Goal: Task Accomplishment & Management: Complete application form

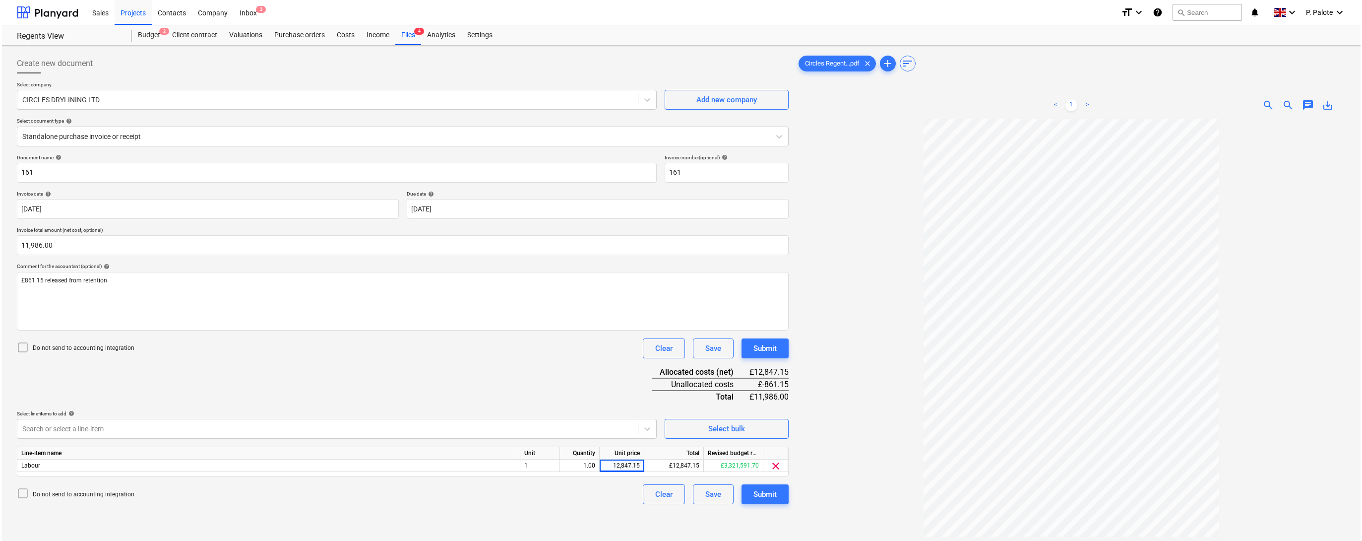
scroll to position [57, 0]
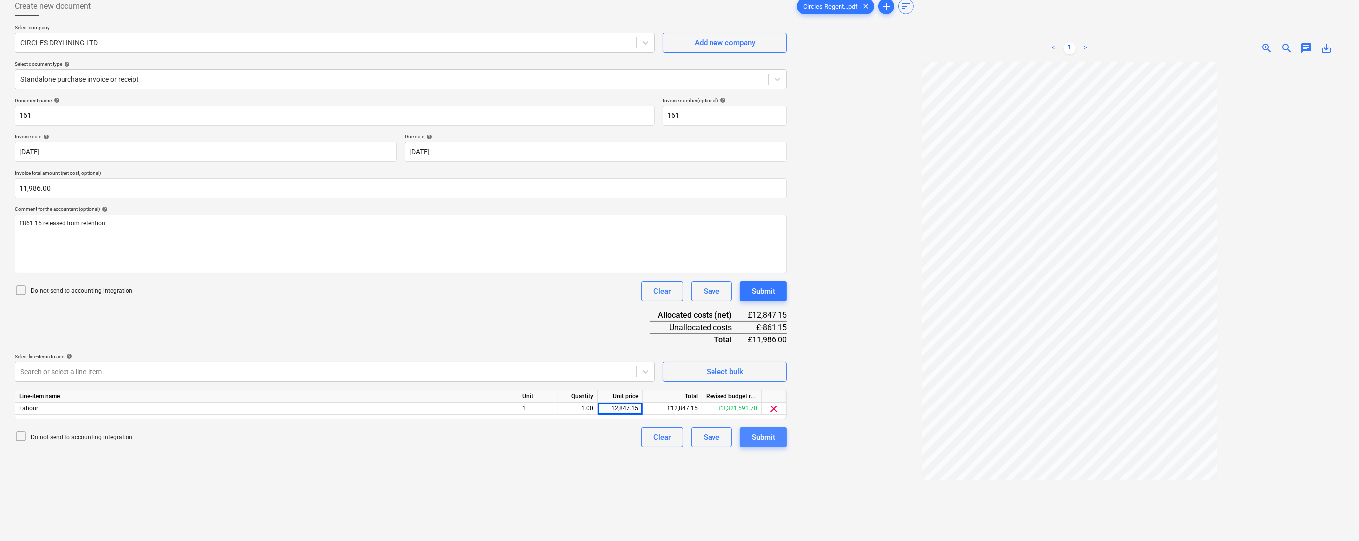
click at [769, 443] on div "Submit" at bounding box center [762, 437] width 23 height 13
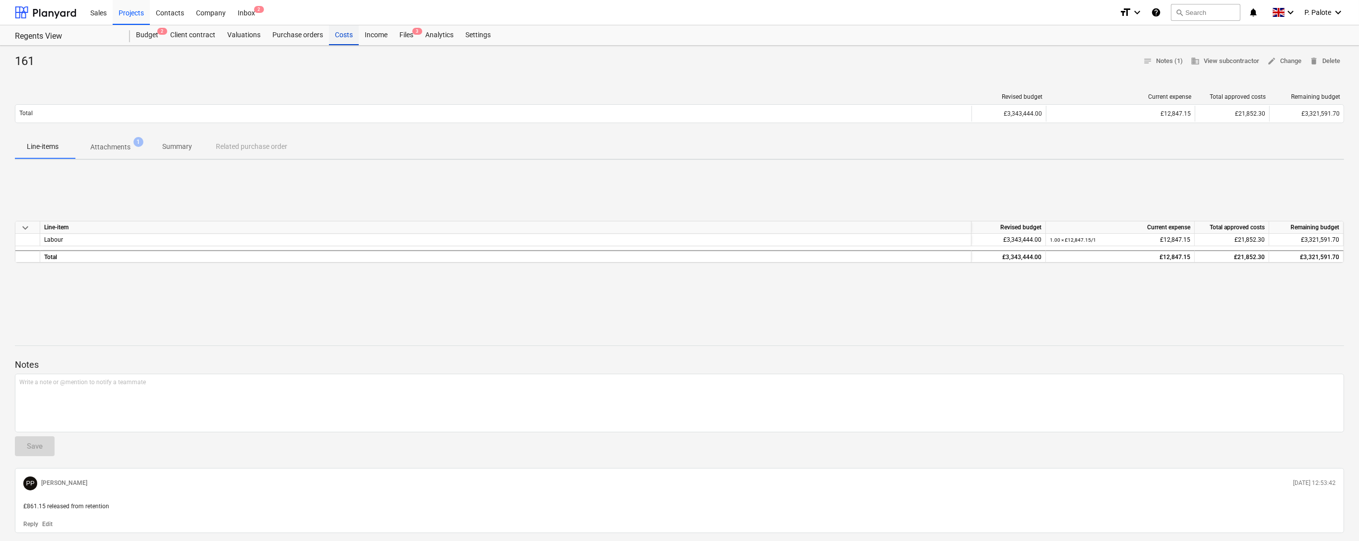
click at [359, 38] on div "Costs" at bounding box center [344, 35] width 30 height 20
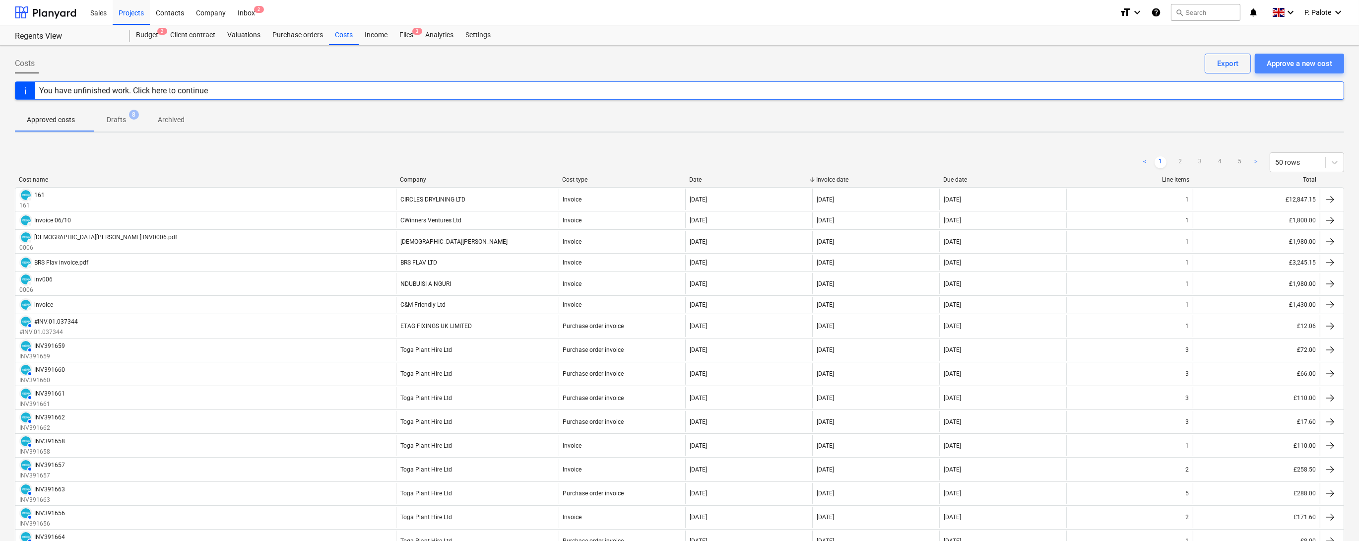
click at [1296, 61] on div "Approve a new cost" at bounding box center [1298, 63] width 65 height 13
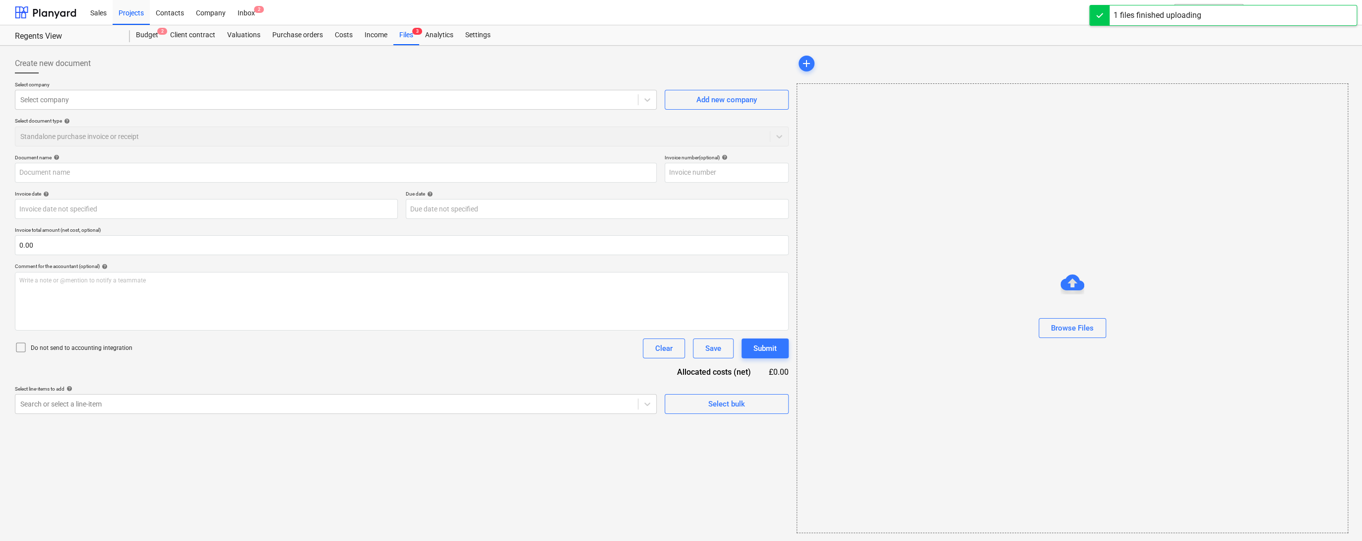
type input "[PERSON_NAME] INV0007.pdf"
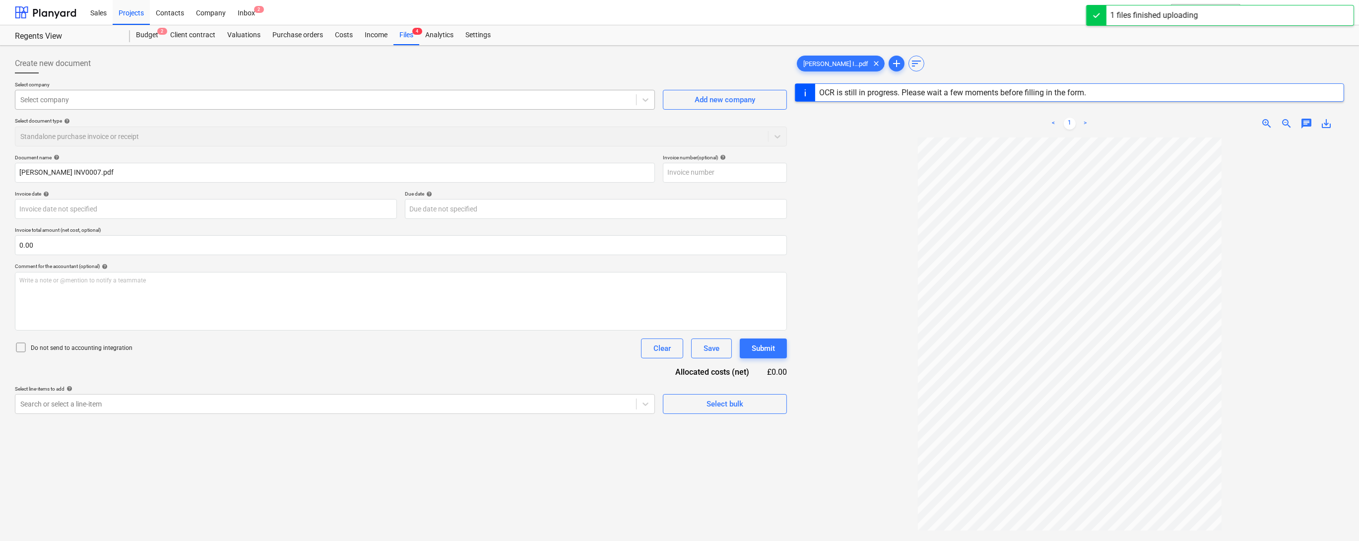
click at [137, 105] on div at bounding box center [325, 100] width 611 height 10
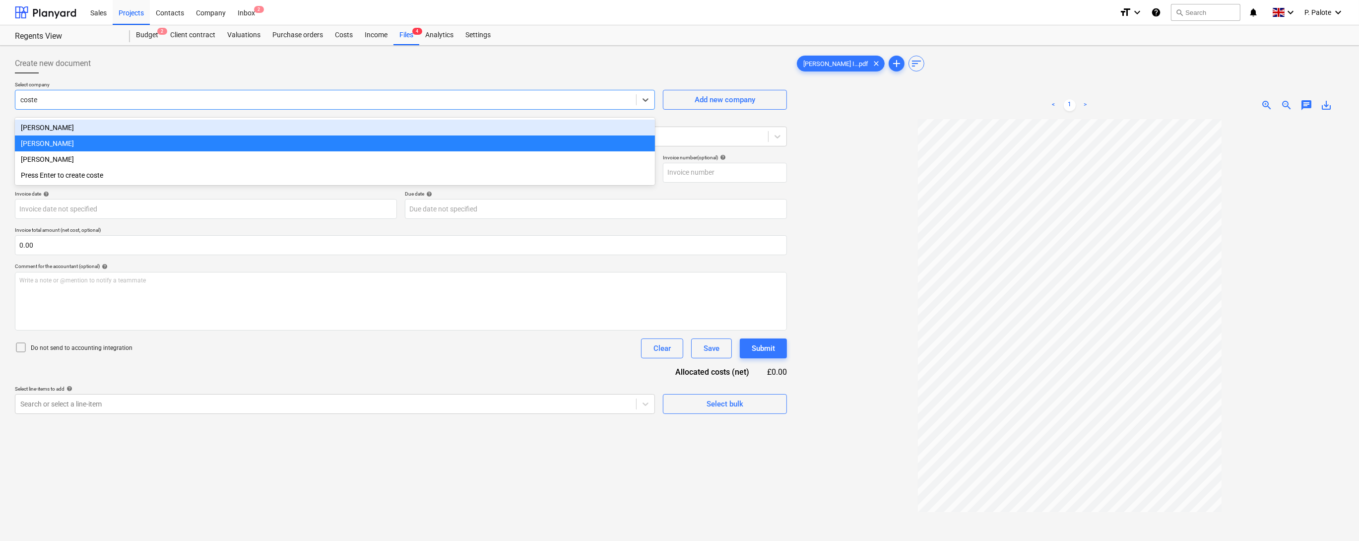
type input "costel"
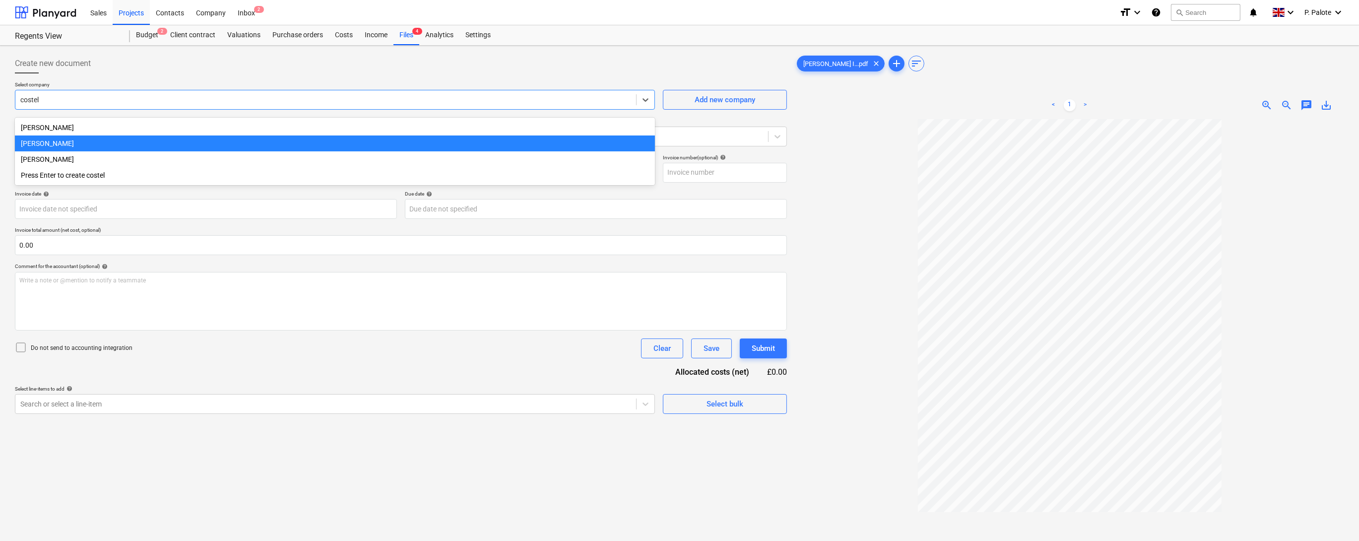
click at [69, 145] on div "[PERSON_NAME]" at bounding box center [335, 143] width 640 height 16
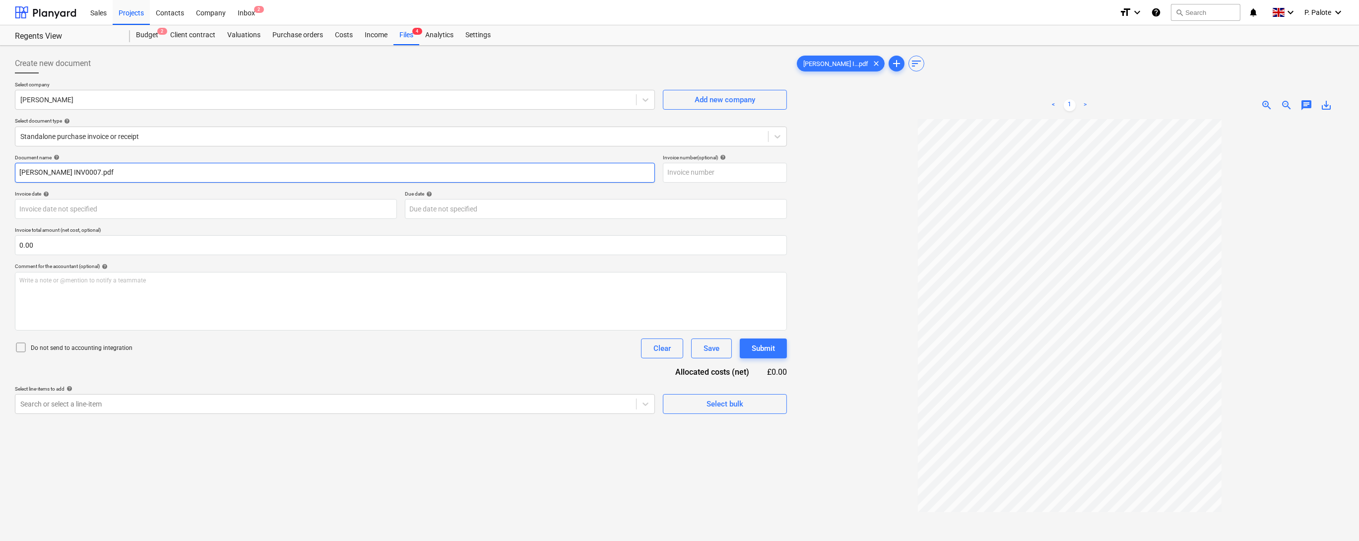
drag, startPoint x: 65, startPoint y: 184, endPoint x: 16, endPoint y: 186, distance: 49.1
click at [16, 183] on input "[PERSON_NAME] INV0007.pdf" at bounding box center [335, 173] width 640 height 20
click at [723, 183] on input "text" at bounding box center [725, 173] width 124 height 20
type input "007"
click at [71, 226] on body "Sales Projects Contacts Company Inbox 2 format_size keyboard_arrow_down help se…" at bounding box center [679, 270] width 1359 height 541
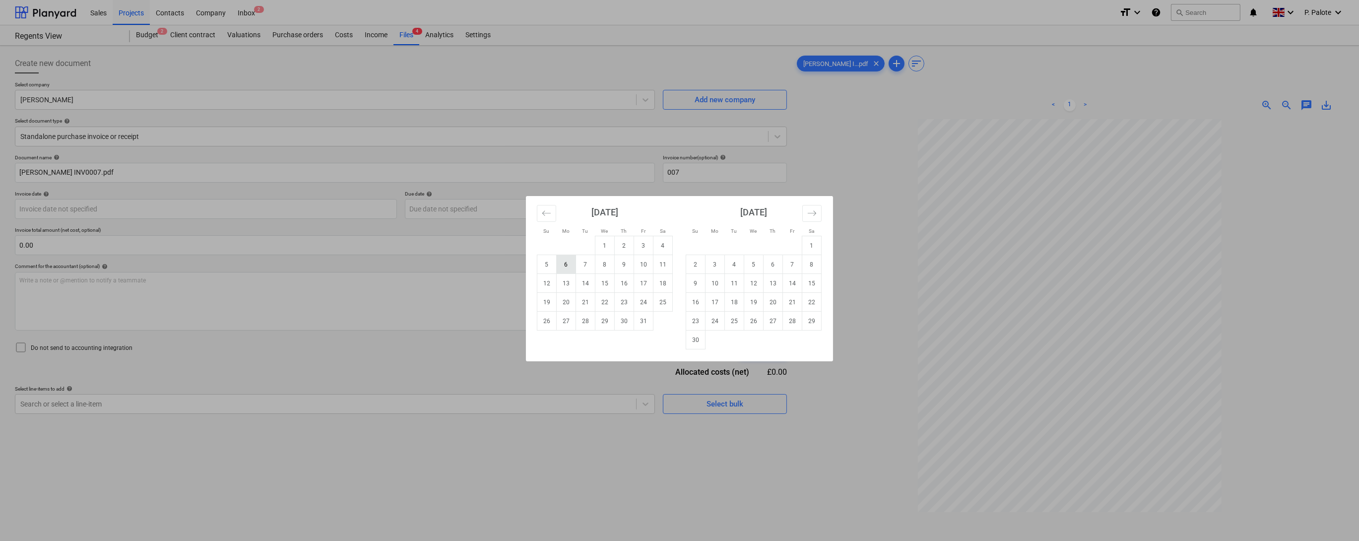
click at [560, 266] on td "6" at bounding box center [566, 264] width 19 height 19
type input "[DATE]"
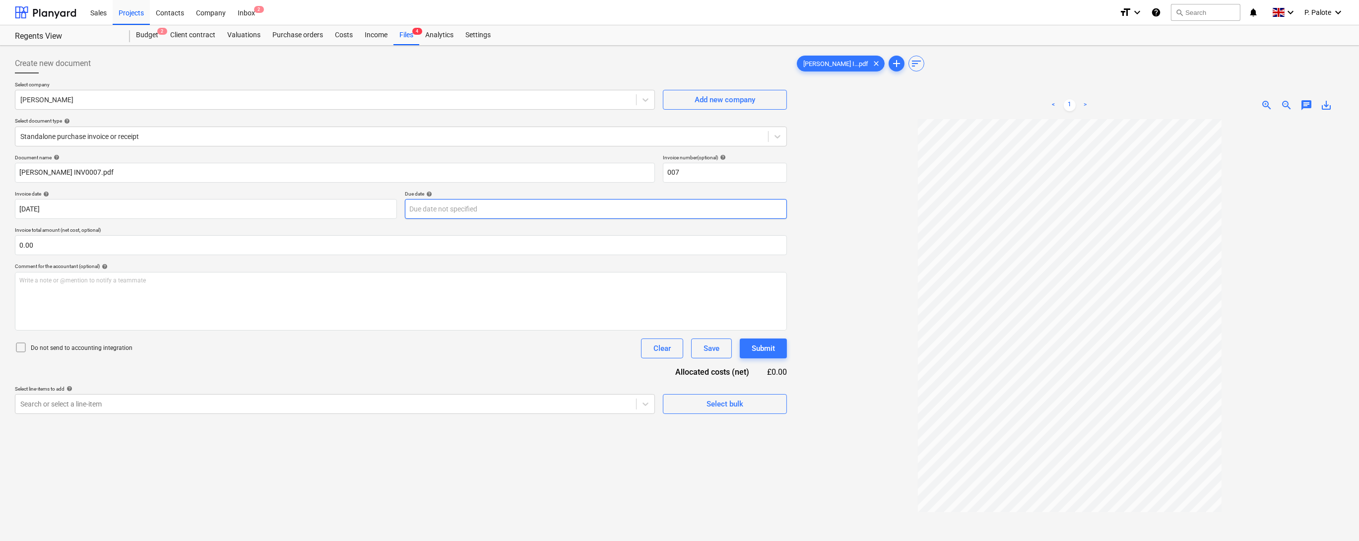
click at [526, 225] on body "Sales Projects Contacts Company Inbox 2 format_size keyboard_arrow_down help se…" at bounding box center [679, 270] width 1359 height 541
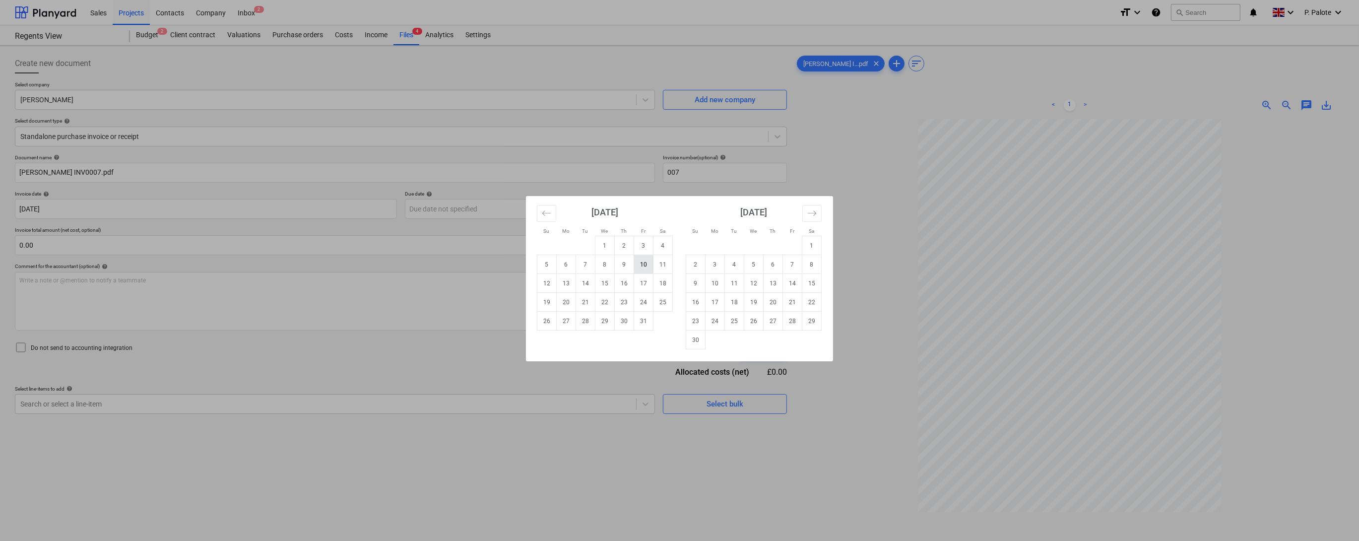
click at [640, 263] on td "10" at bounding box center [643, 264] width 19 height 19
type input "[DATE]"
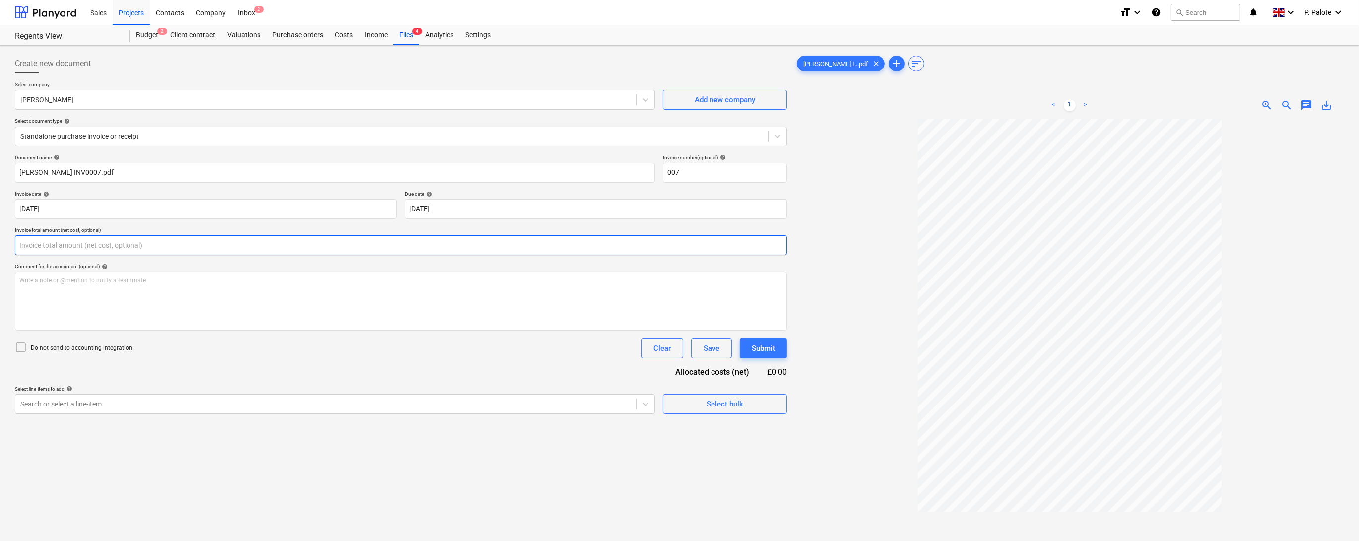
click at [129, 255] on input "text" at bounding box center [401, 245] width 772 height 20
type input "2,000.00"
click at [247, 389] on div "Document name help [PERSON_NAME] INV0007.pdf Invoice number (optional) help 007…" at bounding box center [401, 296] width 772 height 284
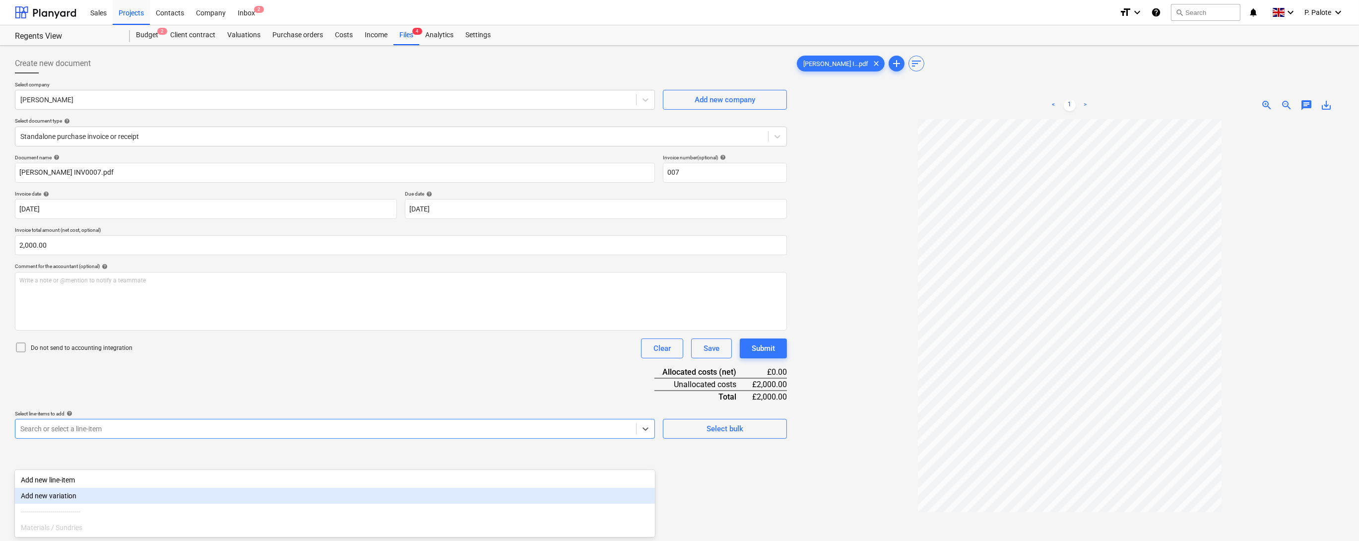
click at [85, 451] on body "Sales Projects Contacts Company Inbox 2 format_size keyboard_arrow_down help se…" at bounding box center [679, 270] width 1359 height 541
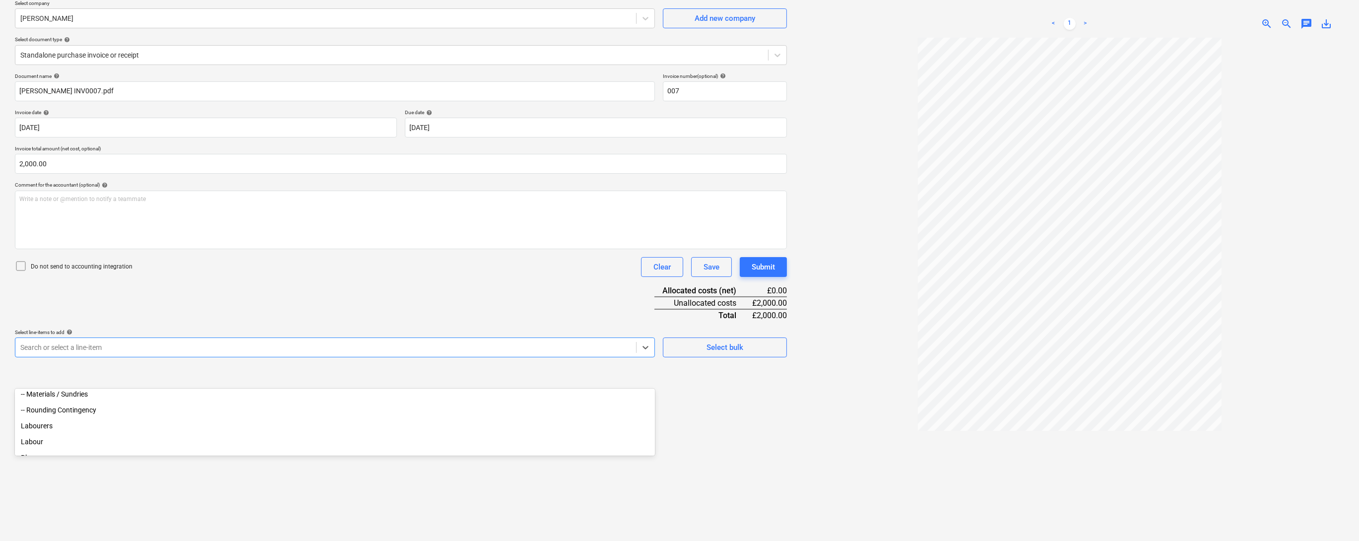
scroll to position [79, 0]
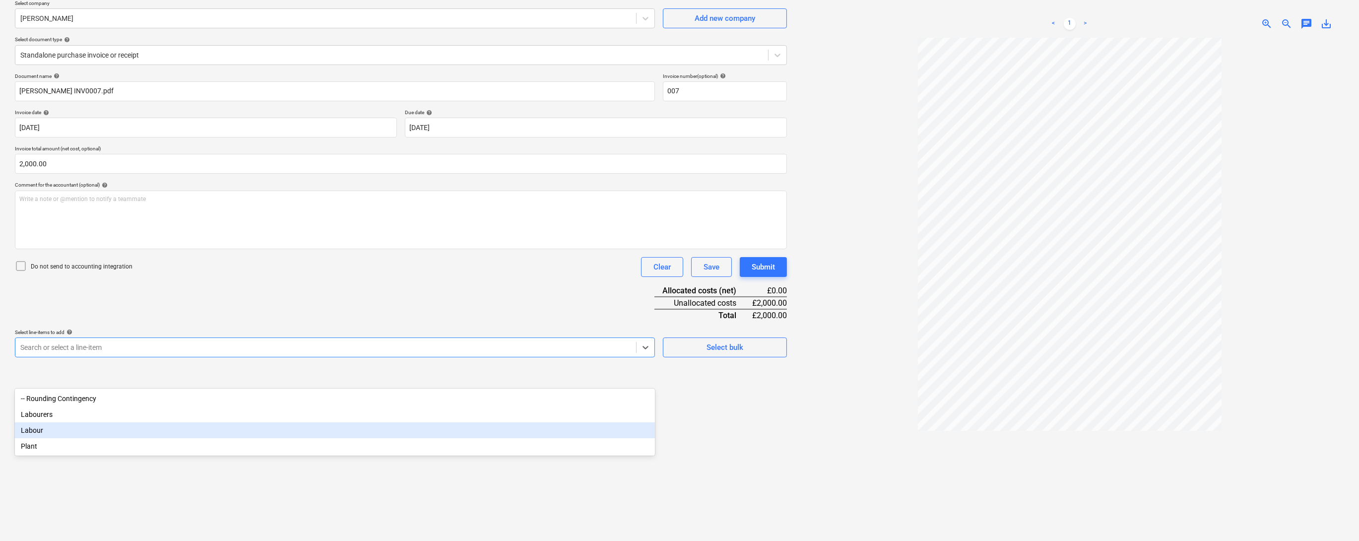
click at [43, 438] on div "Labour" at bounding box center [335, 430] width 640 height 16
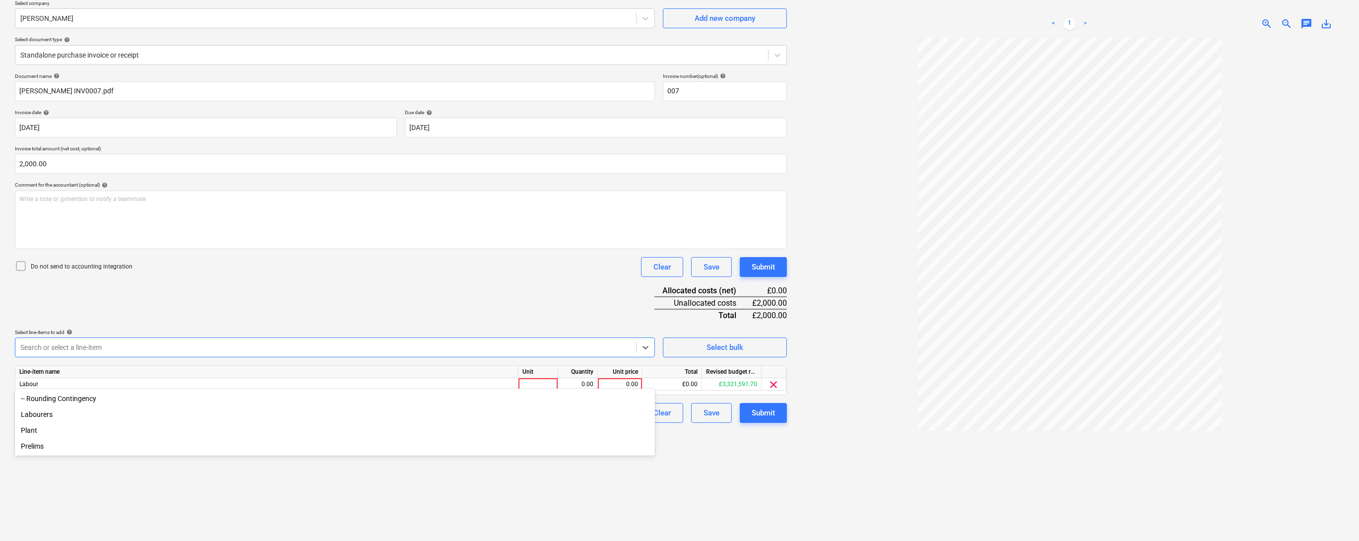
click at [308, 313] on div "Document name help [PERSON_NAME] INV0007.pdf Invoice number (optional) help 007…" at bounding box center [401, 248] width 772 height 350
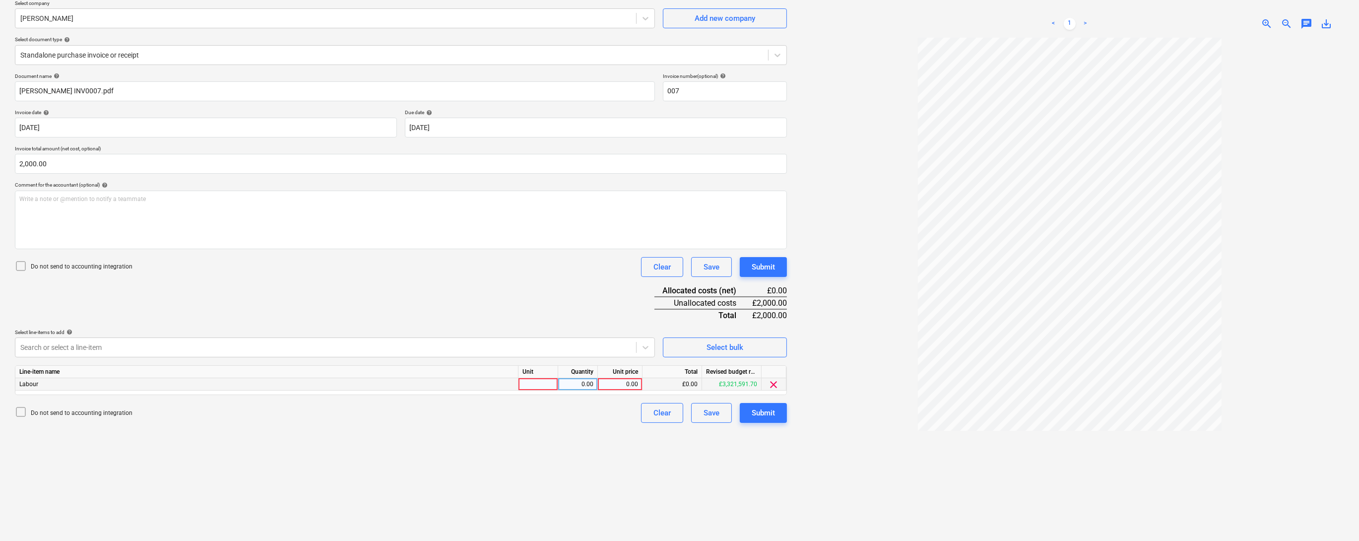
click at [542, 390] on div at bounding box center [538, 384] width 40 height 12
type input "1"
click at [583, 390] on div "0.00" at bounding box center [577, 384] width 31 height 12
type input "1"
click at [614, 390] on div "0.00" at bounding box center [620, 384] width 36 height 12
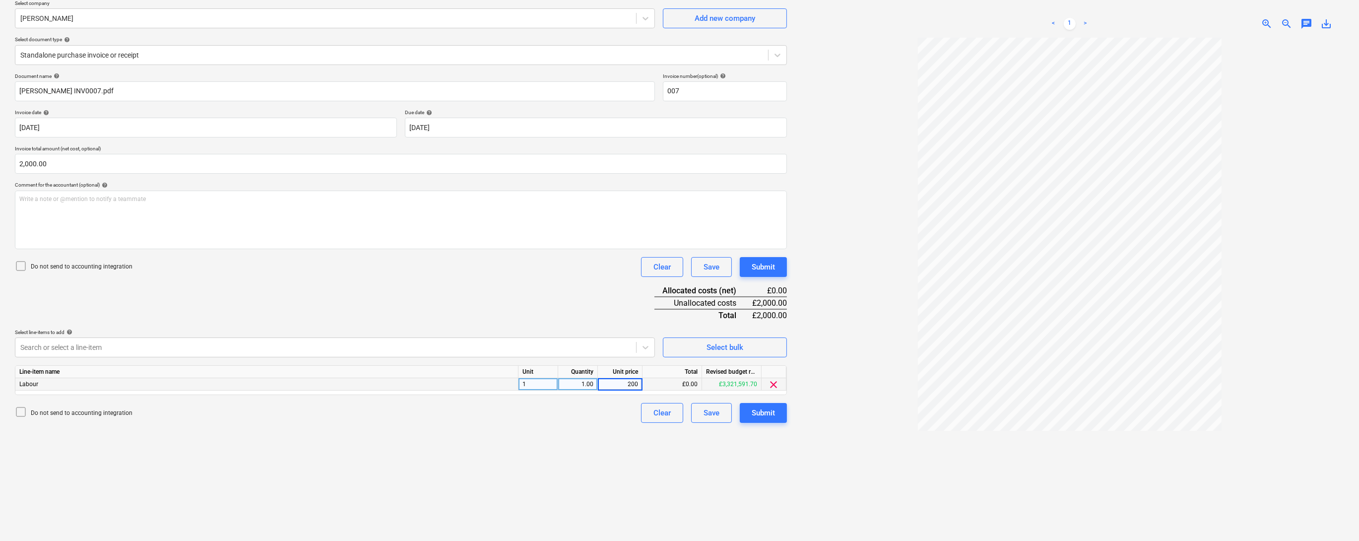
type input "2000"
click at [603, 423] on div "Do not send to accounting integration Clear Save Submit" at bounding box center [401, 413] width 772 height 20
click at [715, 419] on div "Save" at bounding box center [711, 412] width 16 height 13
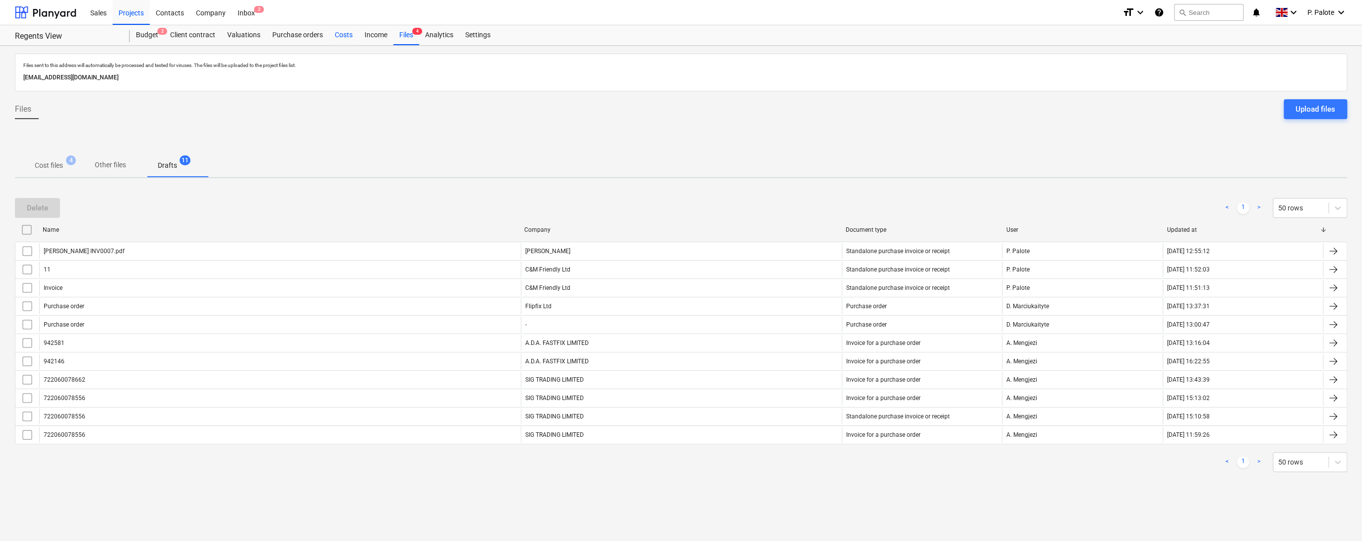
click at [359, 35] on div "Costs" at bounding box center [344, 35] width 30 height 20
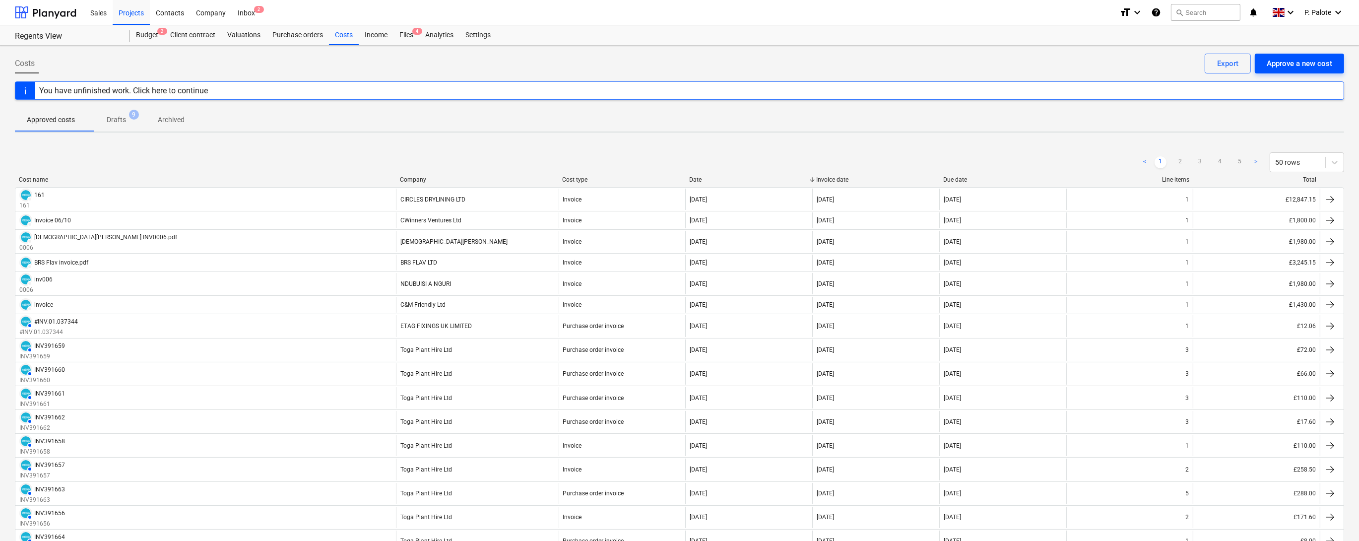
click at [1293, 63] on div "Approve a new cost" at bounding box center [1298, 63] width 65 height 13
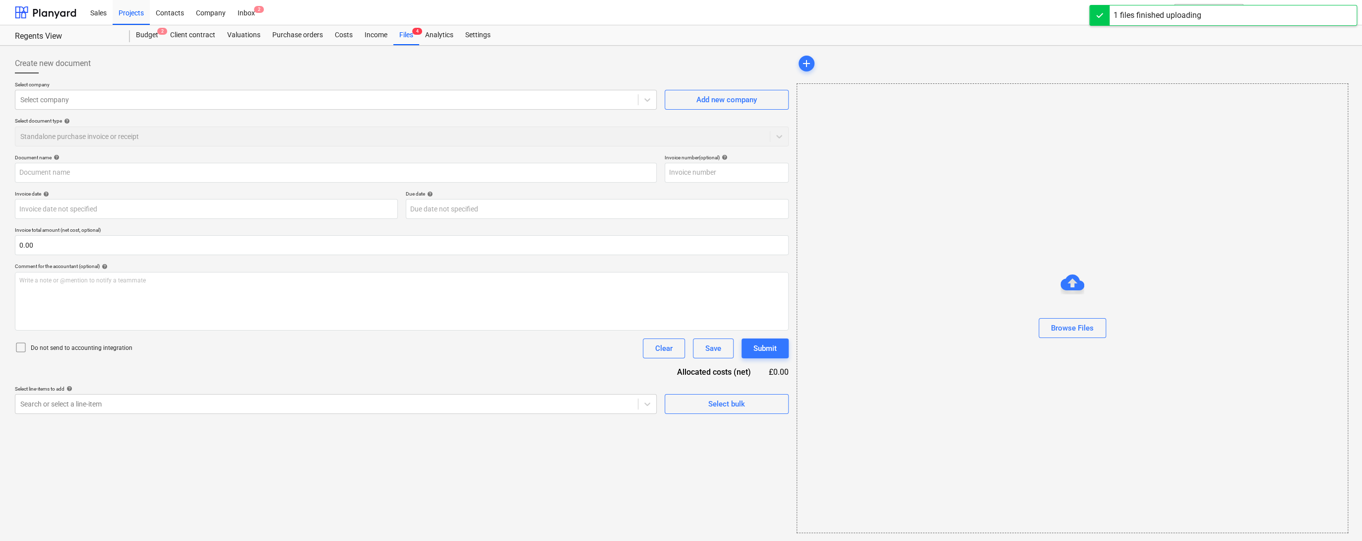
type input "Facade & Partition invoice.pdf"
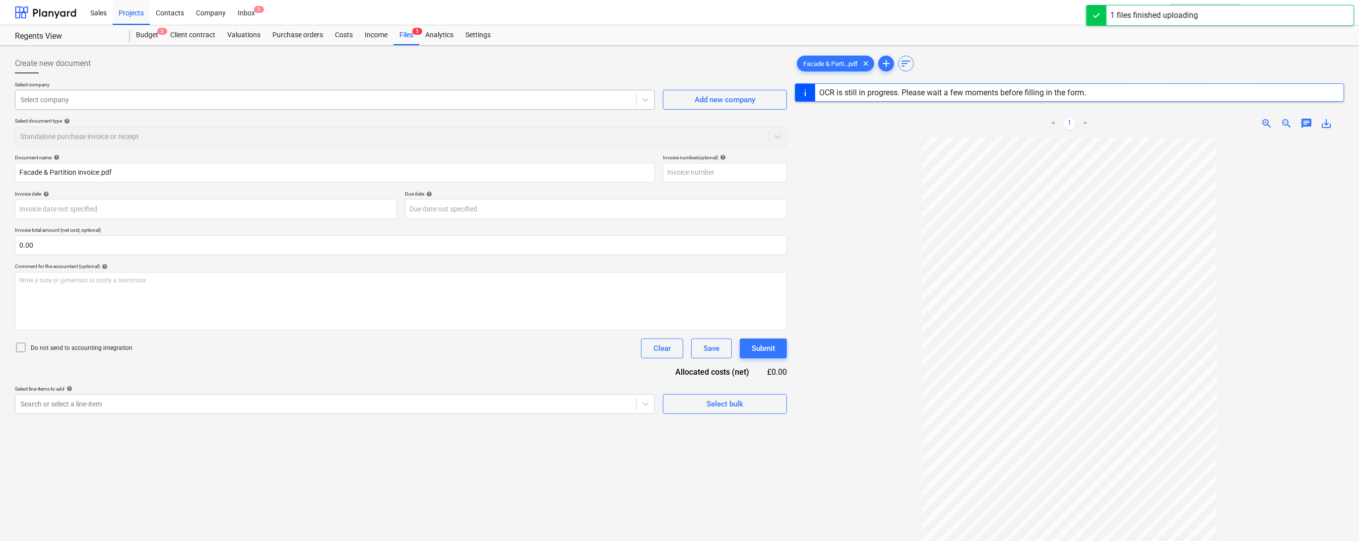
click at [71, 105] on div at bounding box center [325, 100] width 611 height 10
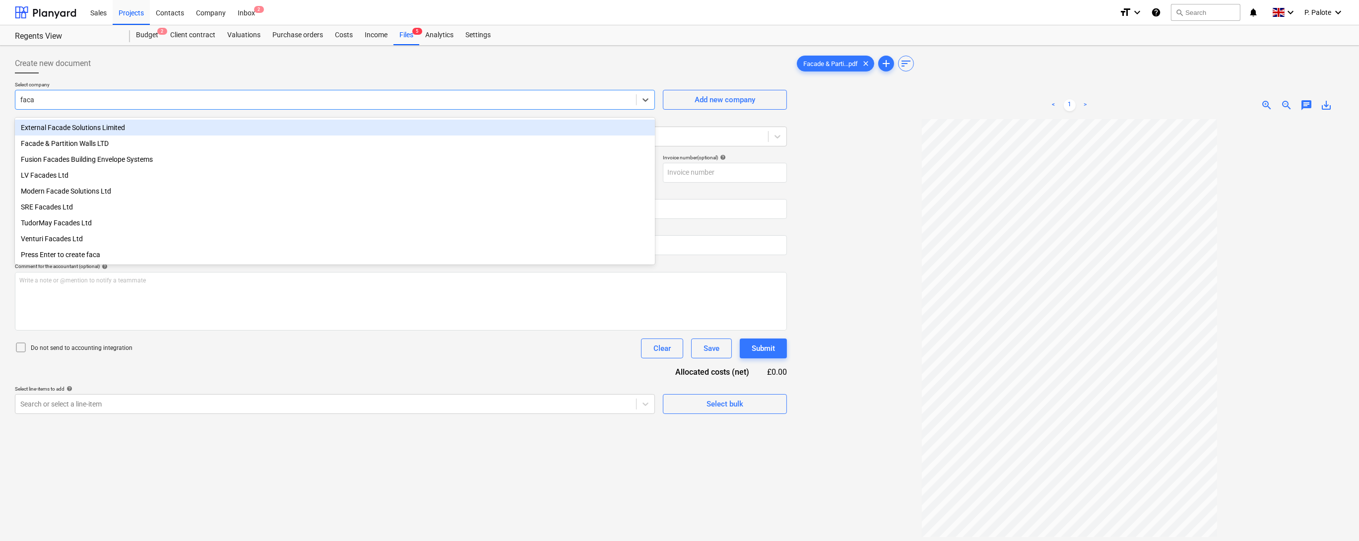
type input "facad"
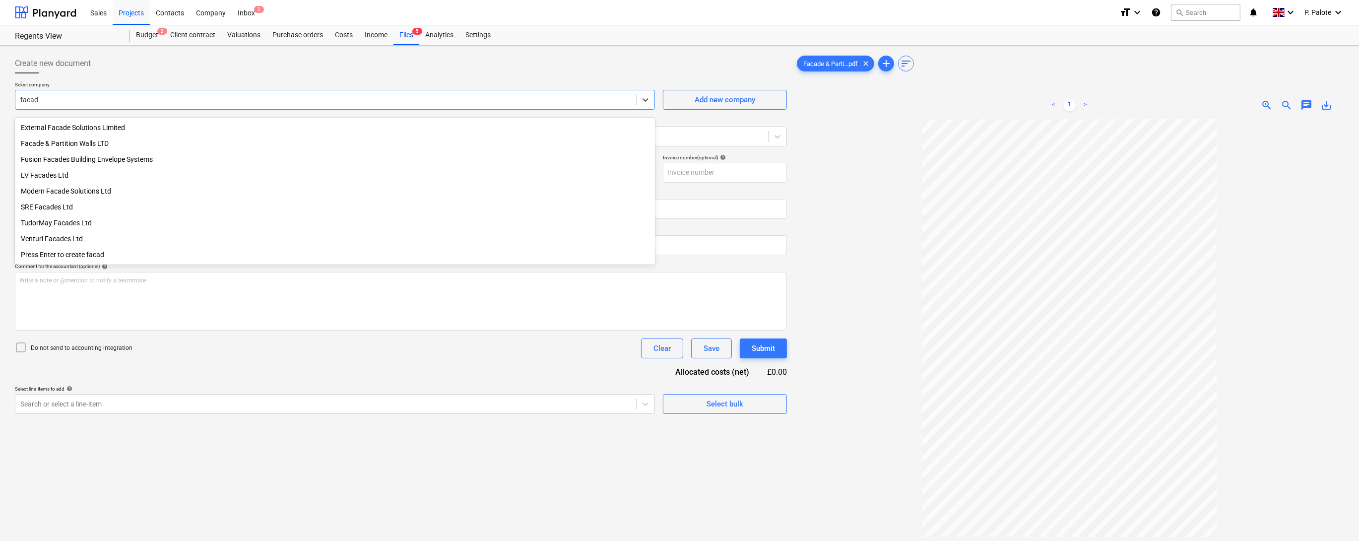
click at [81, 147] on div "Facade & Partition Walls LTD" at bounding box center [335, 143] width 640 height 16
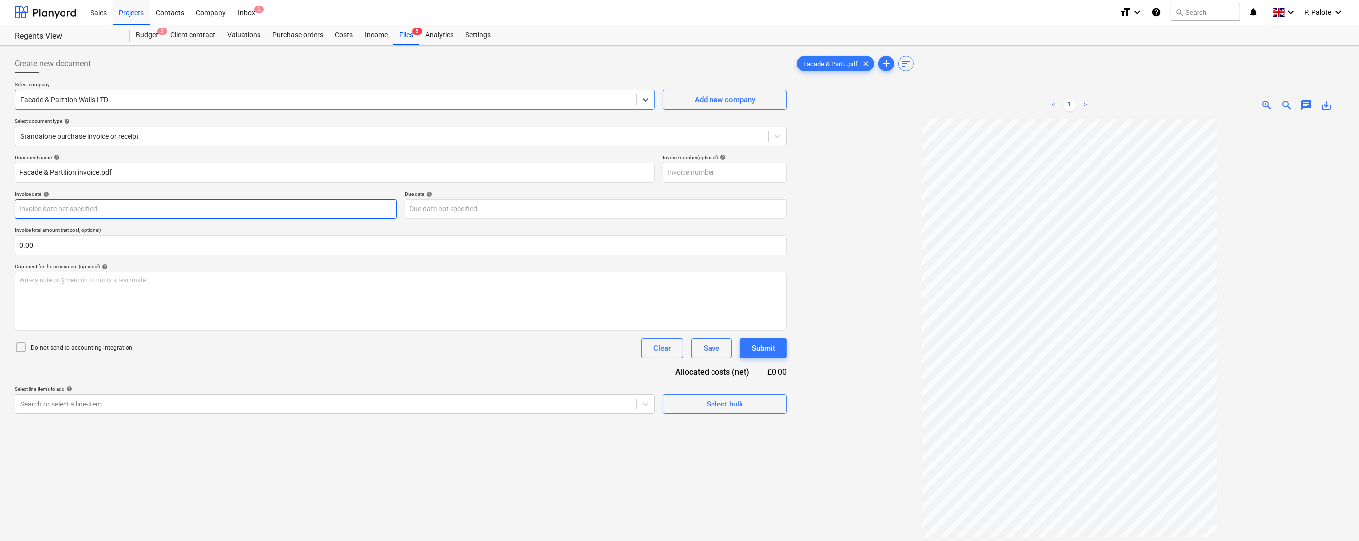
click at [194, 226] on body "Sales Projects Contacts Company Inbox 2 format_size keyboard_arrow_down help se…" at bounding box center [679, 270] width 1359 height 541
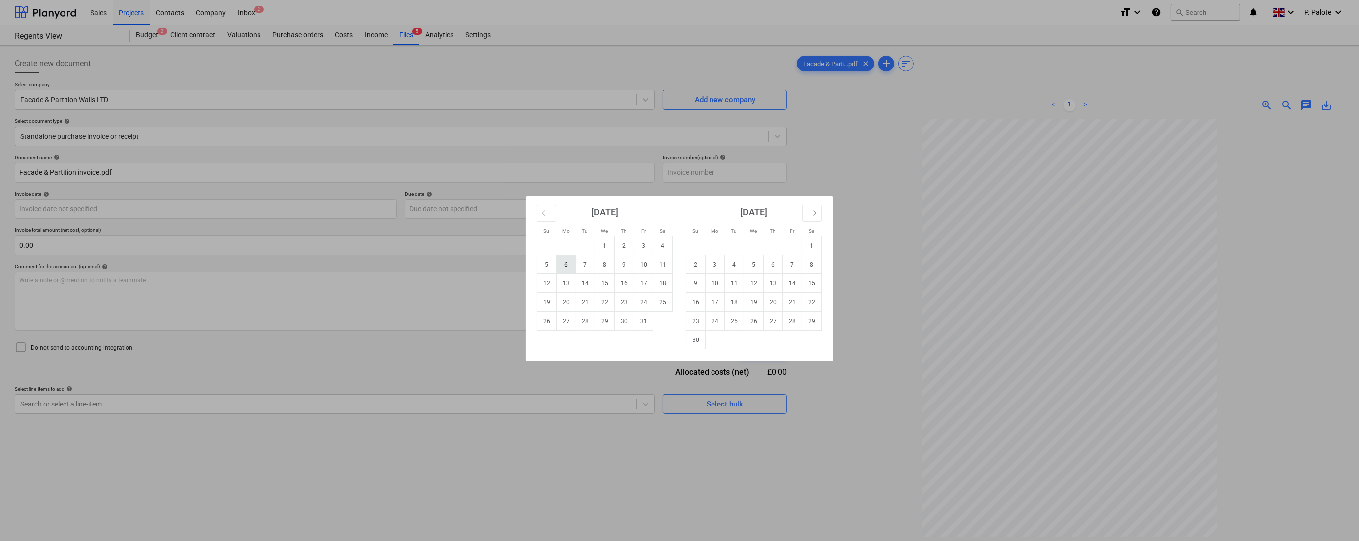
click at [571, 262] on td "6" at bounding box center [566, 264] width 19 height 19
type input "[DATE]"
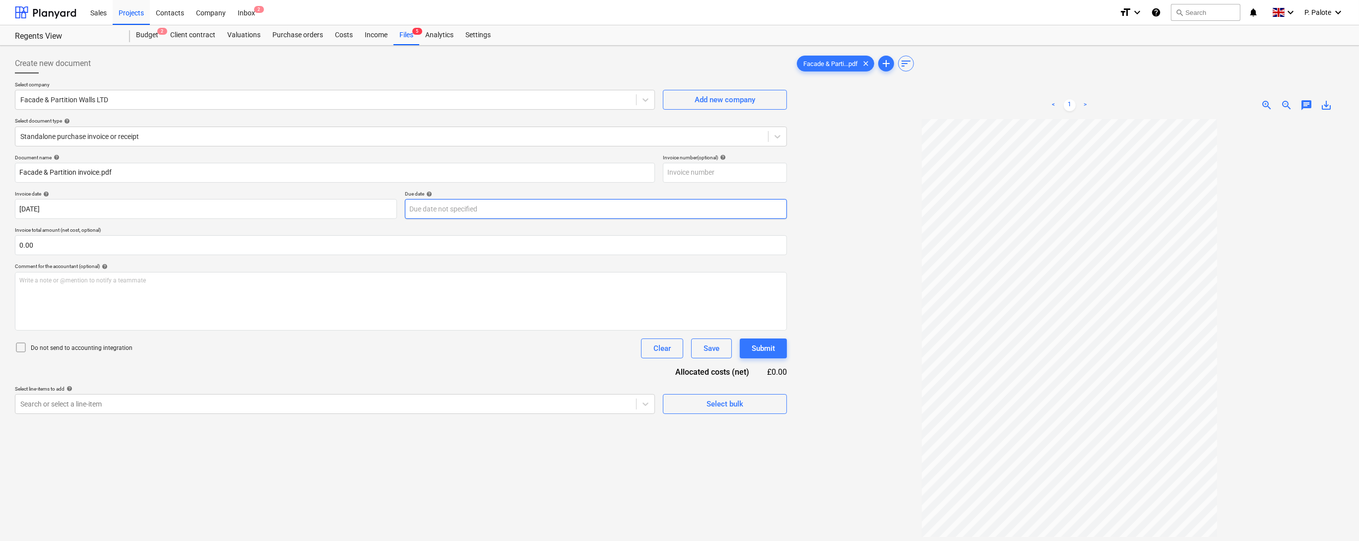
click at [575, 226] on body "Sales Projects Contacts Company Inbox 2 format_size keyboard_arrow_down help se…" at bounding box center [679, 270] width 1359 height 541
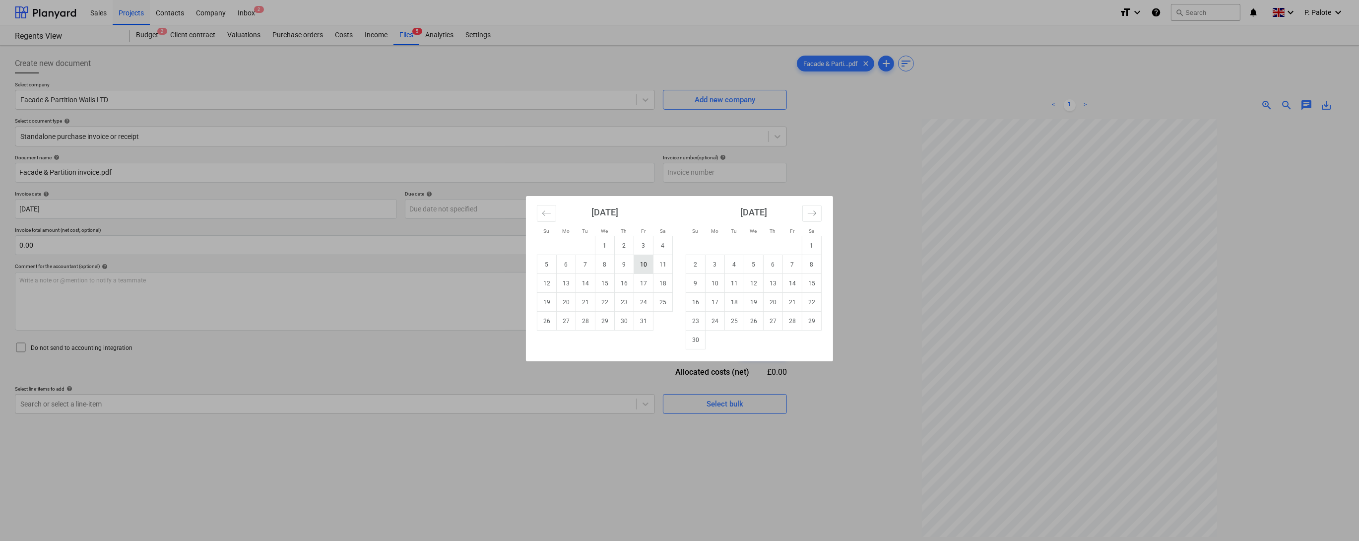
click at [647, 265] on td "10" at bounding box center [643, 264] width 19 height 19
type input "[DATE]"
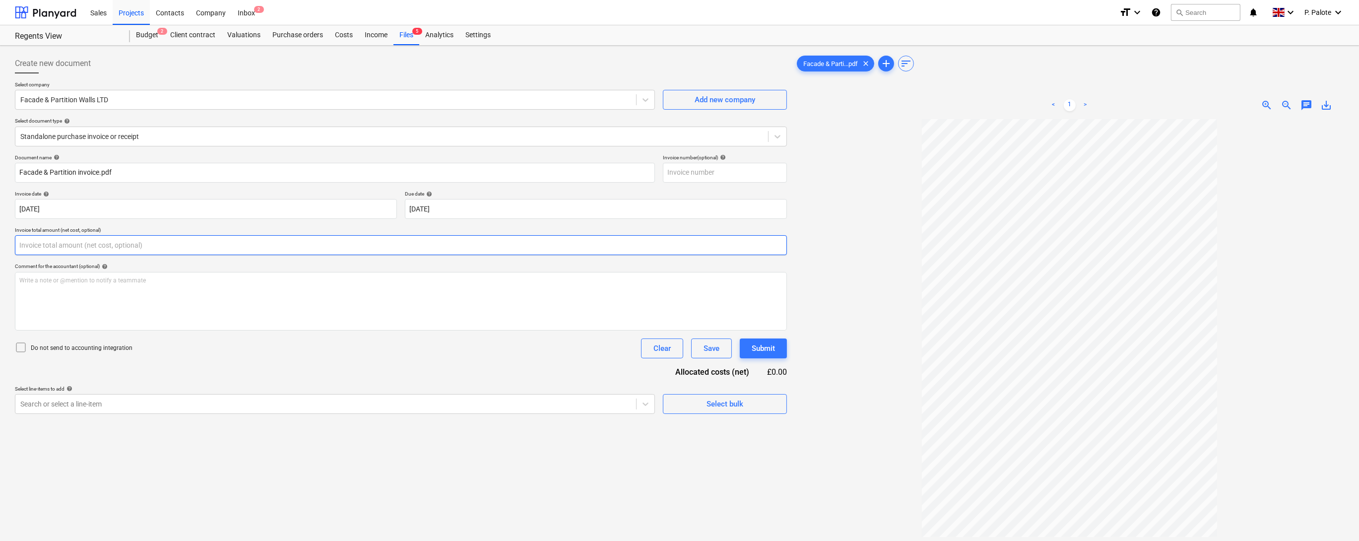
click at [115, 255] on input "text" at bounding box center [401, 245] width 772 height 20
type input "650.00"
click at [206, 269] on div "Comment for the accountant (optional) help" at bounding box center [401, 266] width 772 height 6
click at [111, 285] on p "Write a note or @mention to notify a teammate [PERSON_NAME]" at bounding box center [400, 280] width 763 height 8
click at [359, 403] on div "Document name help [PERSON_NAME] & Partition invoice.pdf Invoice number (option…" at bounding box center [401, 296] width 772 height 284
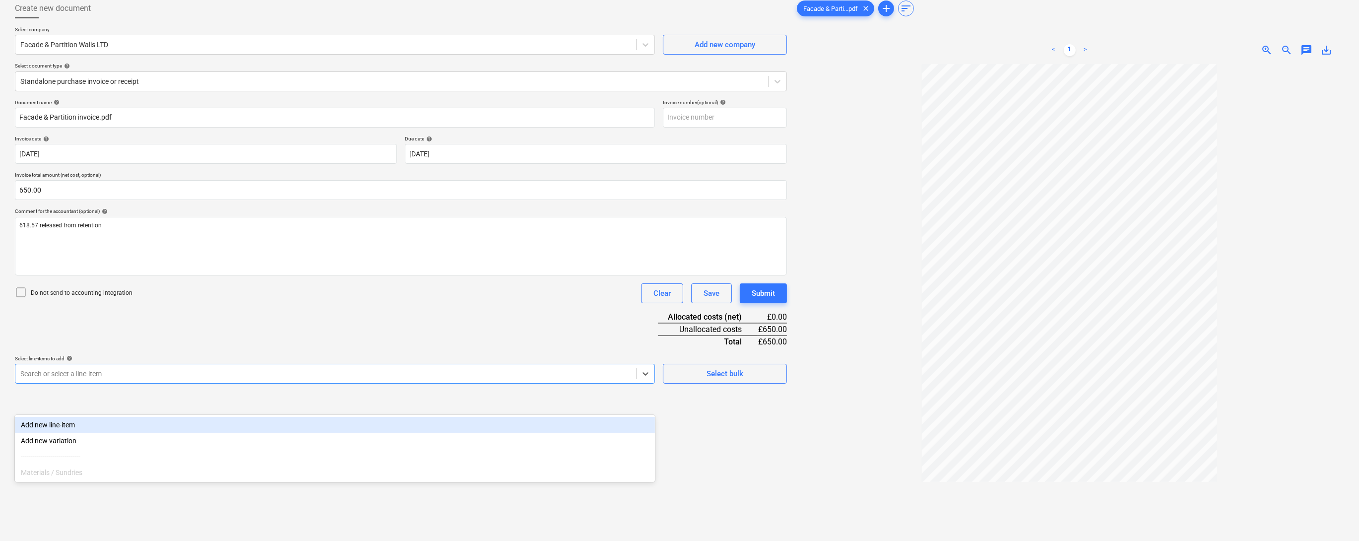
click at [135, 449] on body "Sales Projects Contacts Company Inbox 2 format_size keyboard_arrow_down help se…" at bounding box center [679, 215] width 1359 height 541
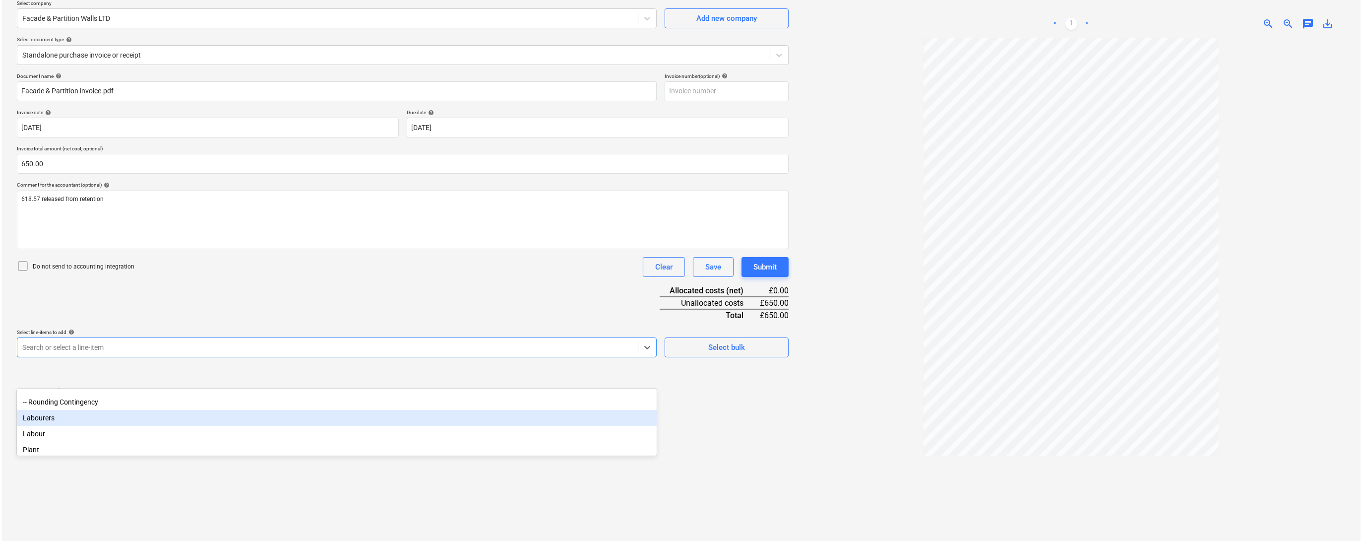
scroll to position [79, 0]
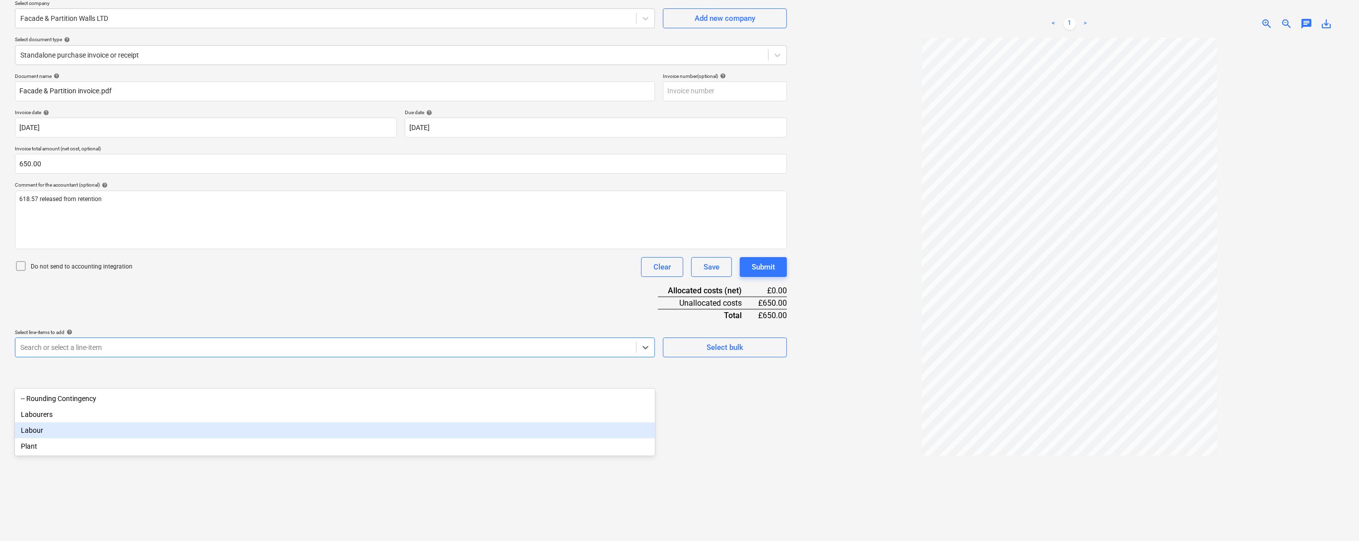
click at [60, 438] on div "Labour" at bounding box center [335, 430] width 640 height 16
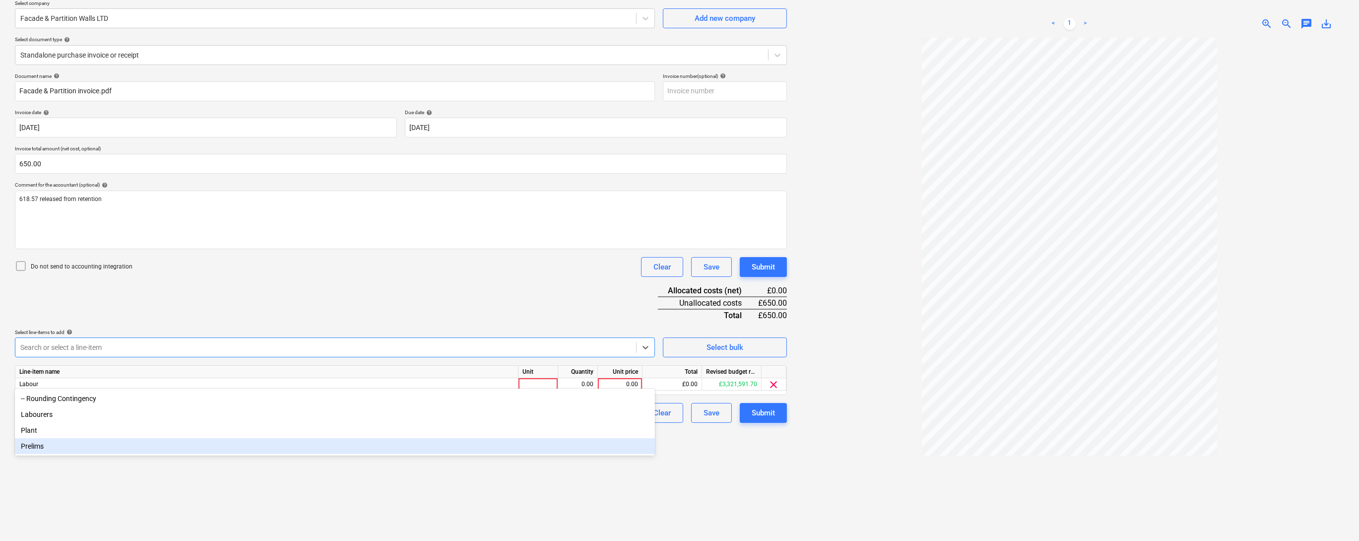
click at [559, 340] on div "Document name help [PERSON_NAME] & Partition invoice.pdf Invoice number (option…" at bounding box center [401, 248] width 772 height 350
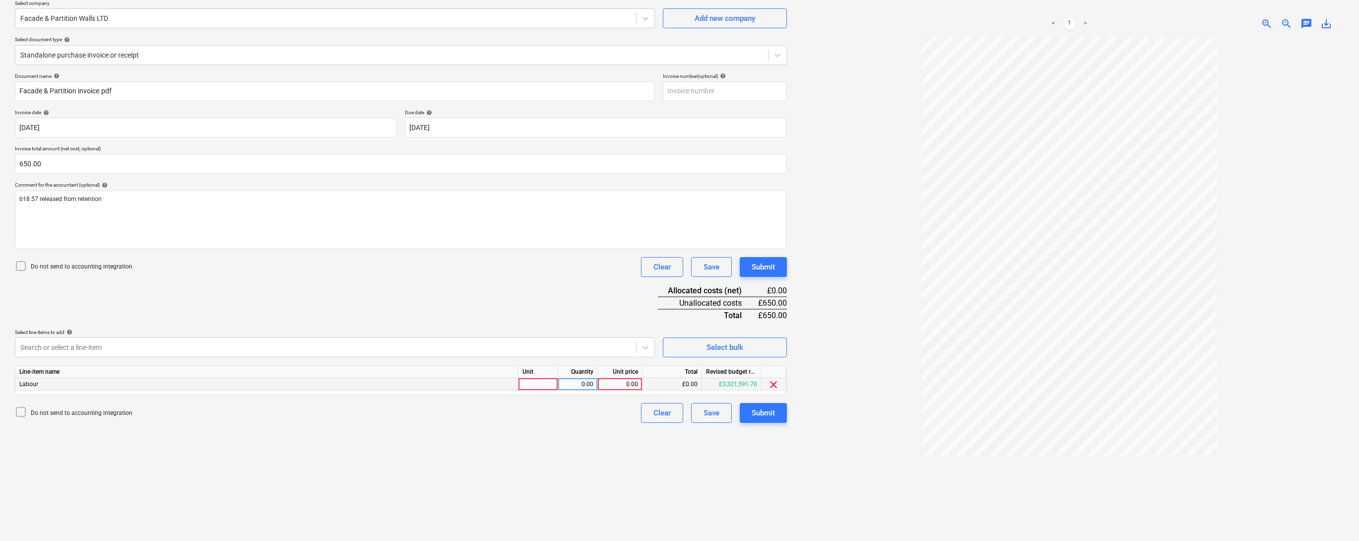
click at [552, 390] on div at bounding box center [538, 384] width 40 height 12
type input "1"
click at [577, 390] on div "0.00" at bounding box center [577, 384] width 31 height 12
type input "1"
click at [574, 423] on div "Do not send to accounting integration Clear Save Submit" at bounding box center [401, 413] width 772 height 20
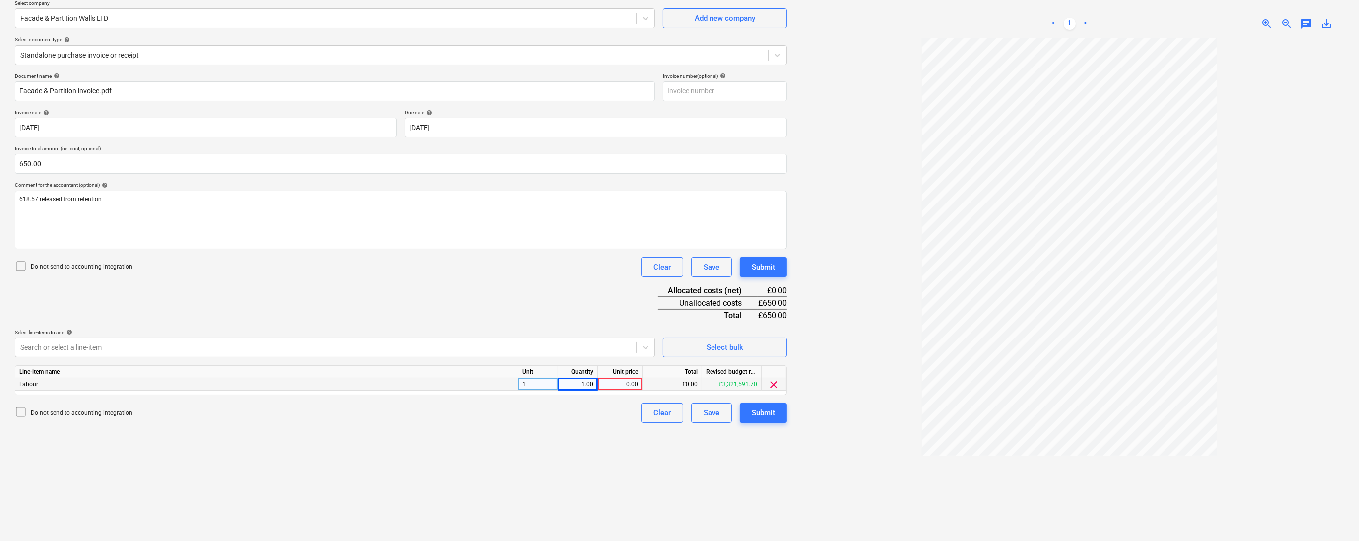
click at [615, 390] on div "0.00" at bounding box center [620, 384] width 36 height 12
type input "1268.57"
click at [770, 419] on div "Submit" at bounding box center [762, 412] width 23 height 13
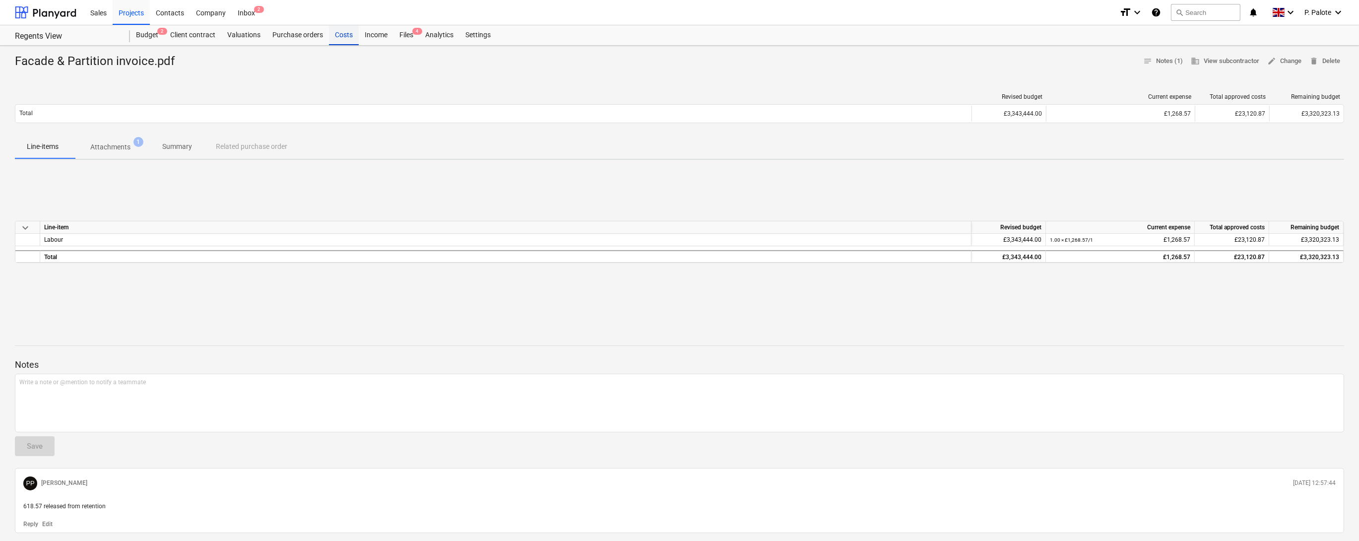
click at [359, 39] on div "Costs" at bounding box center [344, 35] width 30 height 20
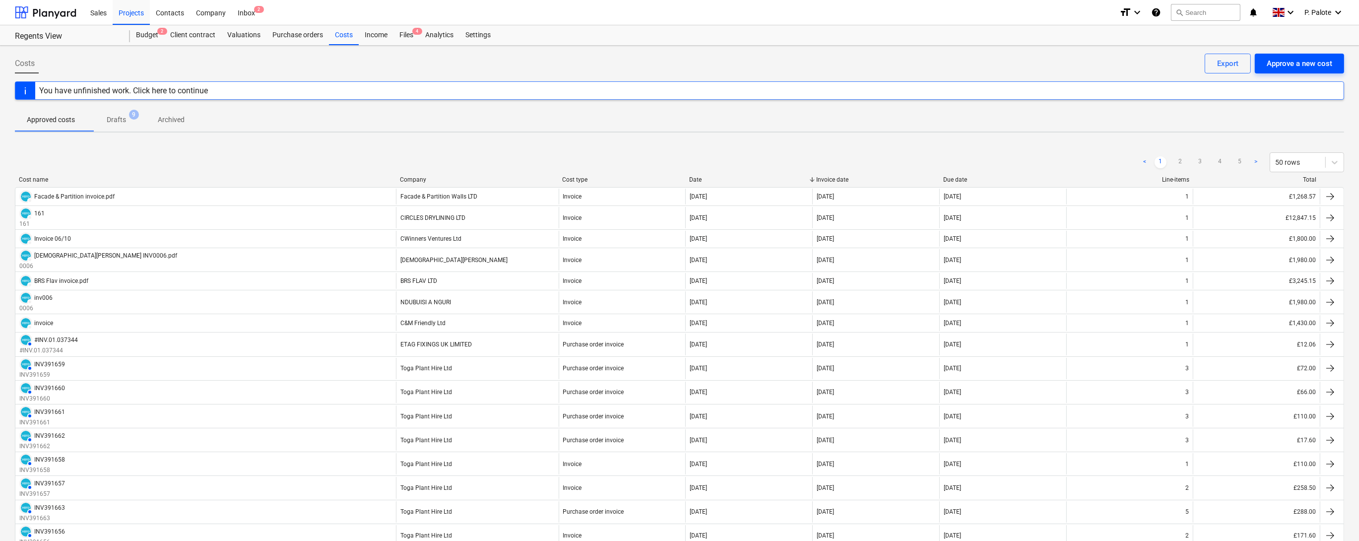
click at [1286, 66] on div "Approve a new cost" at bounding box center [1298, 63] width 65 height 13
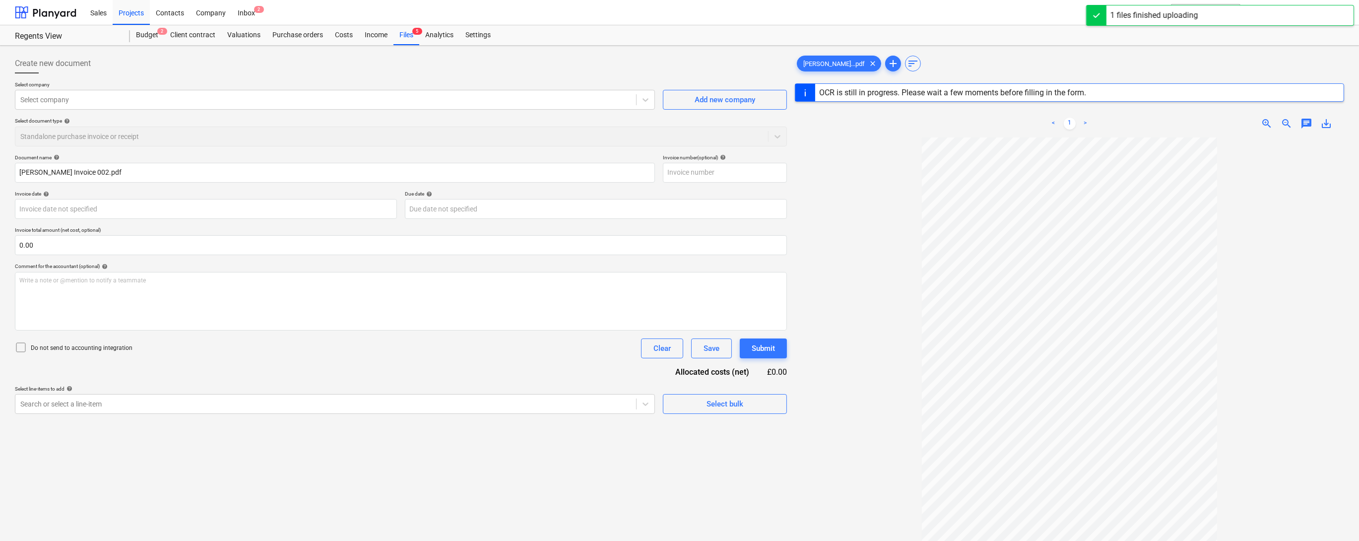
type input "002"
type input "[DATE]"
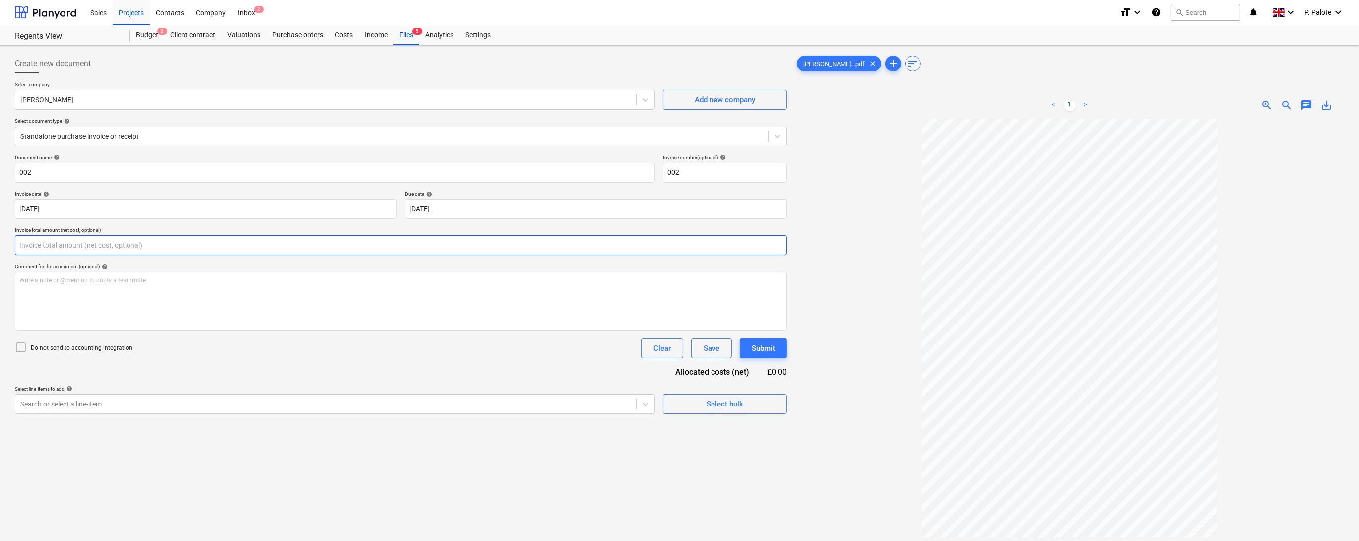
click at [141, 255] on input "text" at bounding box center [401, 245] width 772 height 20
type input "1,430.00"
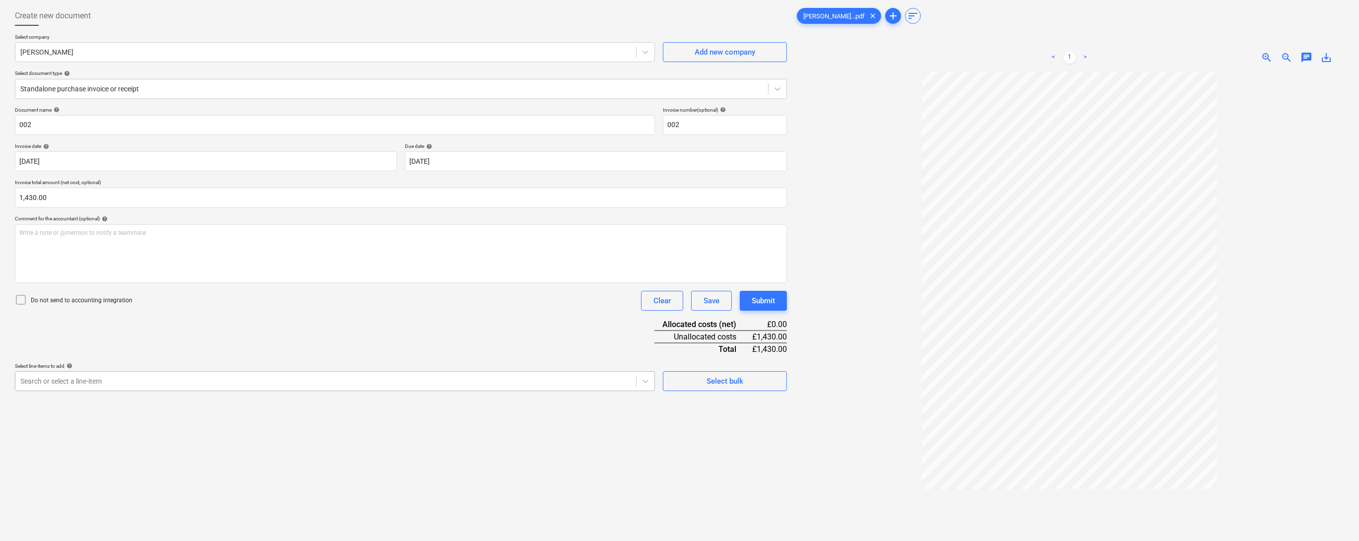
click at [92, 453] on body "Sales Projects Contacts Company Inbox 2 format_size keyboard_arrow_down help se…" at bounding box center [679, 222] width 1359 height 541
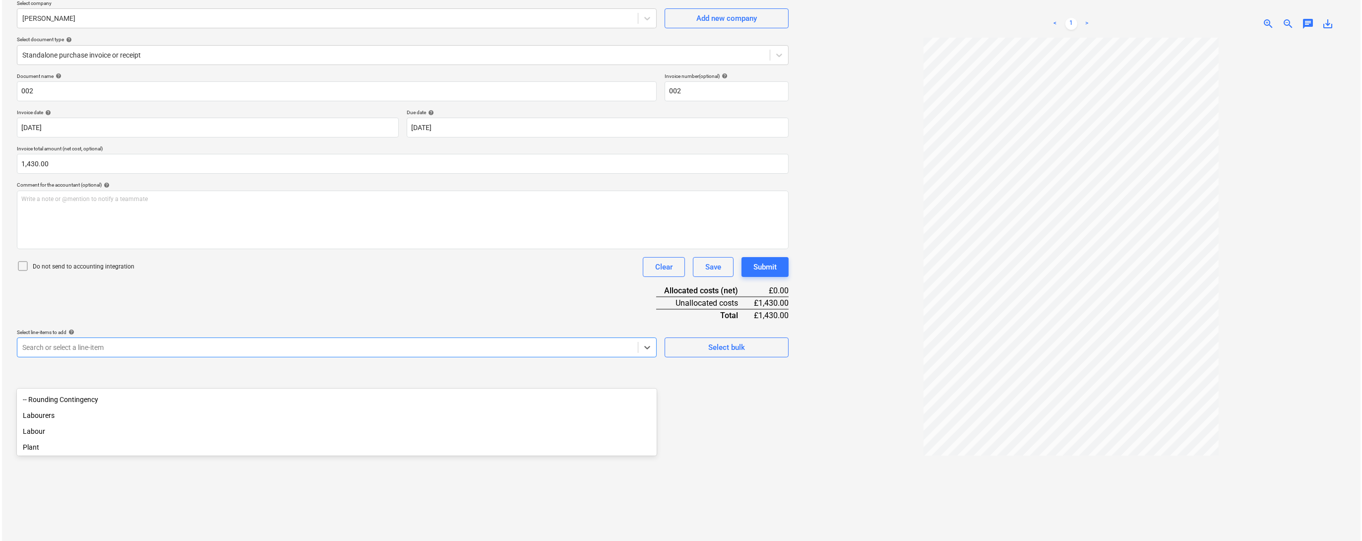
scroll to position [79, 0]
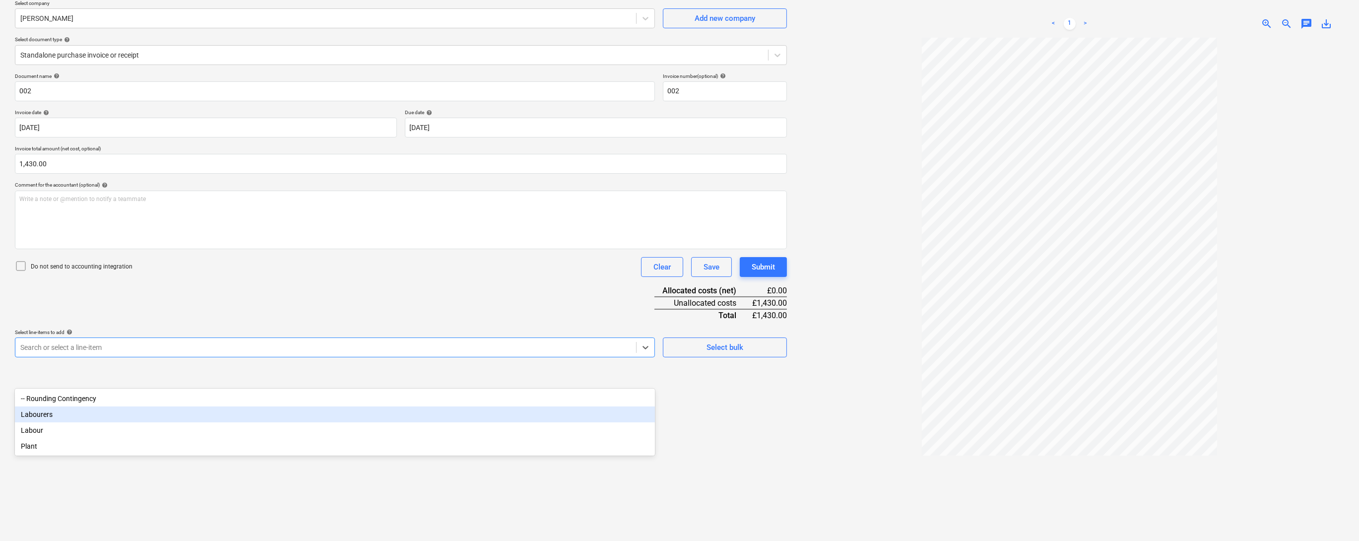
click at [51, 422] on div "Labourers" at bounding box center [335, 414] width 640 height 16
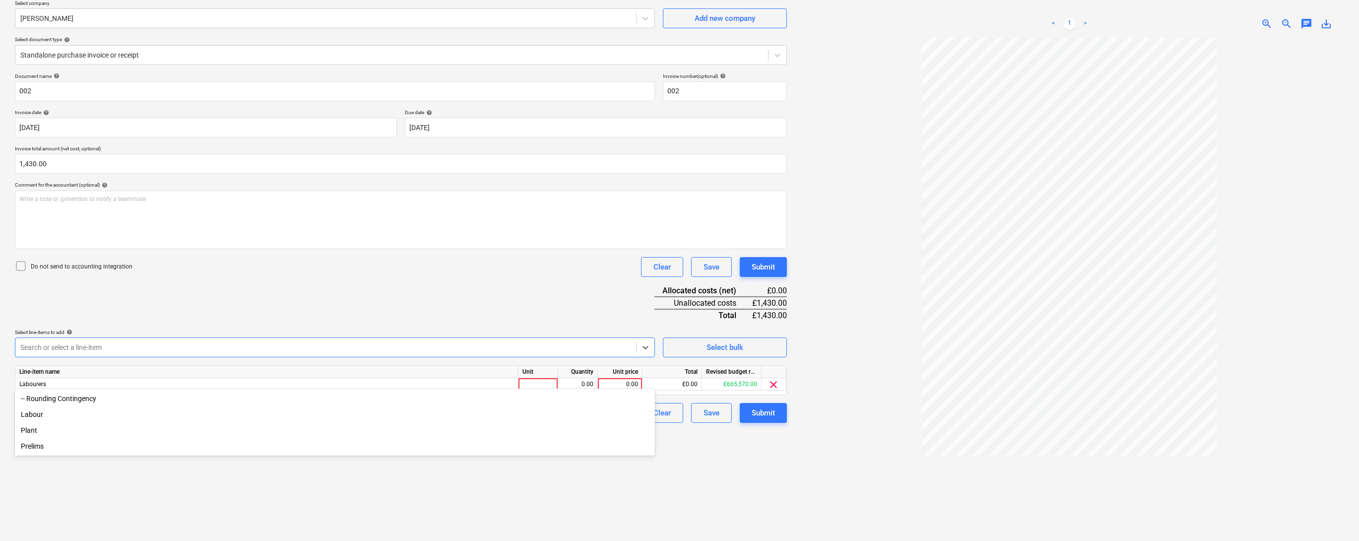
click at [203, 321] on div "Document name help 002 Invoice number (optional) help 002 Invoice date help [DA…" at bounding box center [401, 248] width 772 height 350
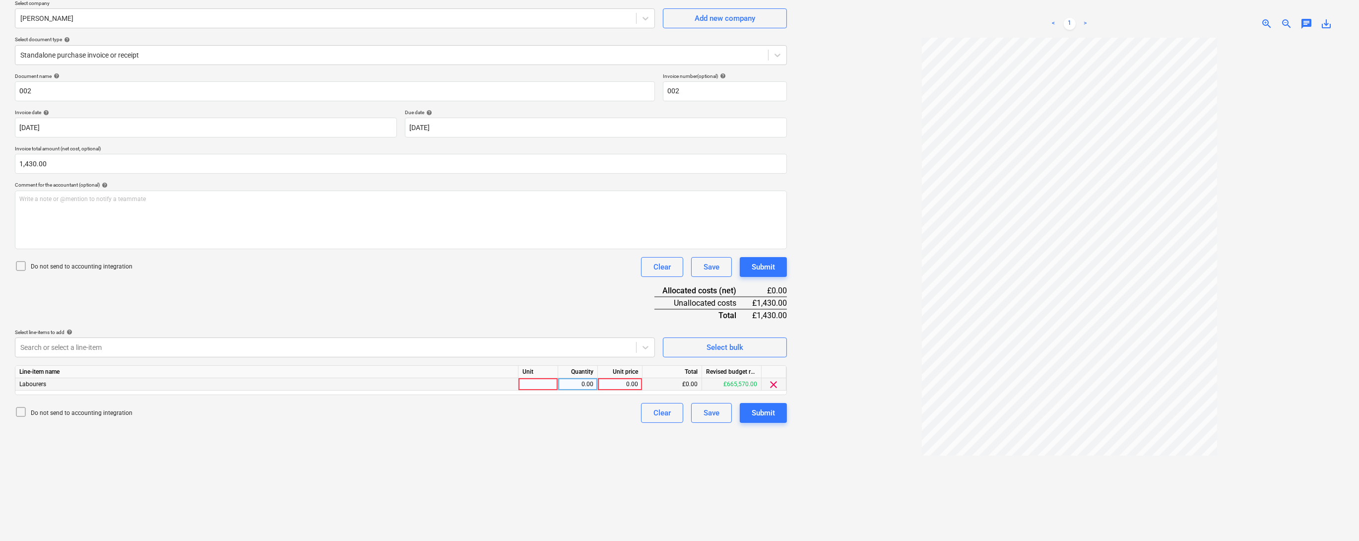
click at [527, 390] on div at bounding box center [538, 384] width 40 height 12
type input "1"
click at [575, 390] on div "0.00" at bounding box center [577, 384] width 31 height 12
type input "1"
click at [616, 390] on div "0.00" at bounding box center [620, 384] width 36 height 12
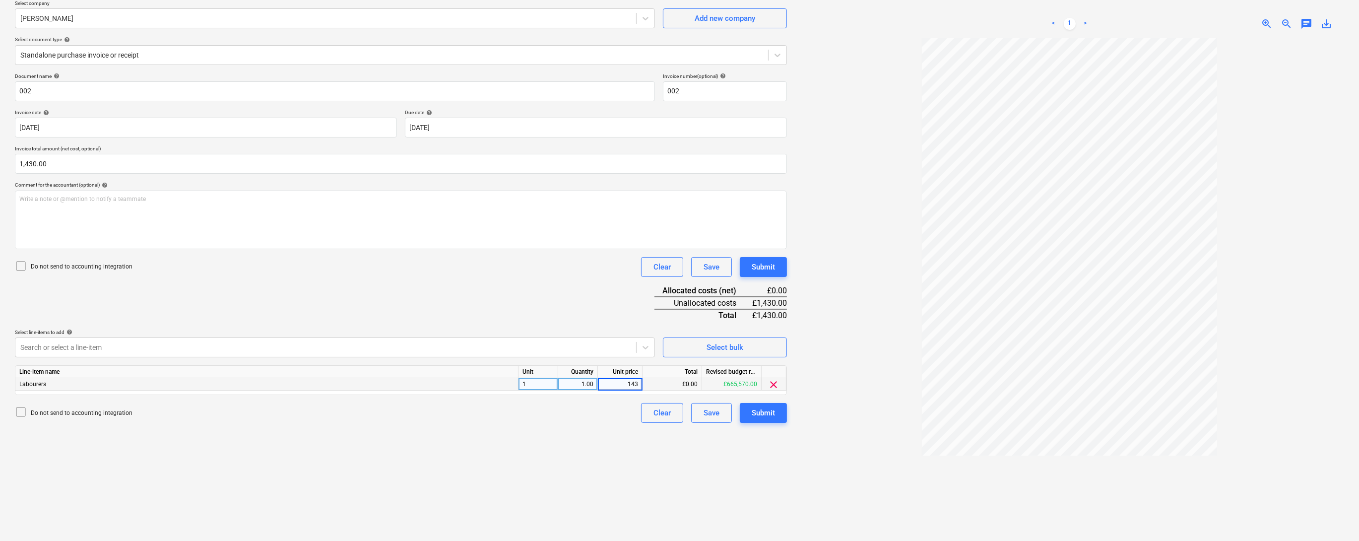
type input "1430"
click at [556, 334] on div "Document name help 002 Invoice number (optional) help 002 Invoice date help [DA…" at bounding box center [401, 248] width 772 height 350
click at [764, 419] on div "Submit" at bounding box center [762, 412] width 23 height 13
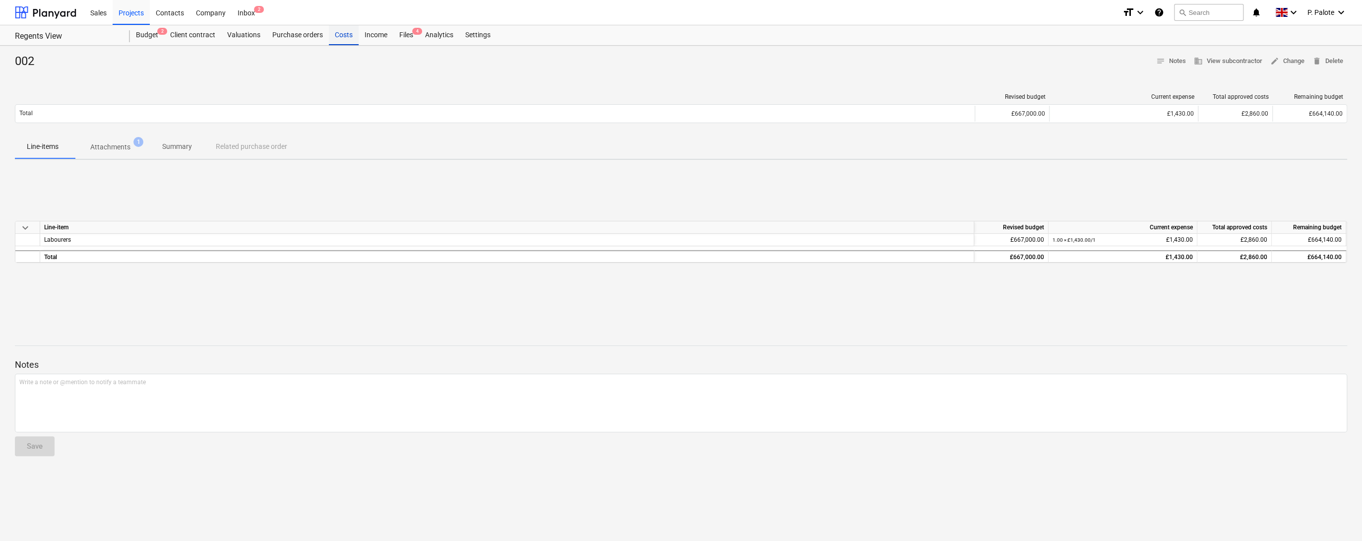
click at [359, 37] on div "Costs" at bounding box center [344, 35] width 30 height 20
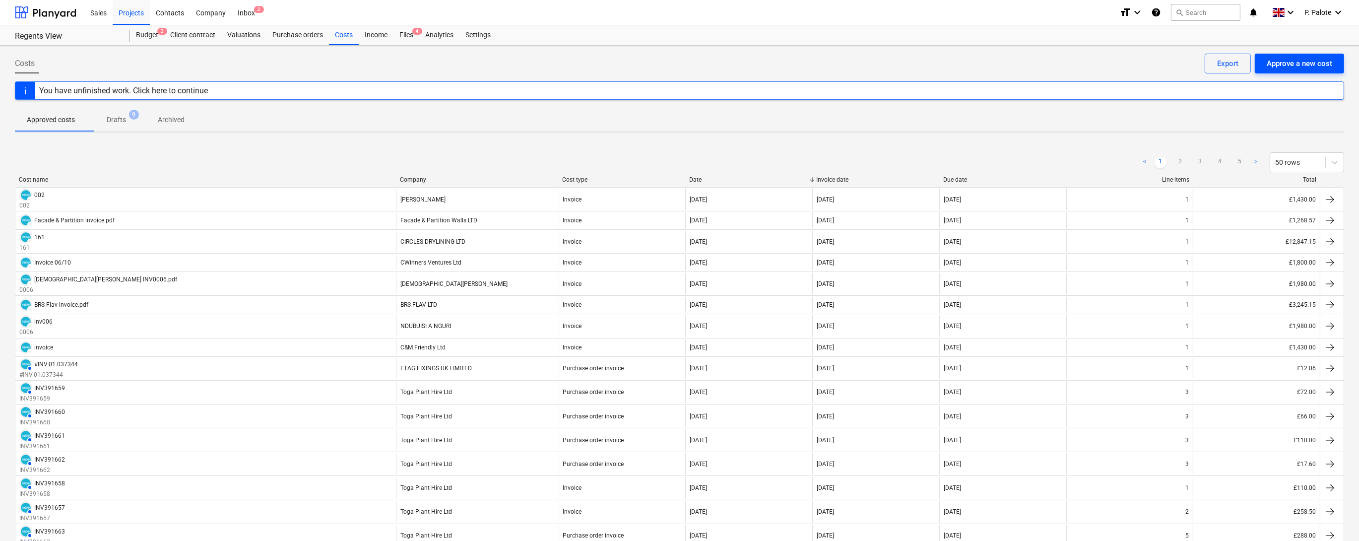
click at [1268, 67] on div "Approve a new cost" at bounding box center [1298, 63] width 65 height 13
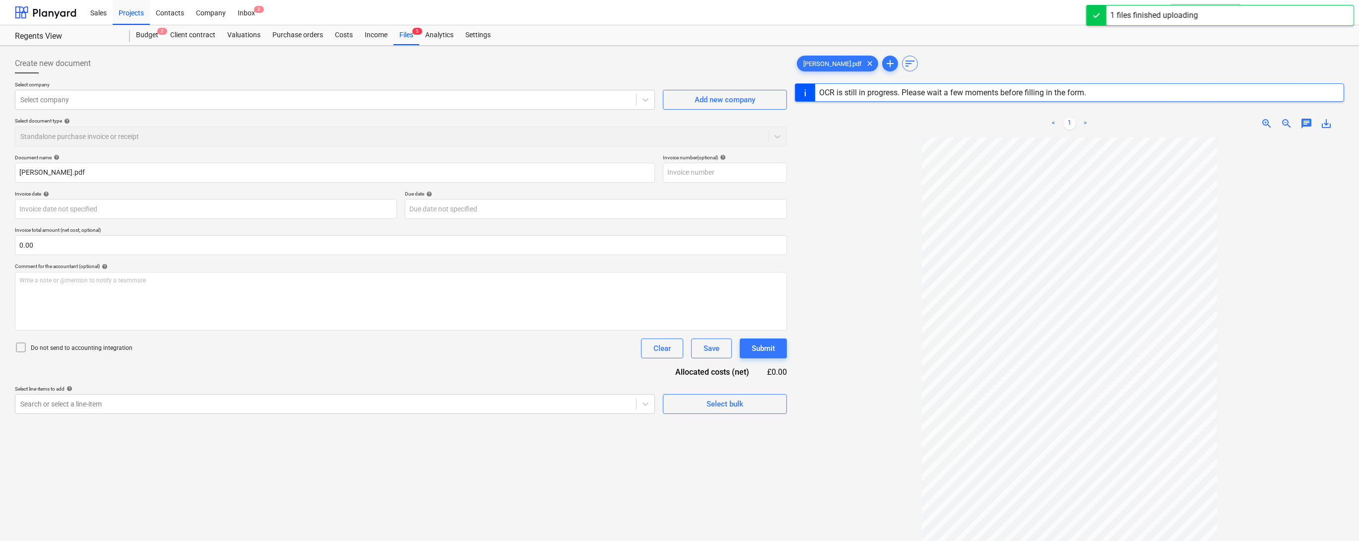
type input "5428539534"
type input "[DATE]"
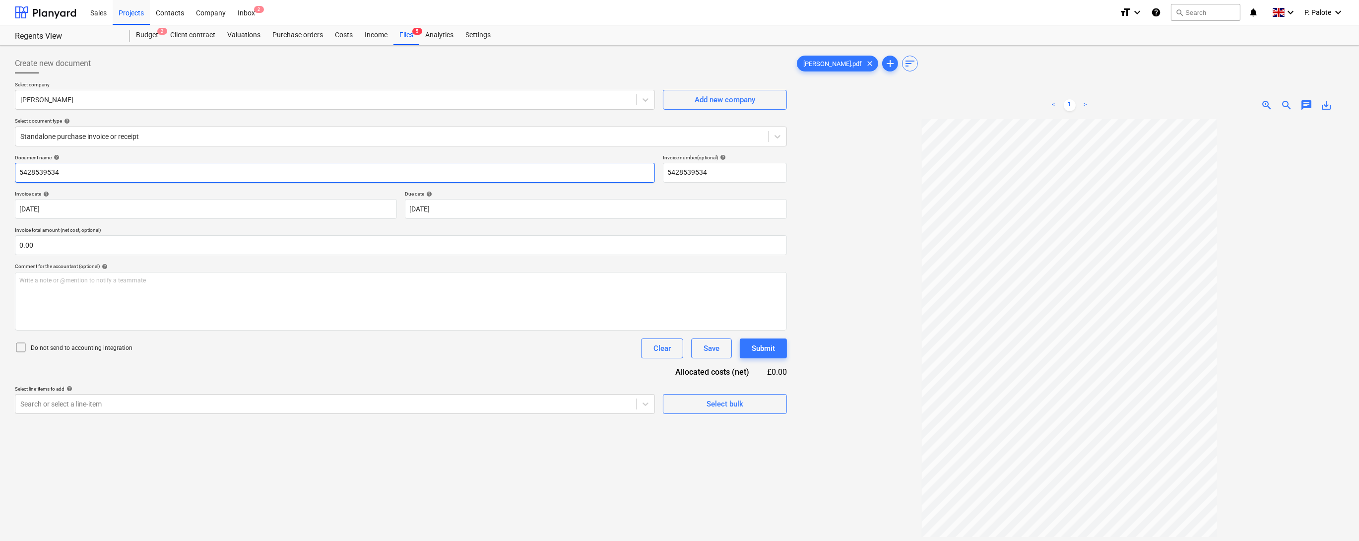
drag, startPoint x: 59, startPoint y: 185, endPoint x: 17, endPoint y: 185, distance: 41.7
click at [17, 183] on input "5428539534" at bounding box center [335, 173] width 640 height 20
drag, startPoint x: 747, startPoint y: 183, endPoint x: 658, endPoint y: 185, distance: 88.8
click at [658, 183] on div "Document name help Invoice number (optional) help 5428539534" at bounding box center [401, 168] width 772 height 28
click at [141, 183] on input "text" at bounding box center [335, 173] width 640 height 20
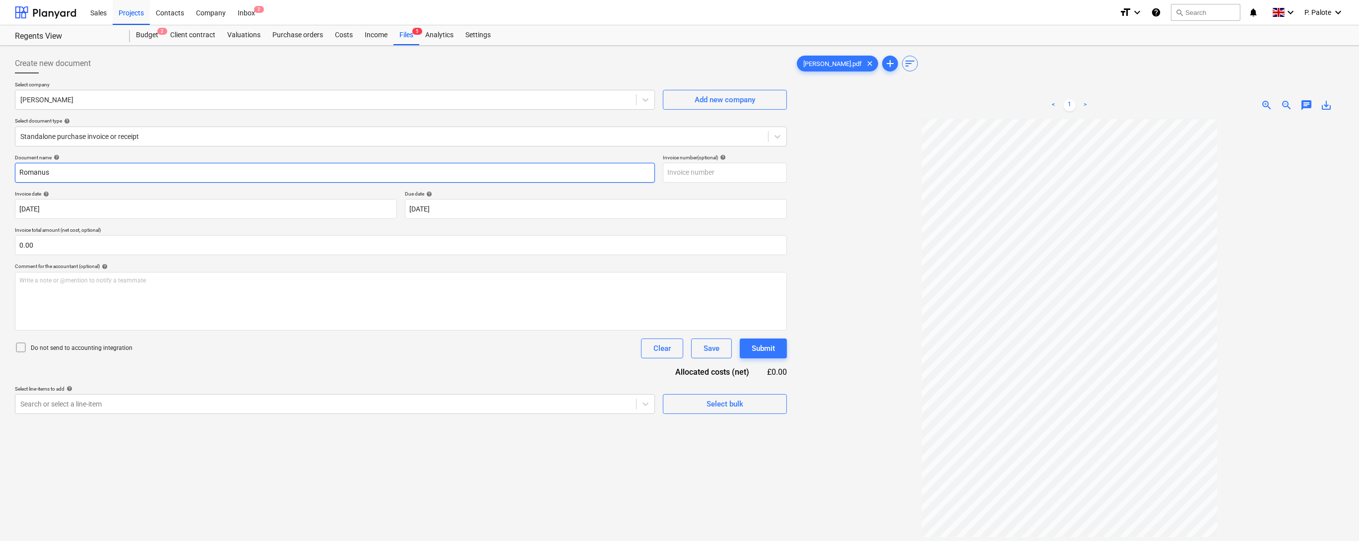
type input "Romanus"
click at [480, 223] on body "Sales Projects Contacts Company Inbox 2 format_size keyboard_arrow_down help se…" at bounding box center [679, 270] width 1359 height 541
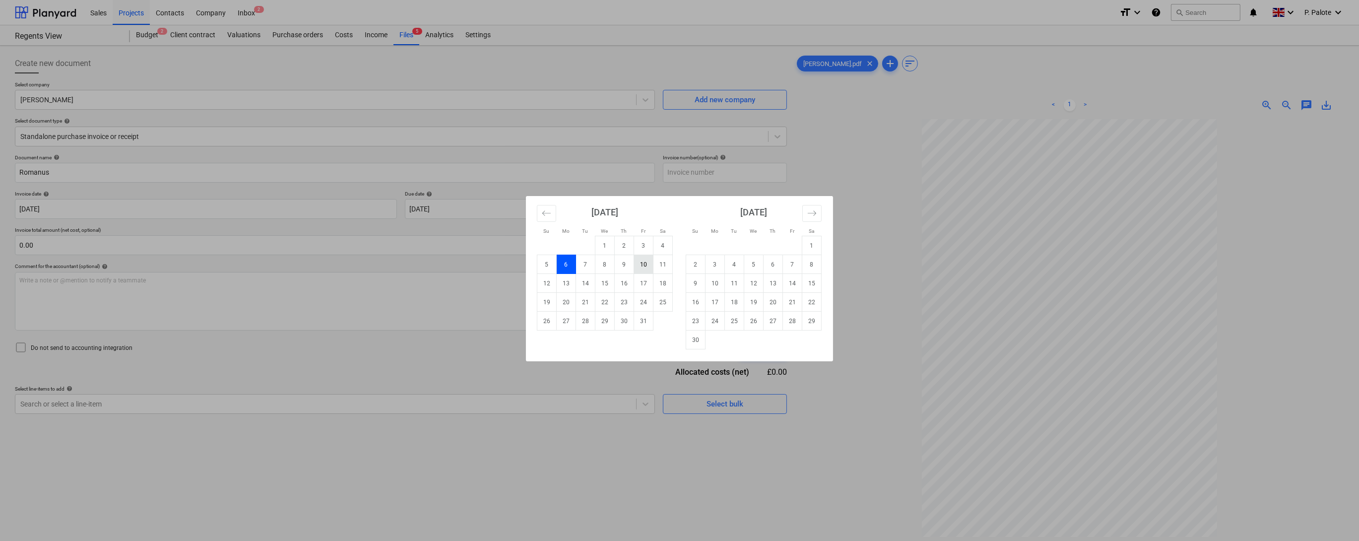
click at [635, 262] on td "10" at bounding box center [643, 264] width 19 height 19
type input "[DATE]"
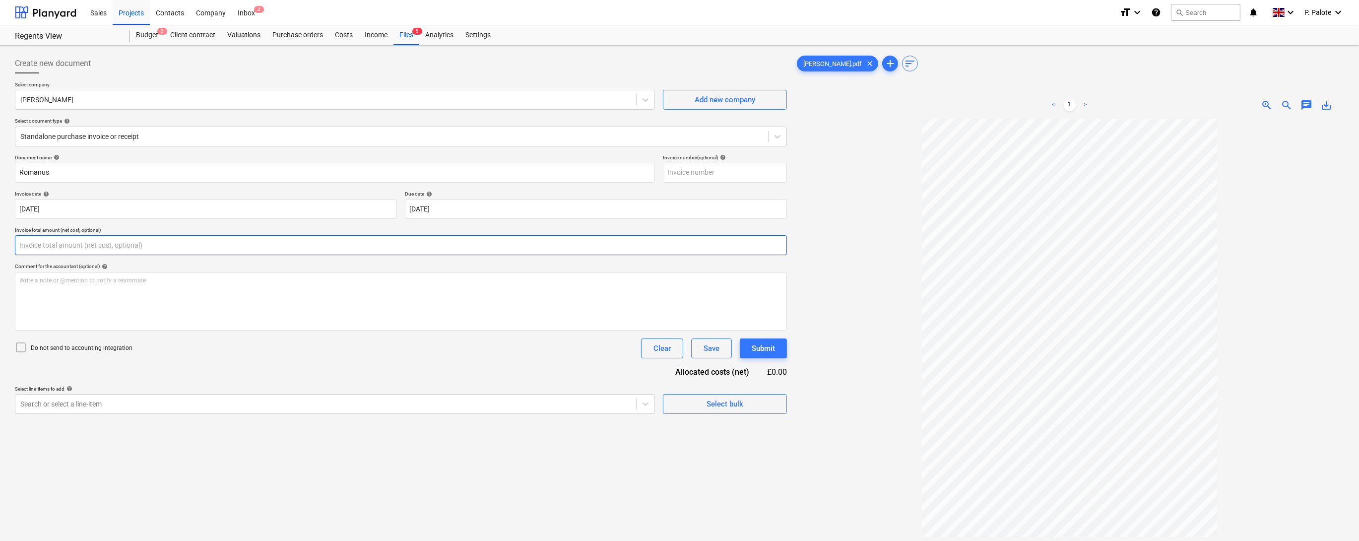
click at [125, 255] on input "text" at bounding box center [401, 245] width 772 height 20
type input "1,800.00"
drag, startPoint x: 248, startPoint y: 384, endPoint x: 246, endPoint y: 379, distance: 5.3
click at [248, 384] on div "Document name help [PERSON_NAME] Invoice number (optional) help Invoice date he…" at bounding box center [401, 296] width 772 height 284
click at [121, 458] on body "Sales Projects Contacts Company Inbox 2 format_size keyboard_arrow_down help se…" at bounding box center [679, 270] width 1359 height 541
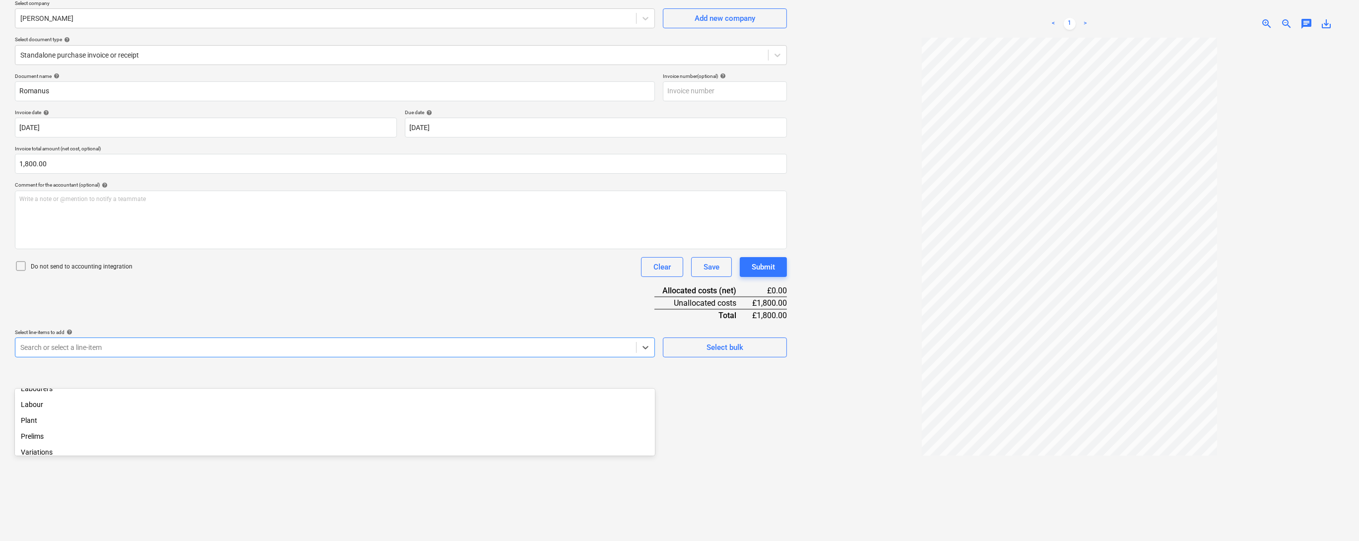
scroll to position [106, 0]
click at [50, 412] on div "Labour" at bounding box center [335, 404] width 640 height 16
click at [641, 339] on div "Document name help [PERSON_NAME] Invoice number (optional) help Invoice date he…" at bounding box center [401, 248] width 772 height 350
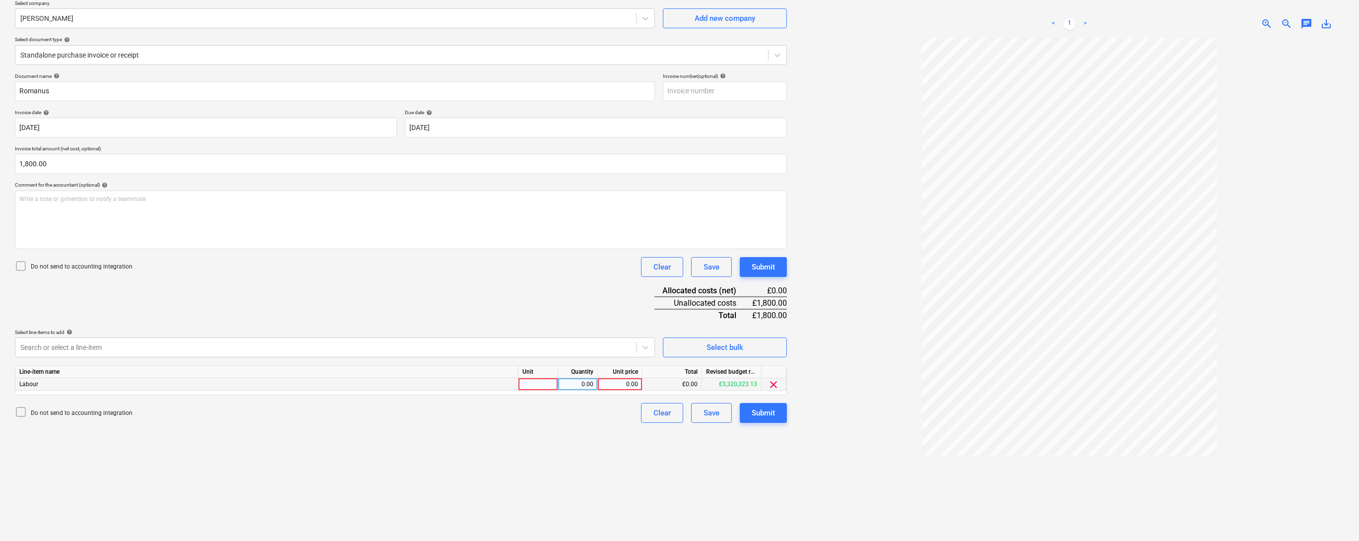
click at [544, 390] on div at bounding box center [538, 384] width 40 height 12
type input "1"
click at [579, 390] on div "0.00" at bounding box center [577, 384] width 31 height 12
type input "1"
click at [618, 390] on div "0.00" at bounding box center [620, 384] width 36 height 12
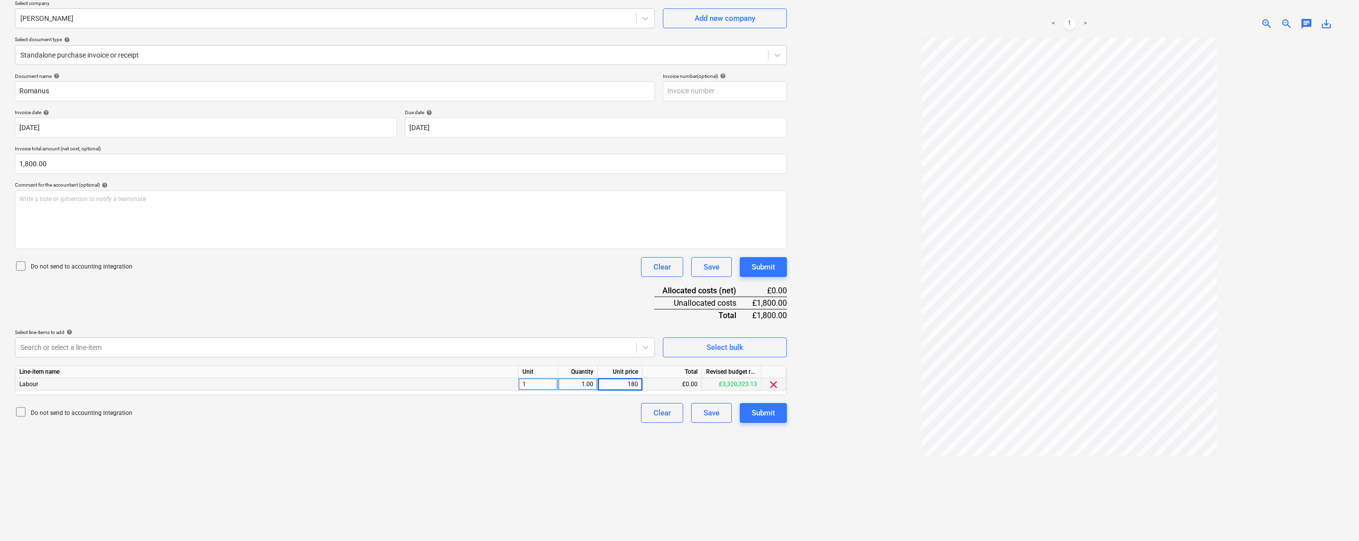
type input "1800"
click at [553, 342] on div "Document name help [PERSON_NAME] Invoice number (optional) help Invoice date he…" at bounding box center [401, 248] width 772 height 350
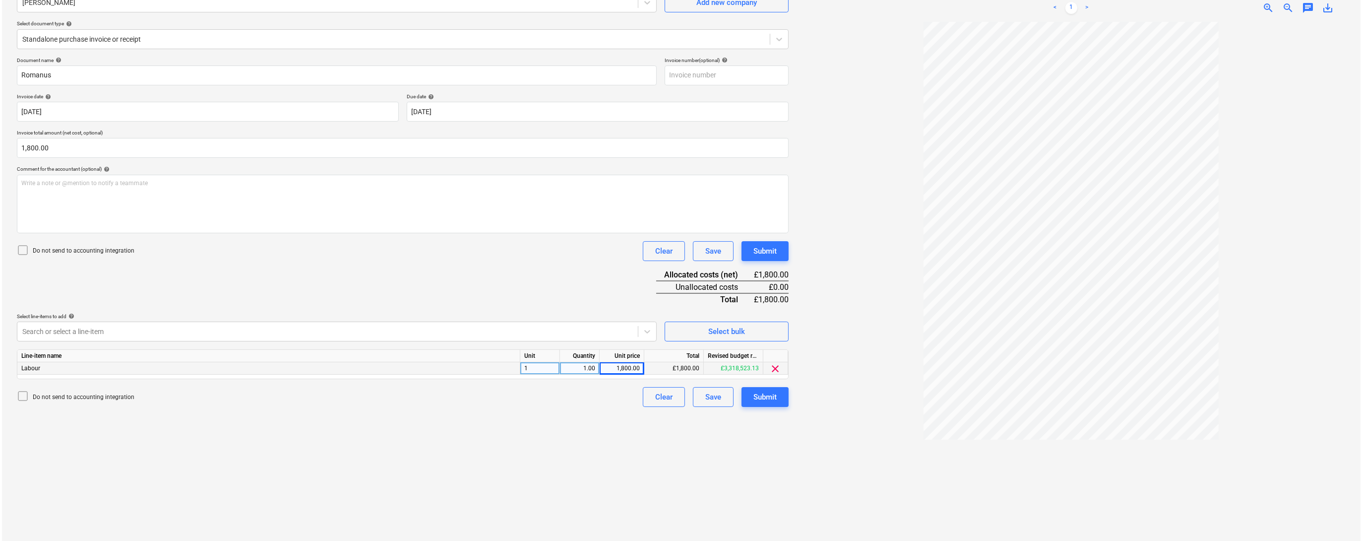
scroll to position [99, 0]
click at [770, 401] on div "Submit" at bounding box center [762, 394] width 23 height 13
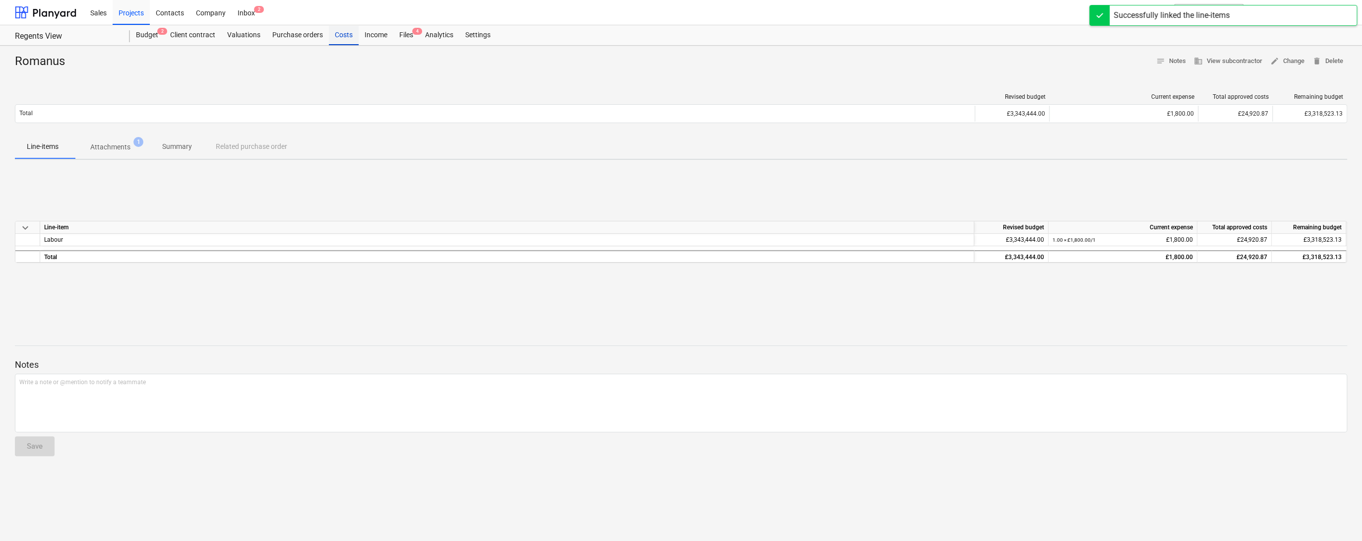
click at [359, 34] on div "Costs" at bounding box center [344, 35] width 30 height 20
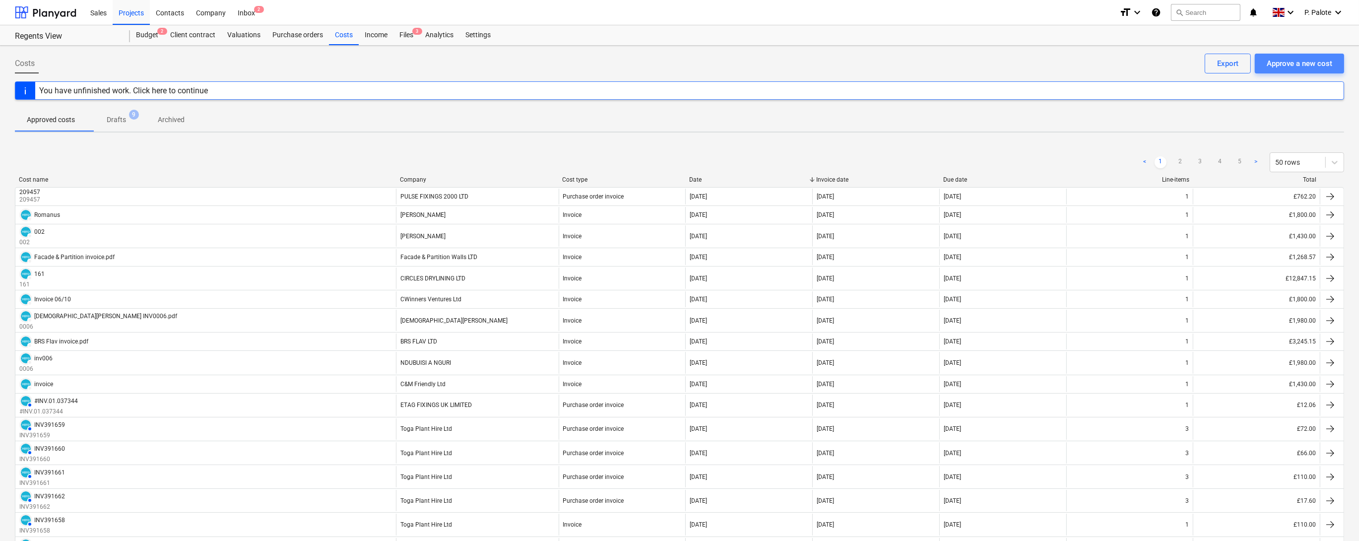
click at [1284, 63] on div "Approve a new cost" at bounding box center [1298, 63] width 65 height 13
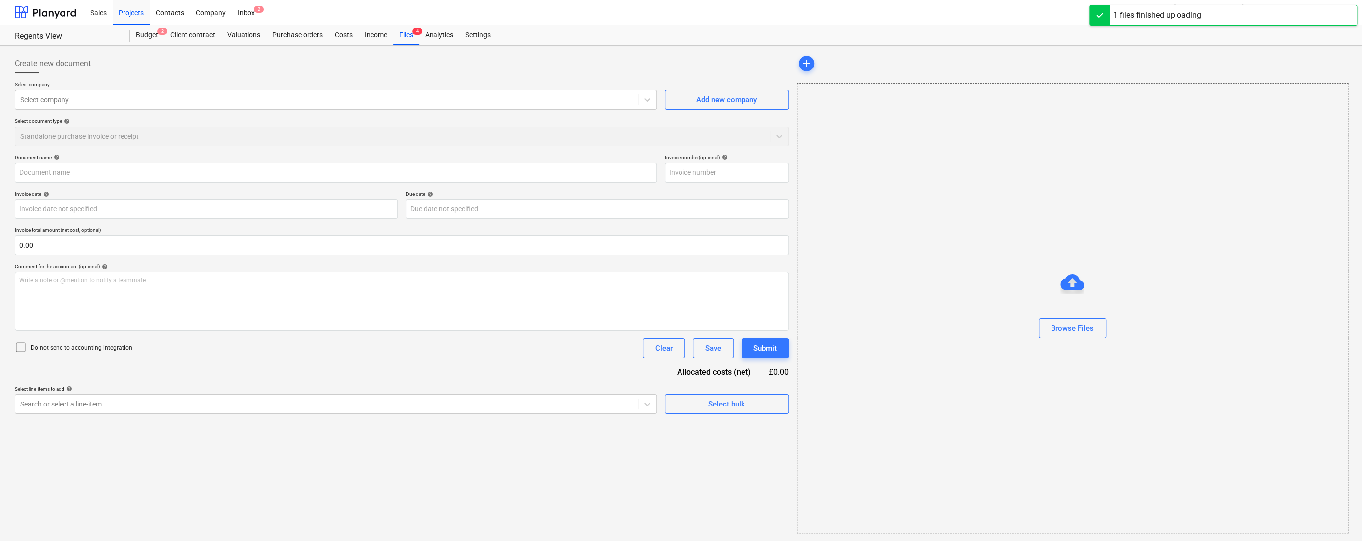
type input "[PERSON_NAME] invoice (5b).pdf"
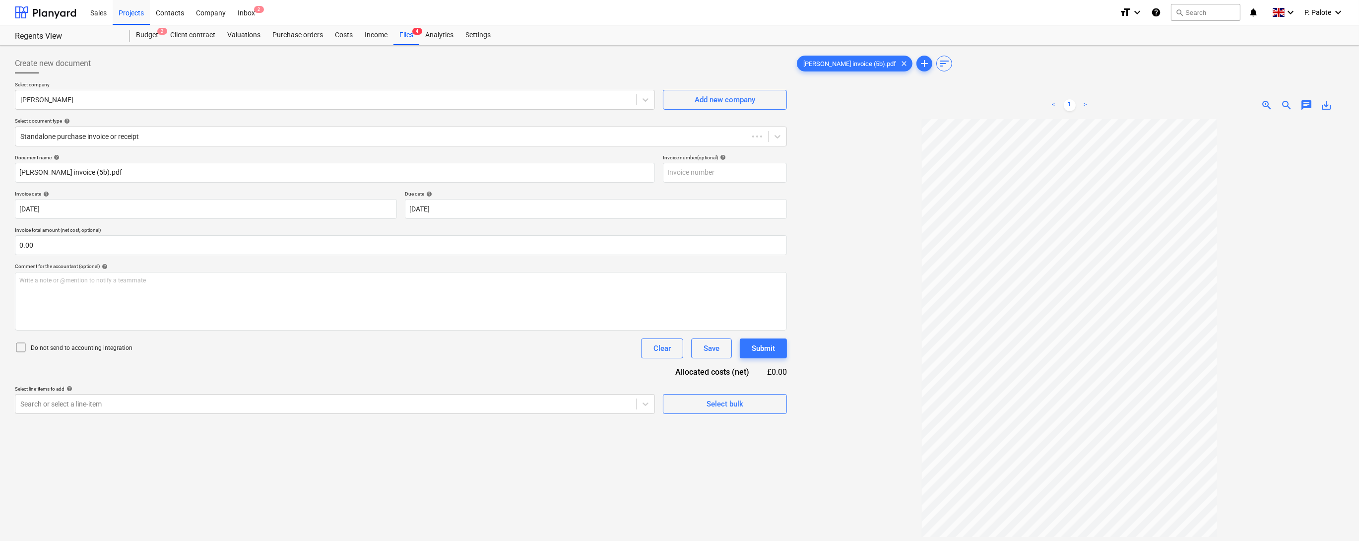
type input "[DATE]"
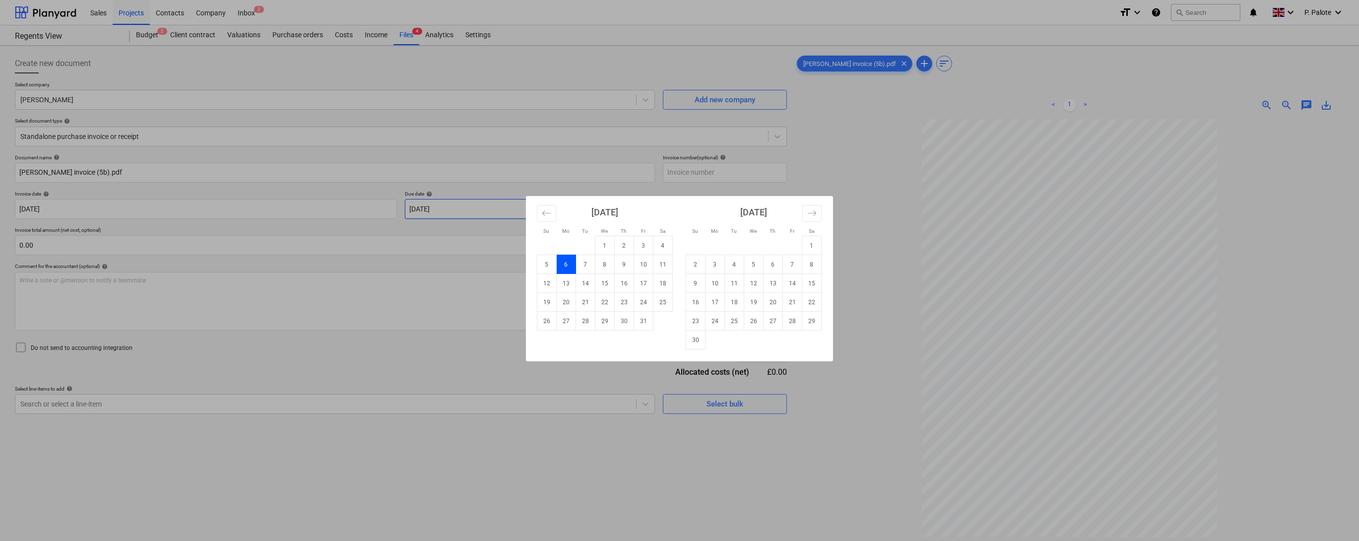
click at [552, 228] on body "Sales Projects Contacts Company Inbox 2 format_size keyboard_arrow_down help se…" at bounding box center [679, 270] width 1359 height 541
click at [643, 269] on td "10" at bounding box center [643, 264] width 19 height 19
type input "[DATE]"
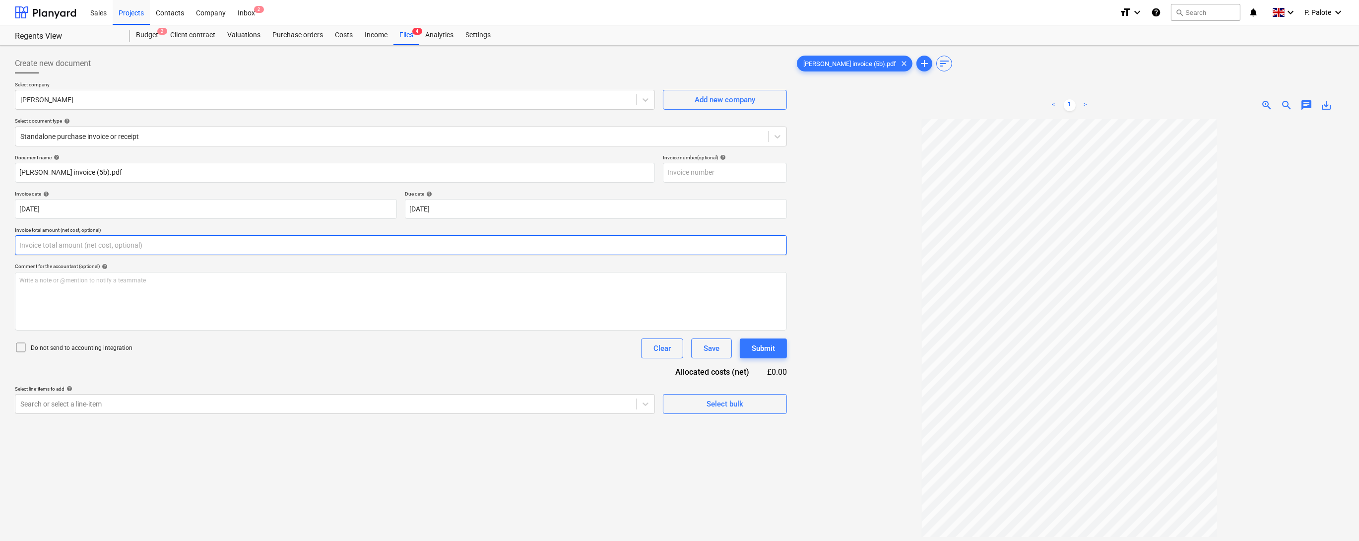
click at [206, 255] on input "text" at bounding box center [401, 245] width 772 height 20
type input "1,980.00"
click at [434, 269] on div "Comment for the accountant (optional) help" at bounding box center [401, 266] width 772 height 6
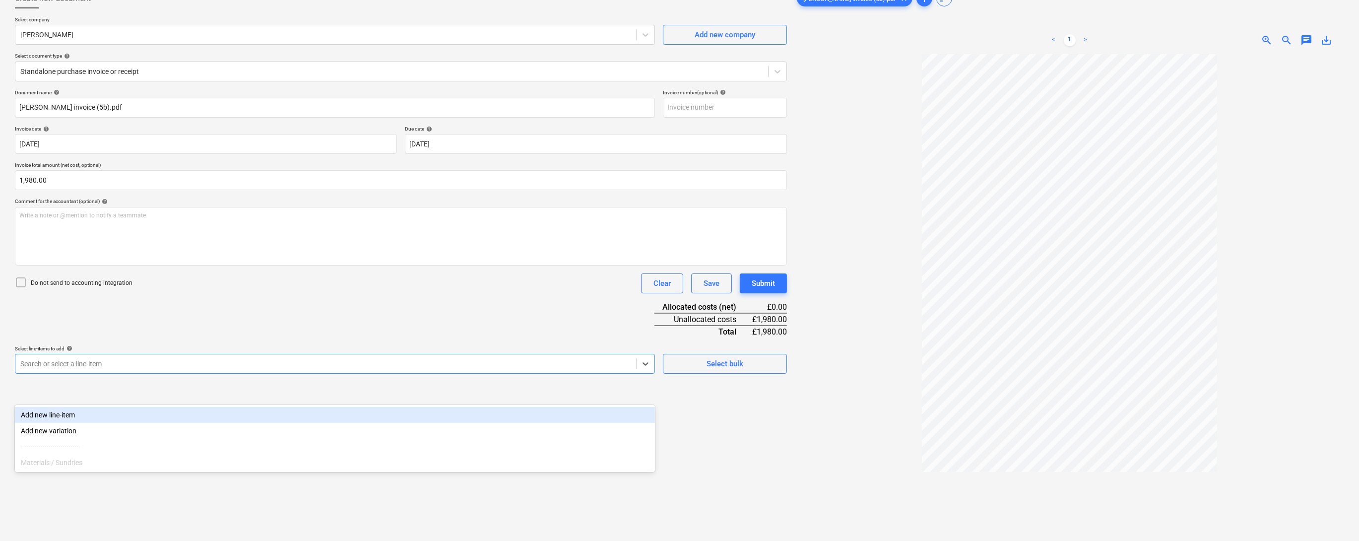
click at [354, 452] on body "Sales Projects Contacts Company Inbox 2 format_size keyboard_arrow_down help se…" at bounding box center [679, 205] width 1359 height 541
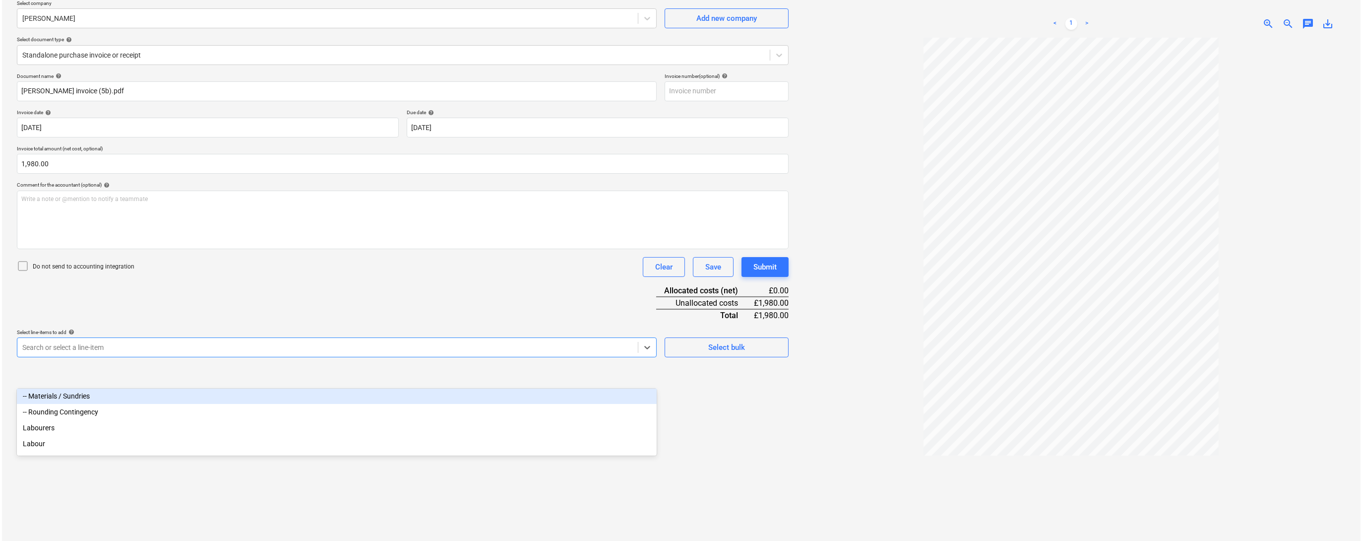
scroll to position [79, 0]
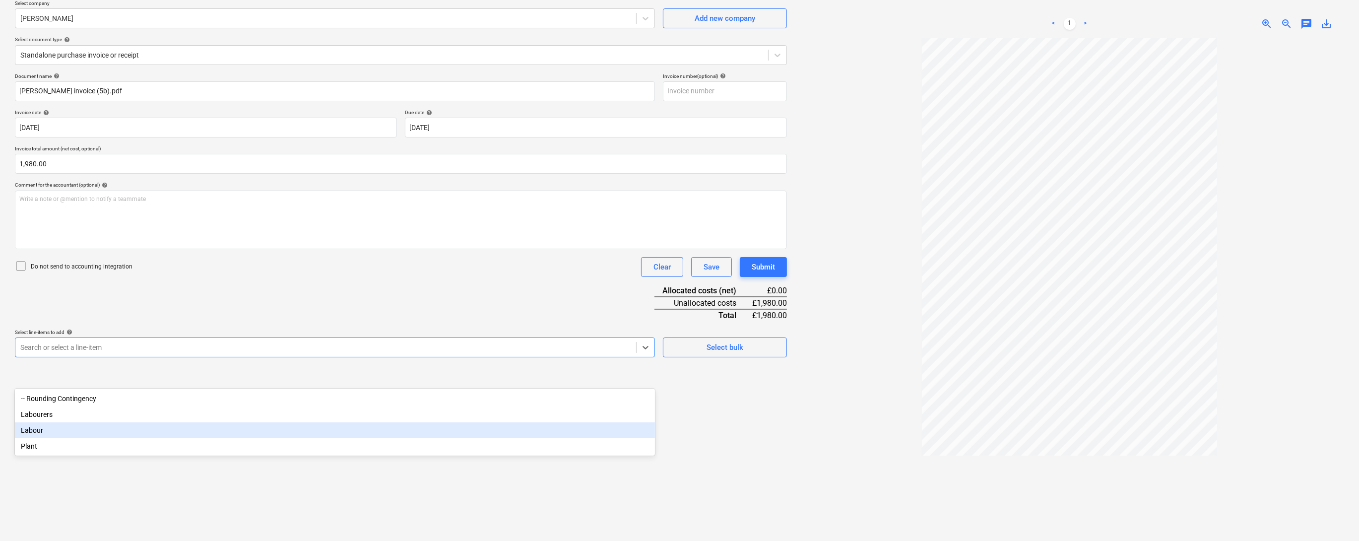
click at [60, 438] on div "Labour" at bounding box center [335, 430] width 640 height 16
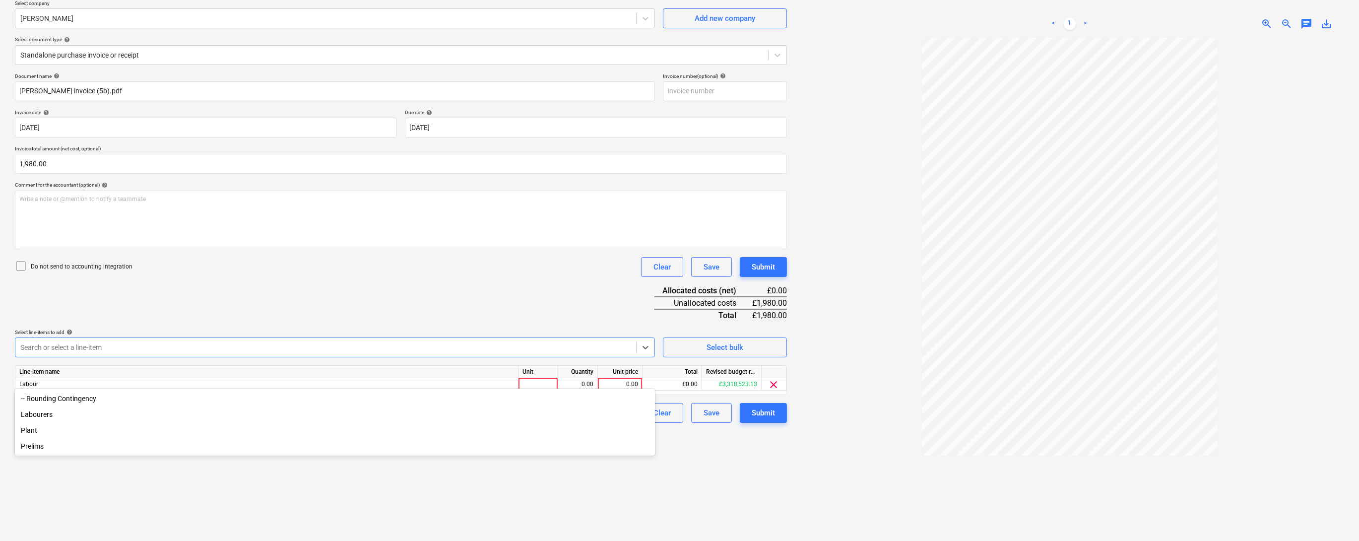
click at [332, 277] on div "Do not send to accounting integration Clear Save Submit" at bounding box center [401, 267] width 772 height 20
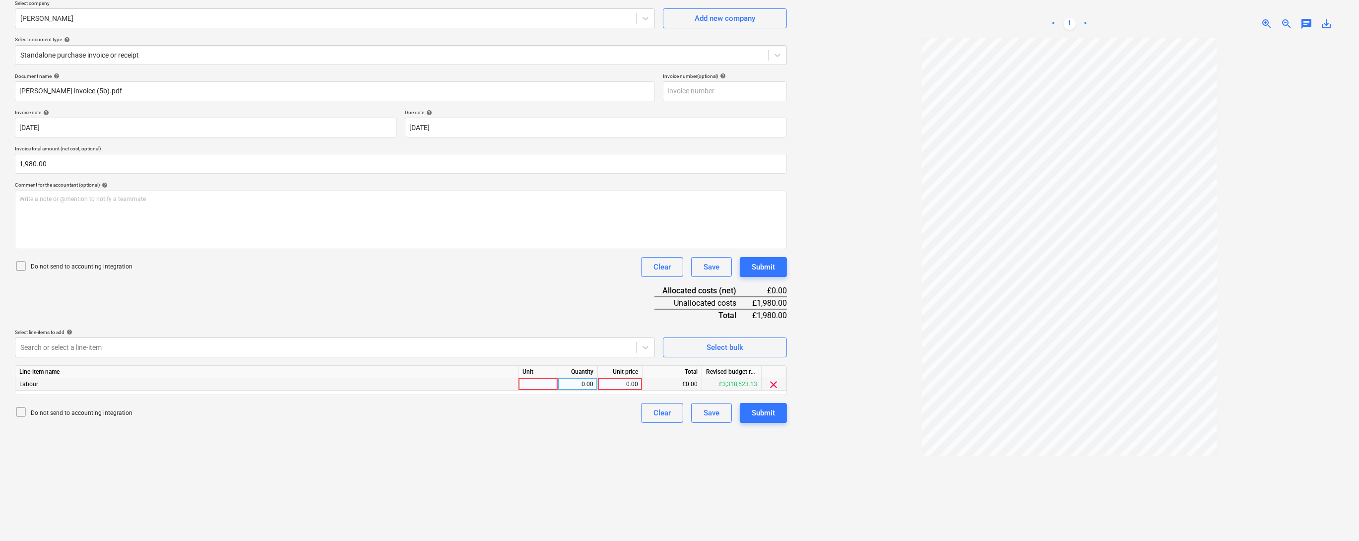
click at [548, 390] on div at bounding box center [538, 384] width 40 height 12
type input "1"
click at [587, 390] on div "0.00" at bounding box center [577, 384] width 31 height 12
type input "1"
click at [616, 390] on div "0.00" at bounding box center [620, 384] width 36 height 12
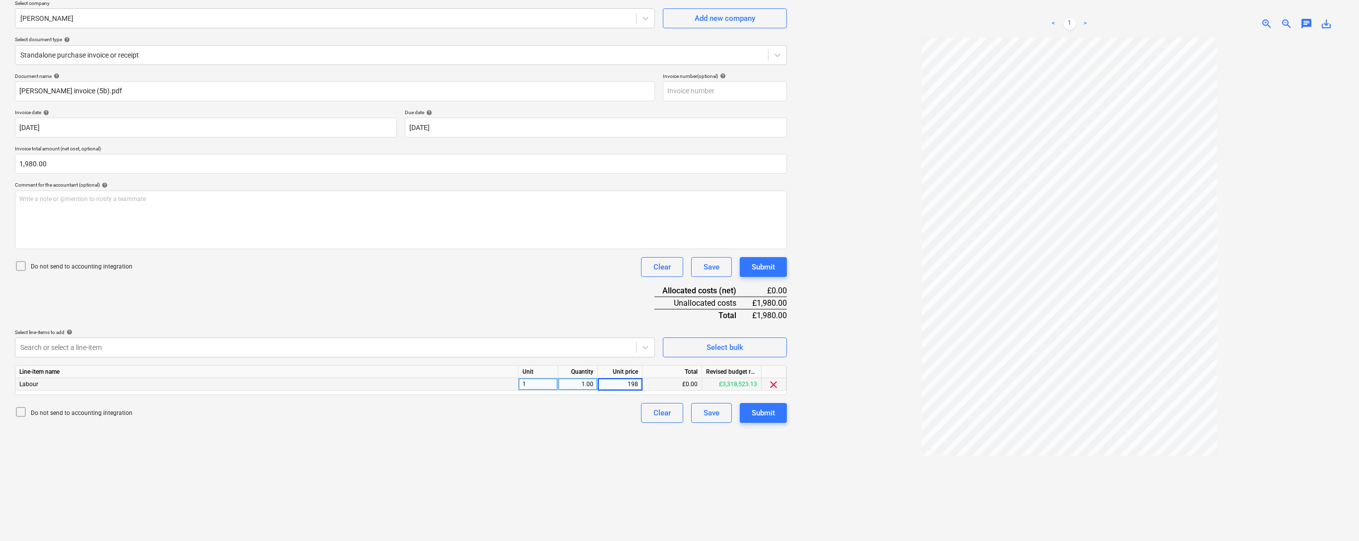
type input "1980"
click at [599, 423] on div "Do not send to accounting integration Clear Save Submit" at bounding box center [401, 413] width 772 height 20
click at [758, 419] on div "Submit" at bounding box center [762, 412] width 23 height 13
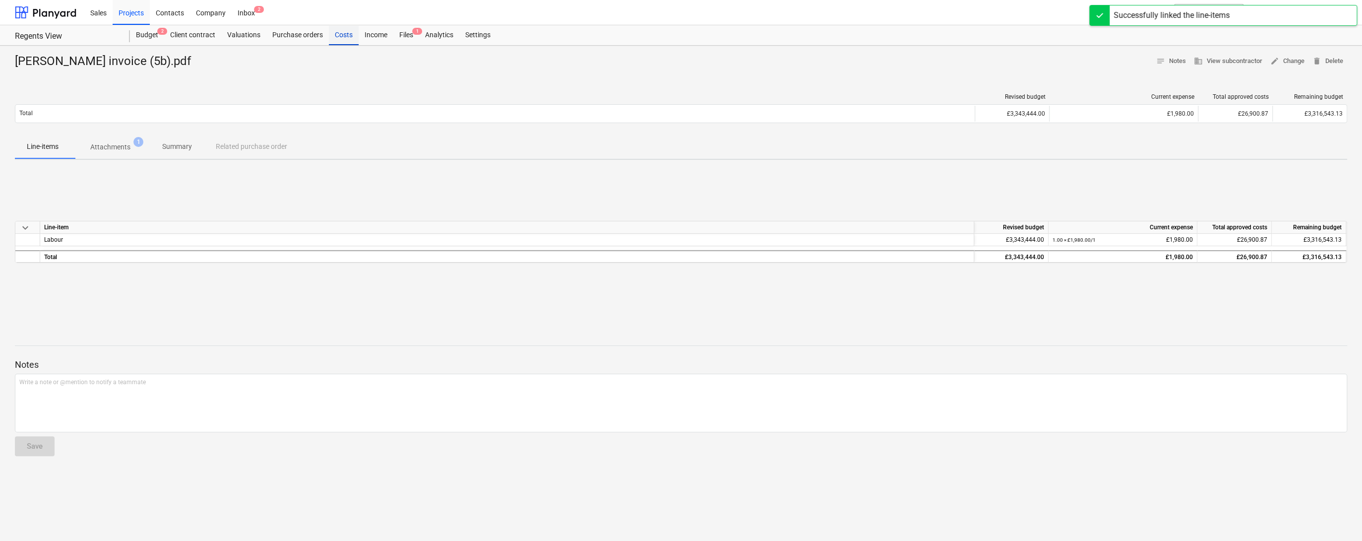
click at [355, 36] on div "Costs" at bounding box center [344, 35] width 30 height 20
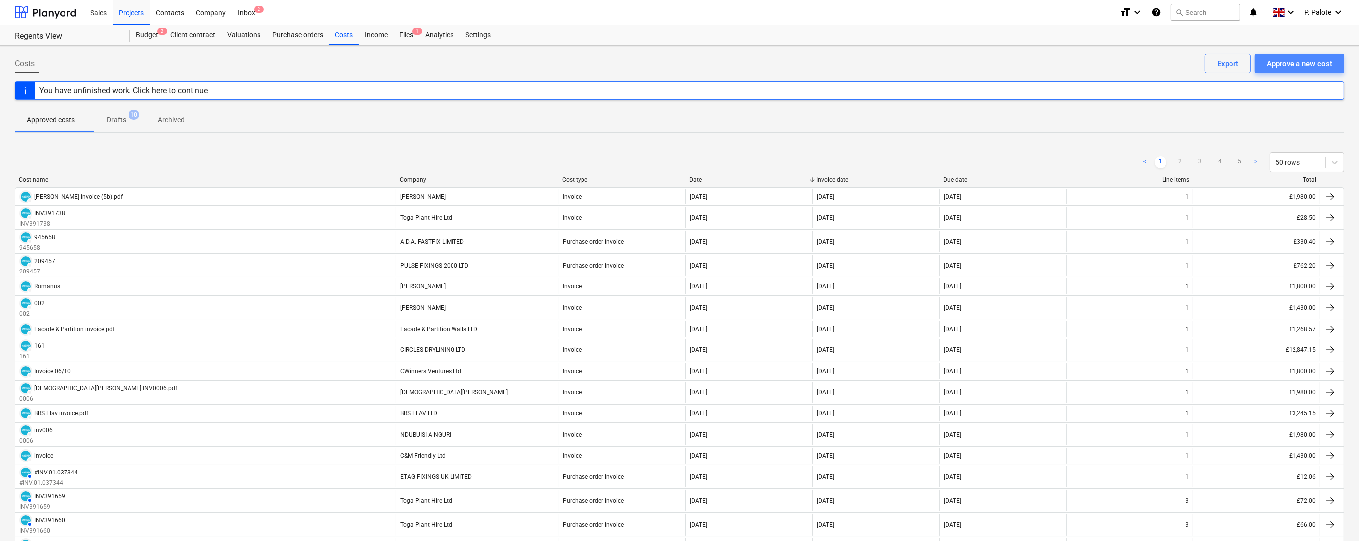
click at [1311, 63] on div "Approve a new cost" at bounding box center [1298, 63] width 65 height 13
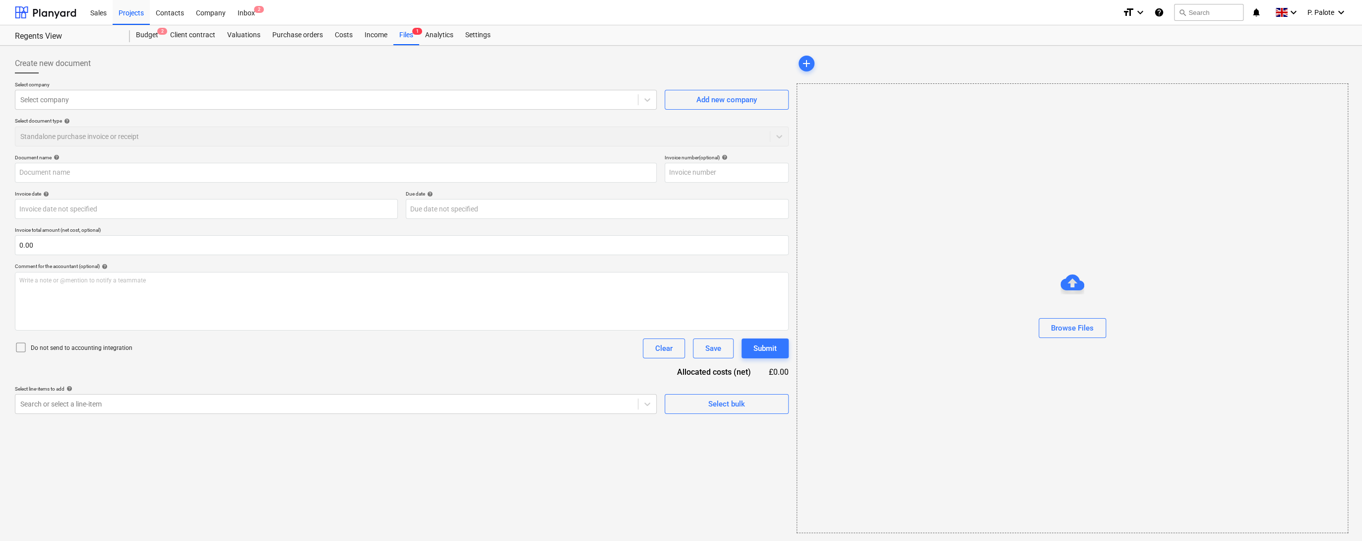
type input "[PERSON_NAME] File 5.pdf"
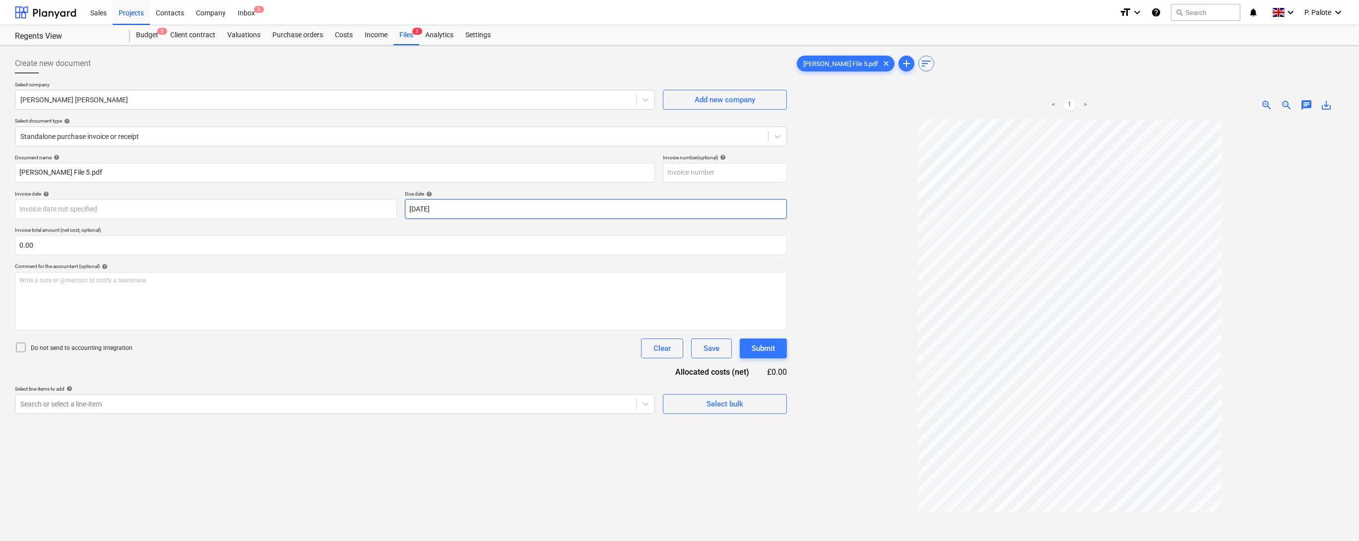
click at [655, 224] on body "Sales Projects Contacts Company Inbox 2 format_size keyboard_arrow_down help se…" at bounding box center [679, 270] width 1359 height 541
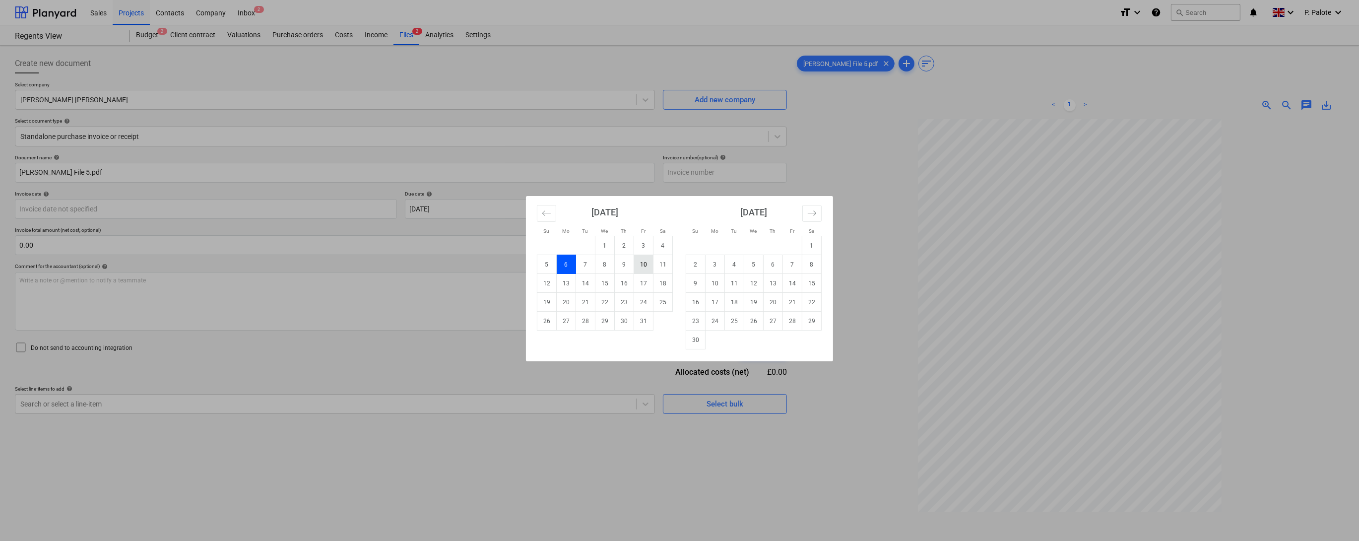
click at [645, 268] on td "10" at bounding box center [643, 264] width 19 height 19
type input "[DATE]"
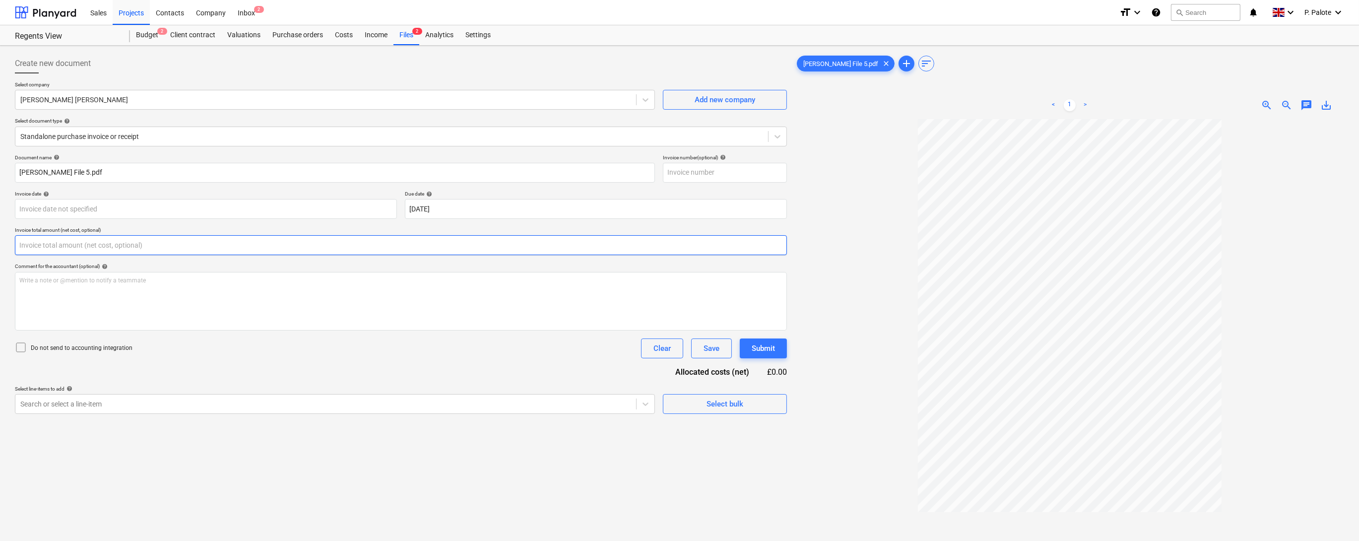
click at [66, 255] on input "text" at bounding box center [401, 245] width 772 height 20
type input "1,980.00"
click at [201, 399] on div "Document name help [PERSON_NAME] File 5.pdf Invoice number (optional) help Invo…" at bounding box center [401, 296] width 772 height 284
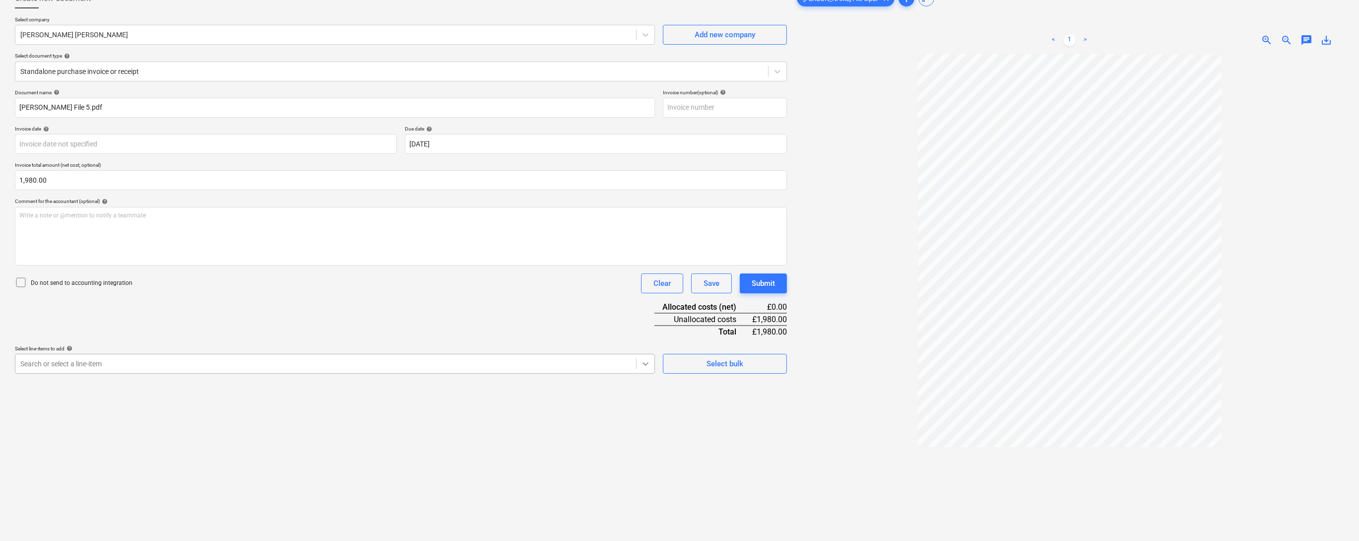
click at [645, 459] on body "Sales Projects Contacts Company Inbox 2 format_size keyboard_arrow_down help se…" at bounding box center [679, 205] width 1359 height 541
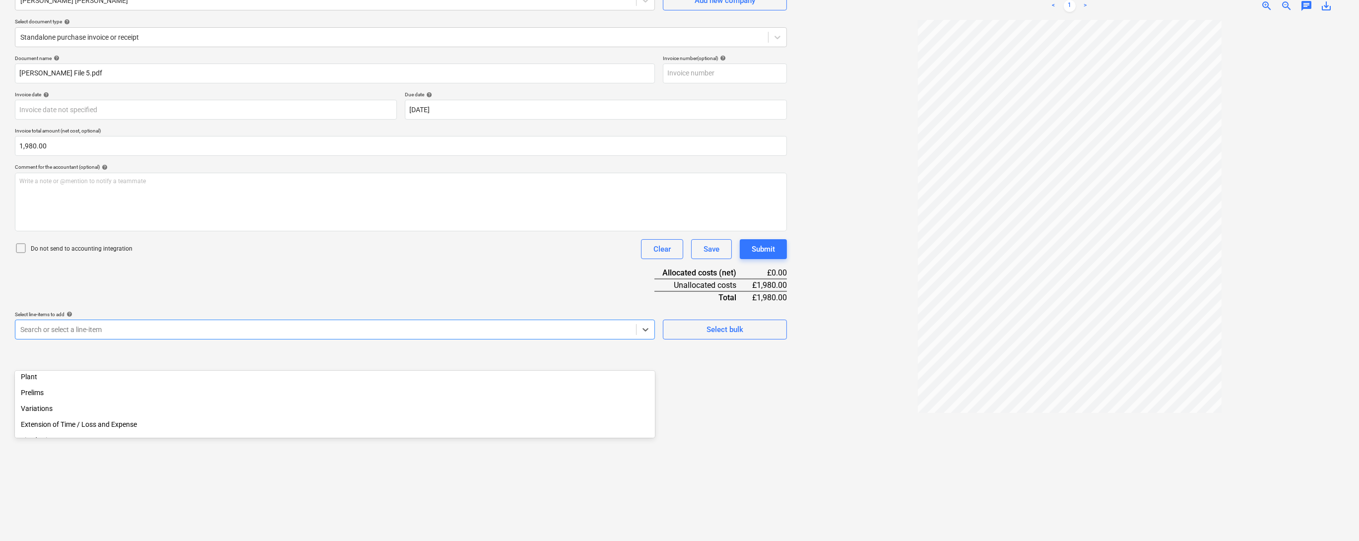
scroll to position [132, 0]
click at [42, 399] on div "Prelims" at bounding box center [335, 391] width 640 height 16
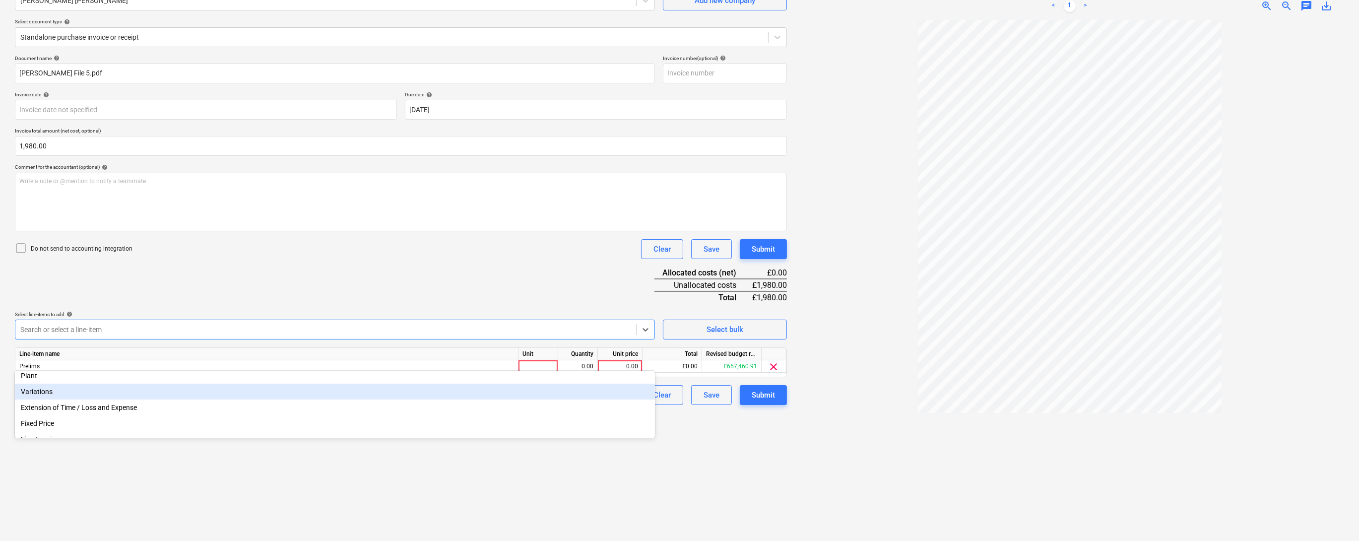
scroll to position [106, 0]
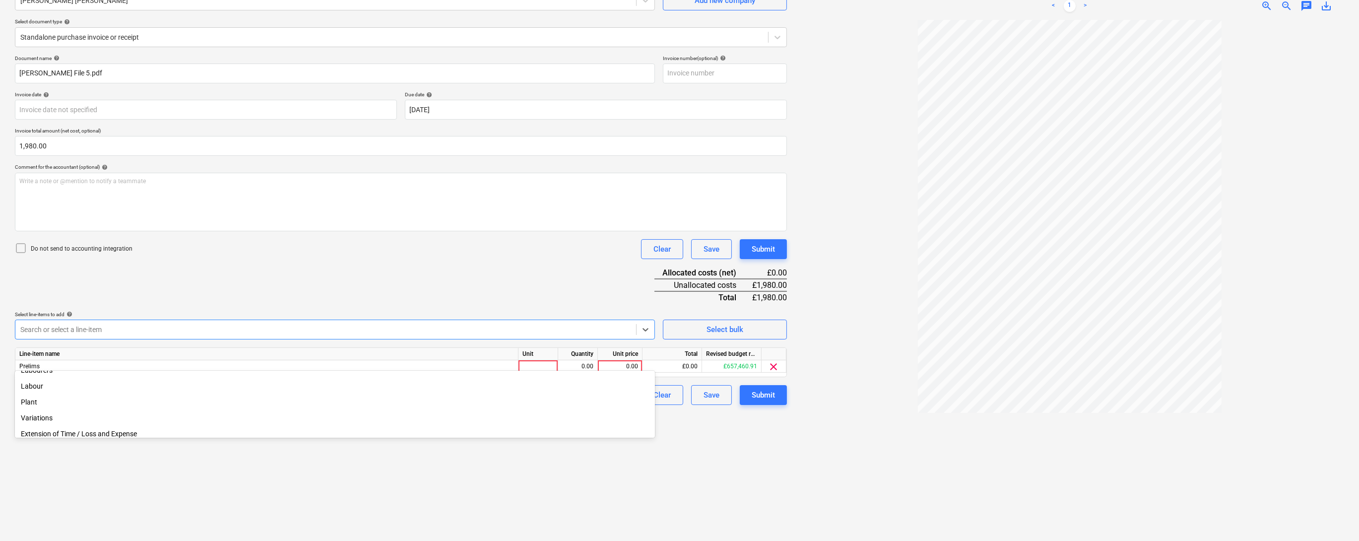
click at [623, 325] on div "Document name help [PERSON_NAME] File 5.pdf Invoice number (optional) help Invo…" at bounding box center [401, 230] width 772 height 350
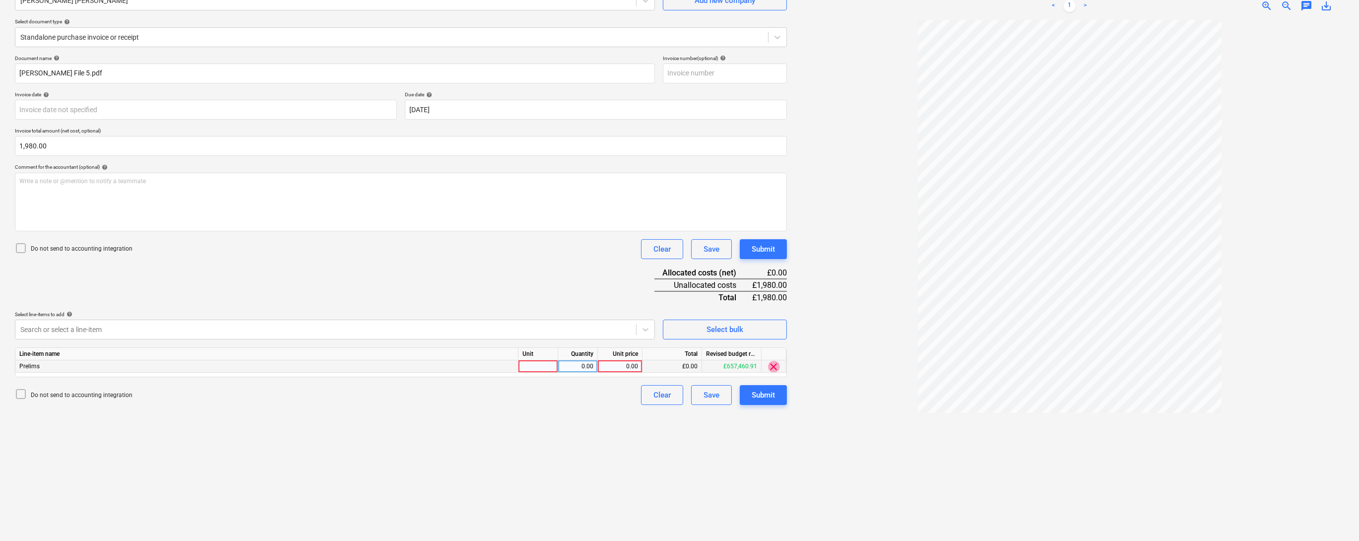
click at [774, 373] on span "clear" at bounding box center [774, 367] width 12 height 12
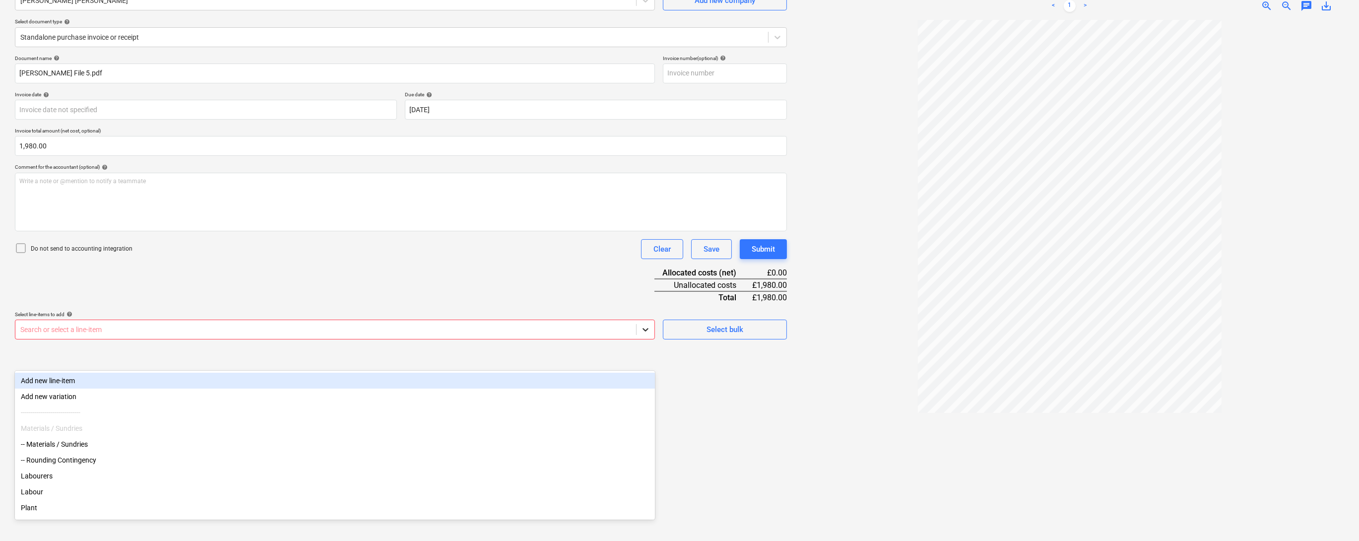
click at [643, 334] on icon at bounding box center [645, 329] width 10 height 10
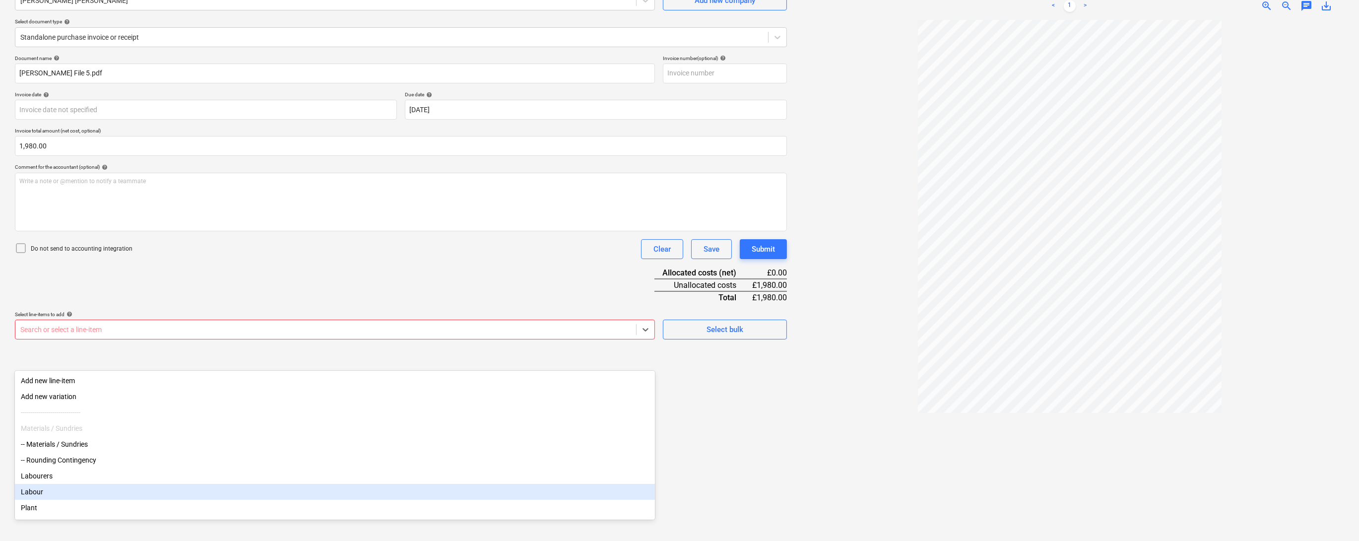
click at [52, 500] on div "Labour" at bounding box center [335, 492] width 640 height 16
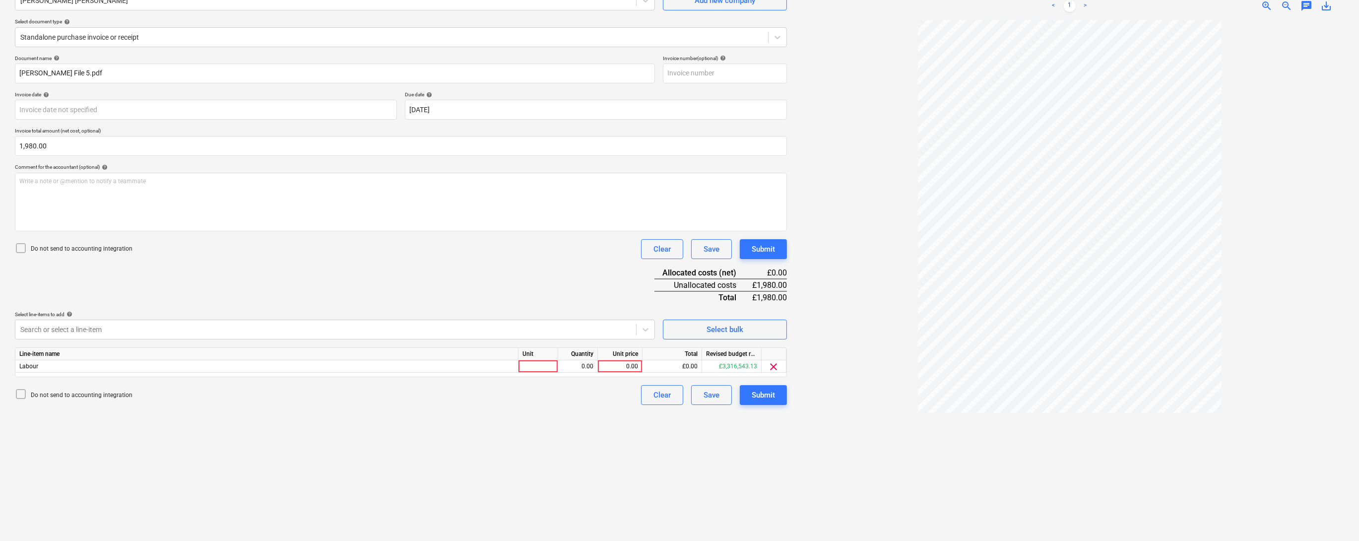
click at [389, 259] on div "Do not send to accounting integration Clear Save Submit" at bounding box center [401, 249] width 772 height 20
click at [542, 373] on div at bounding box center [538, 366] width 40 height 12
type input "1"
click at [587, 373] on div "0.00" at bounding box center [577, 366] width 31 height 12
type input "1"
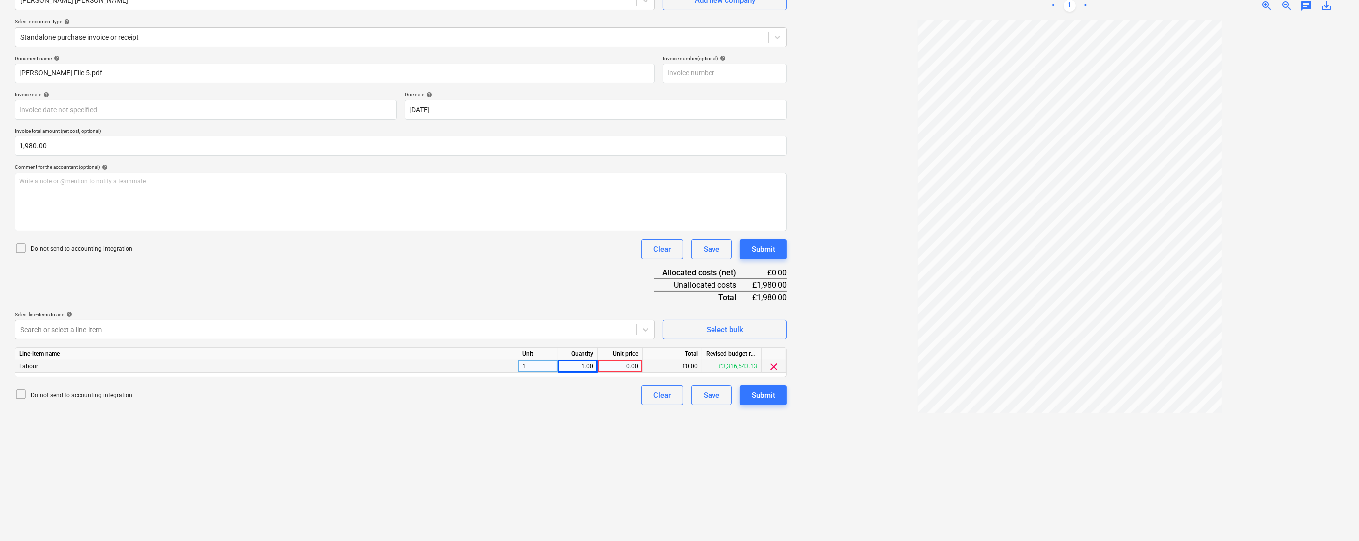
click at [616, 373] on div "0.00" at bounding box center [620, 366] width 36 height 12
type input "1980"
click at [570, 498] on div "Create new document Select company [PERSON_NAME] [PERSON_NAME] Add new company …" at bounding box center [401, 243] width 780 height 586
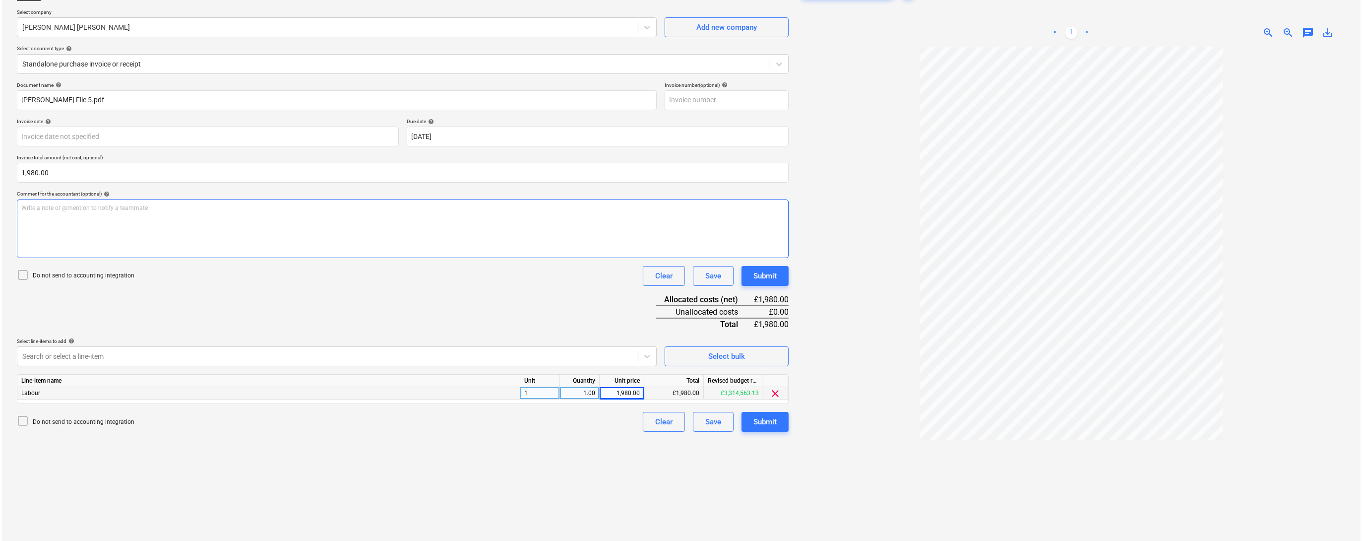
scroll to position [46, 0]
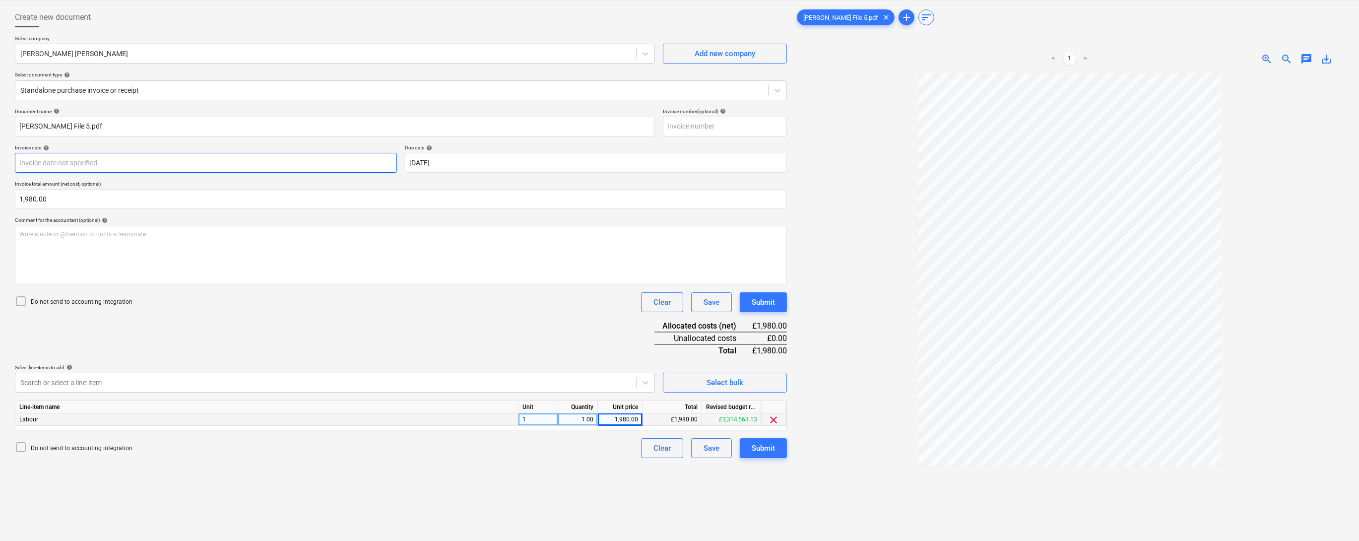
click at [81, 177] on body "Sales Projects Contacts Company Inbox 2 format_size keyboard_arrow_down help se…" at bounding box center [679, 224] width 1359 height 541
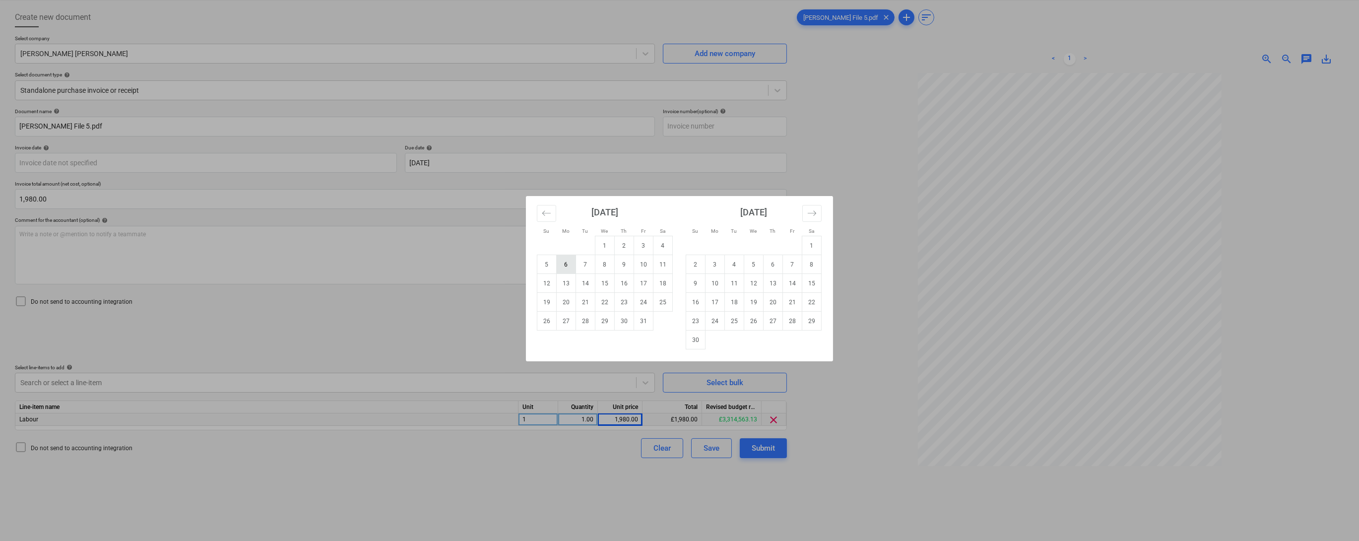
click at [565, 264] on td "6" at bounding box center [566, 264] width 19 height 19
type input "[DATE]"
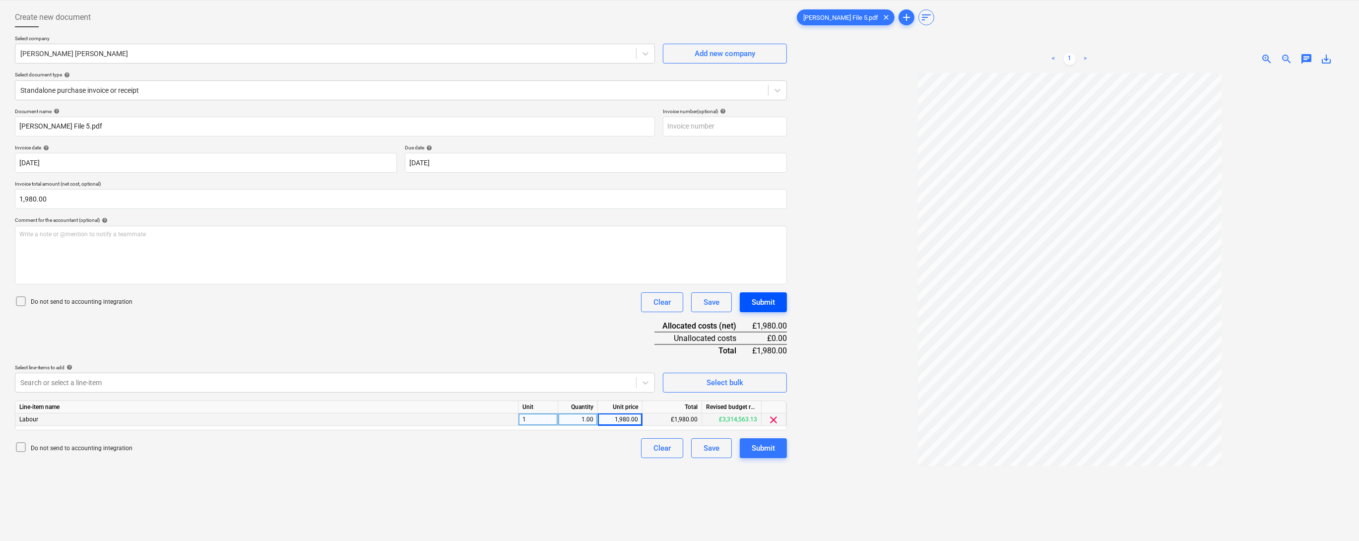
click at [764, 309] on div "Submit" at bounding box center [762, 302] width 23 height 13
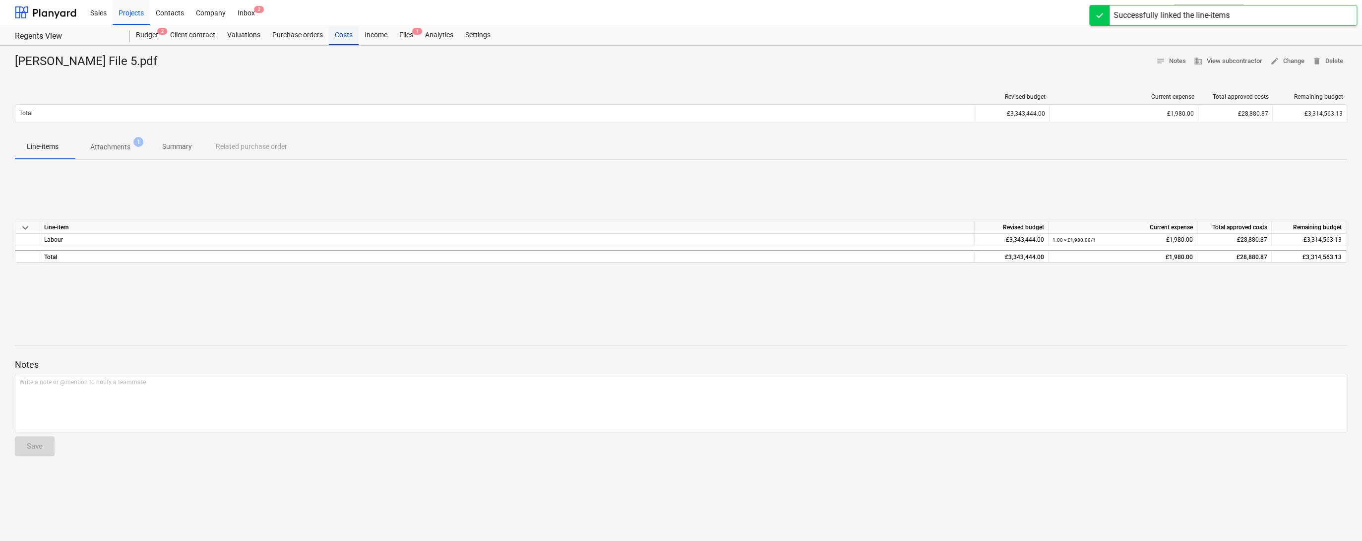
click at [359, 39] on div "Costs" at bounding box center [344, 35] width 30 height 20
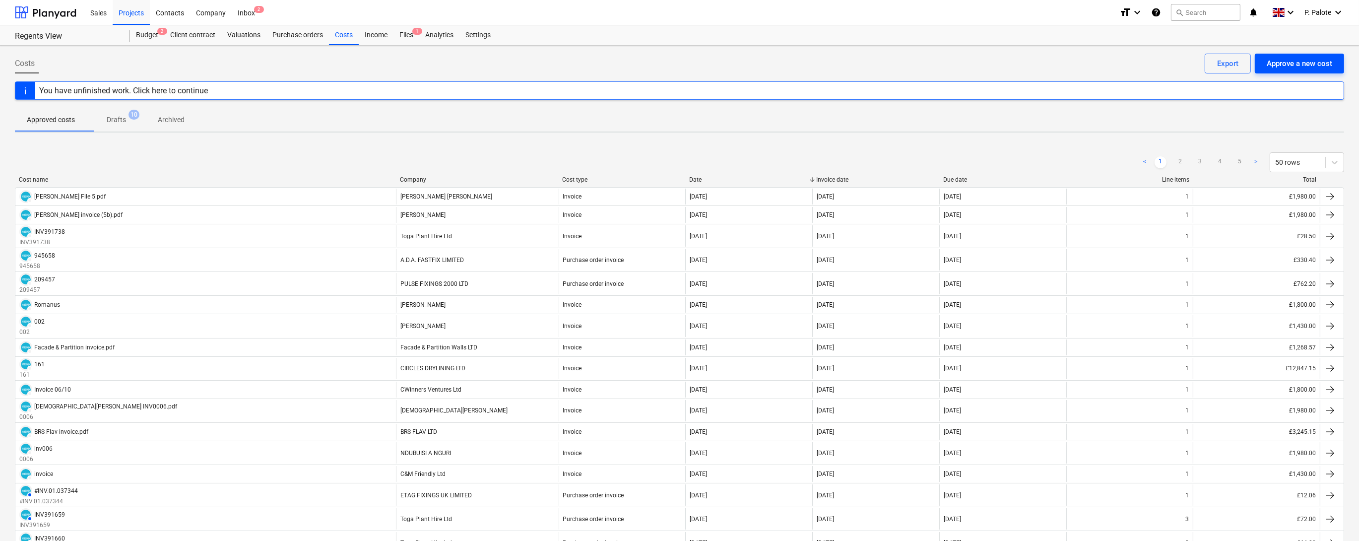
click at [1296, 67] on div "Approve a new cost" at bounding box center [1298, 63] width 65 height 13
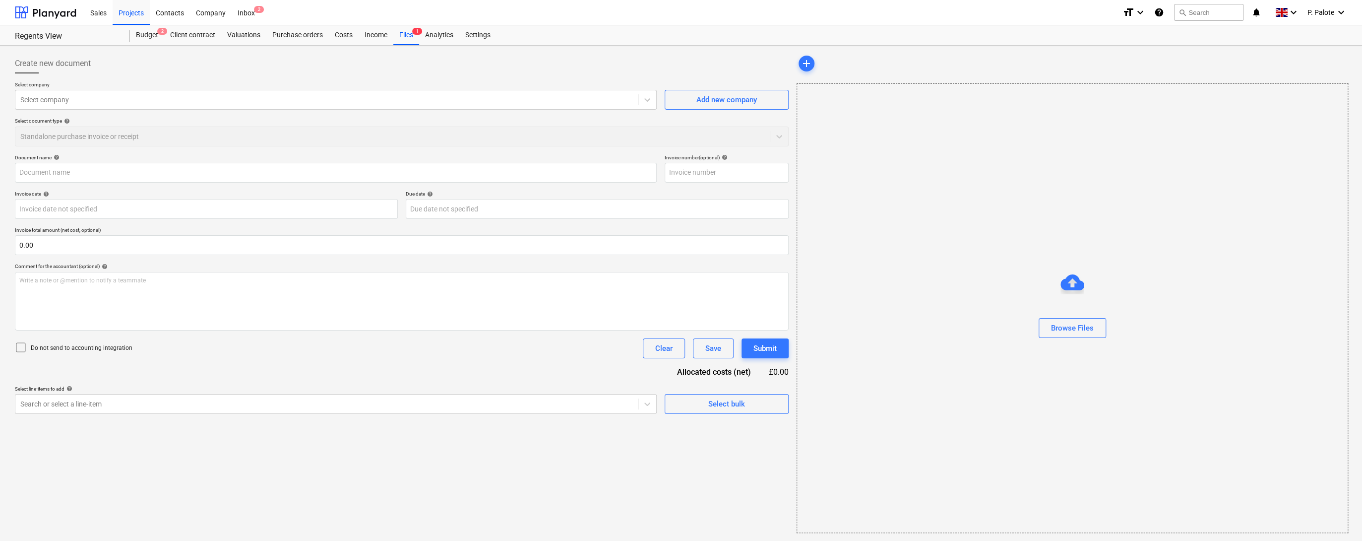
type input "ONUNHOLIMITED [DATE].pdf"
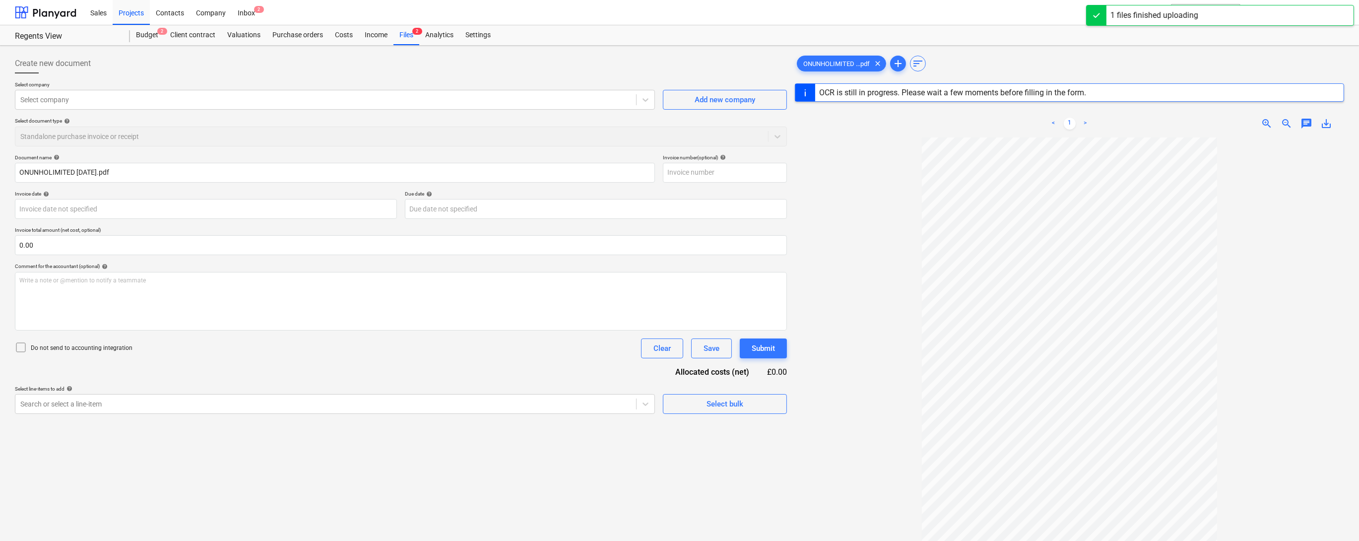
type input "[DATE]"
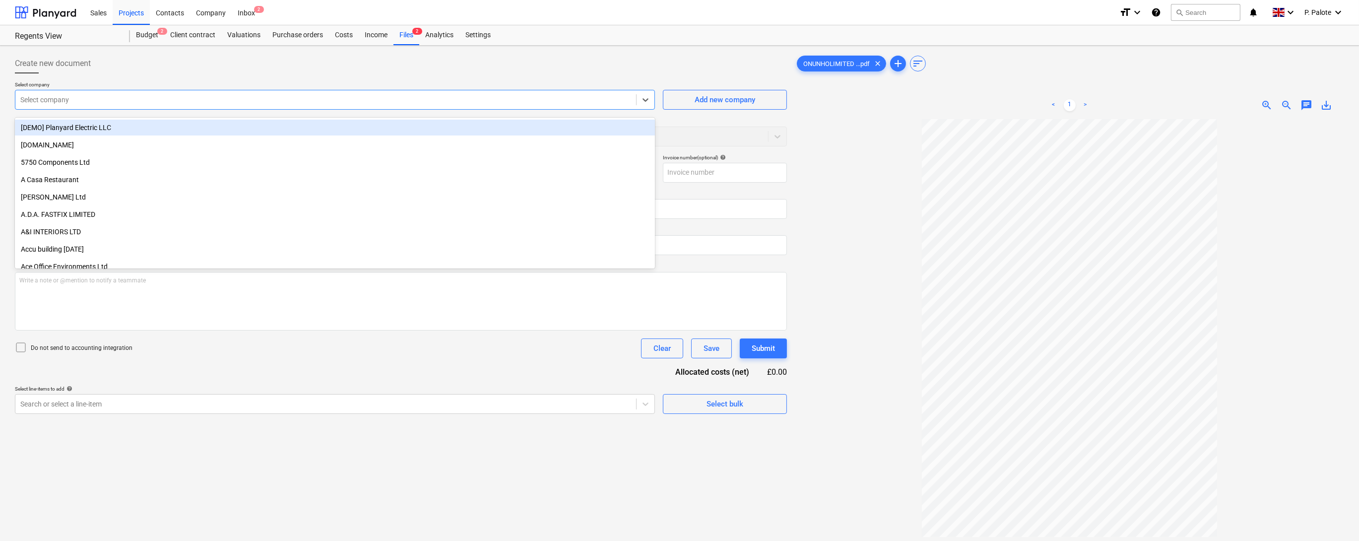
click at [353, 105] on div at bounding box center [325, 100] width 611 height 10
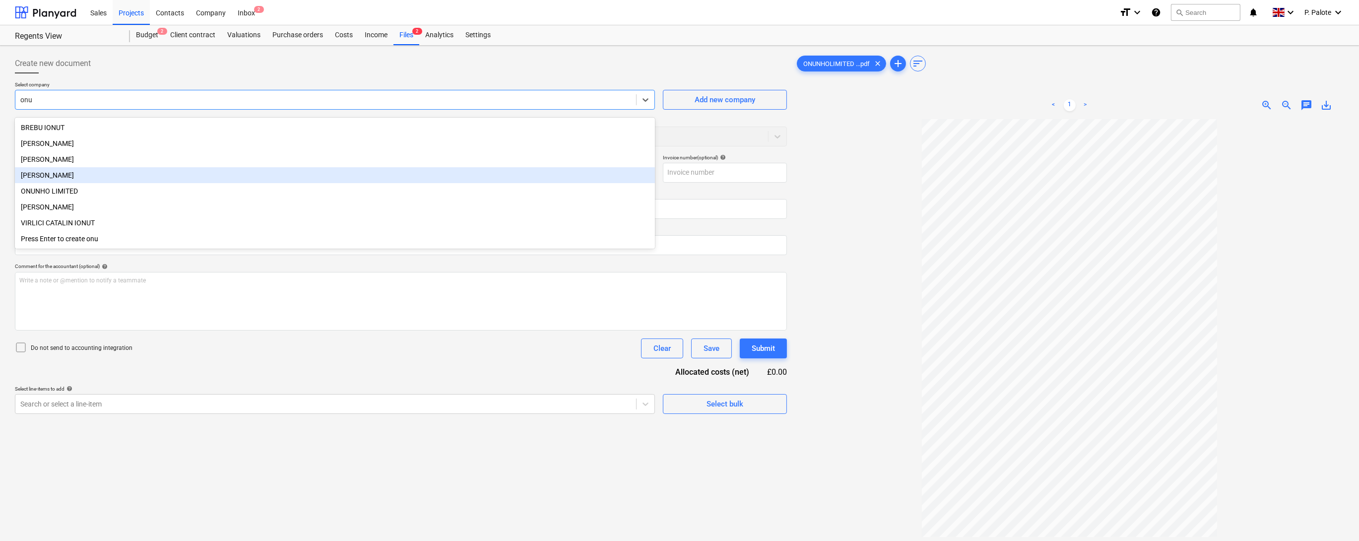
type input "onun"
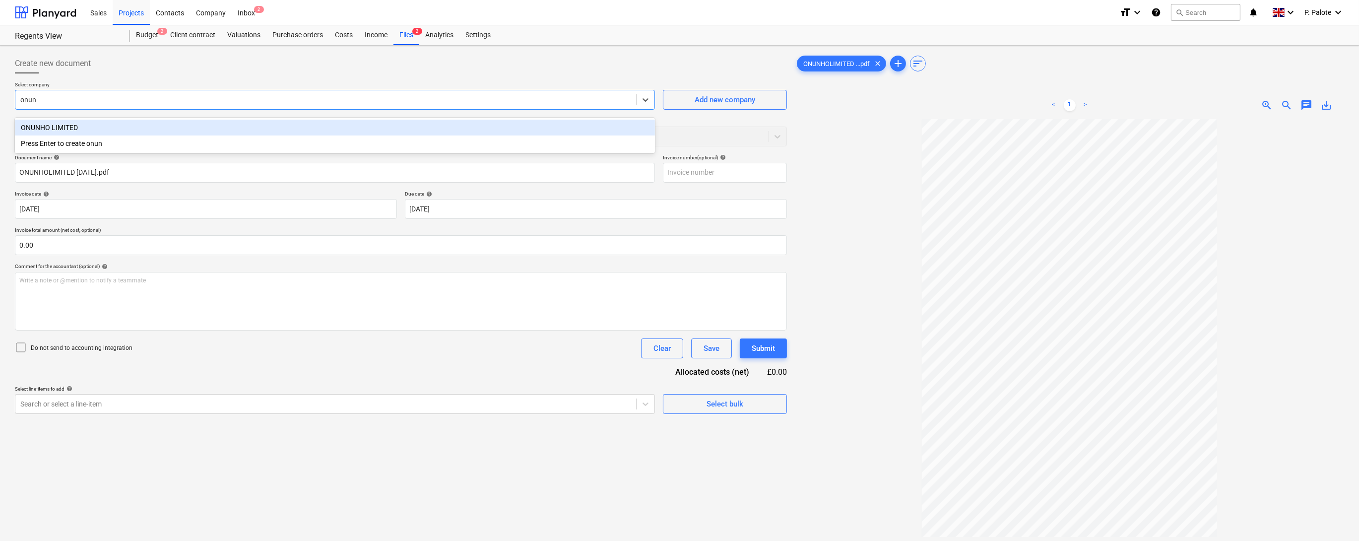
click at [63, 130] on div "ONUNHO LIMITED" at bounding box center [335, 128] width 640 height 16
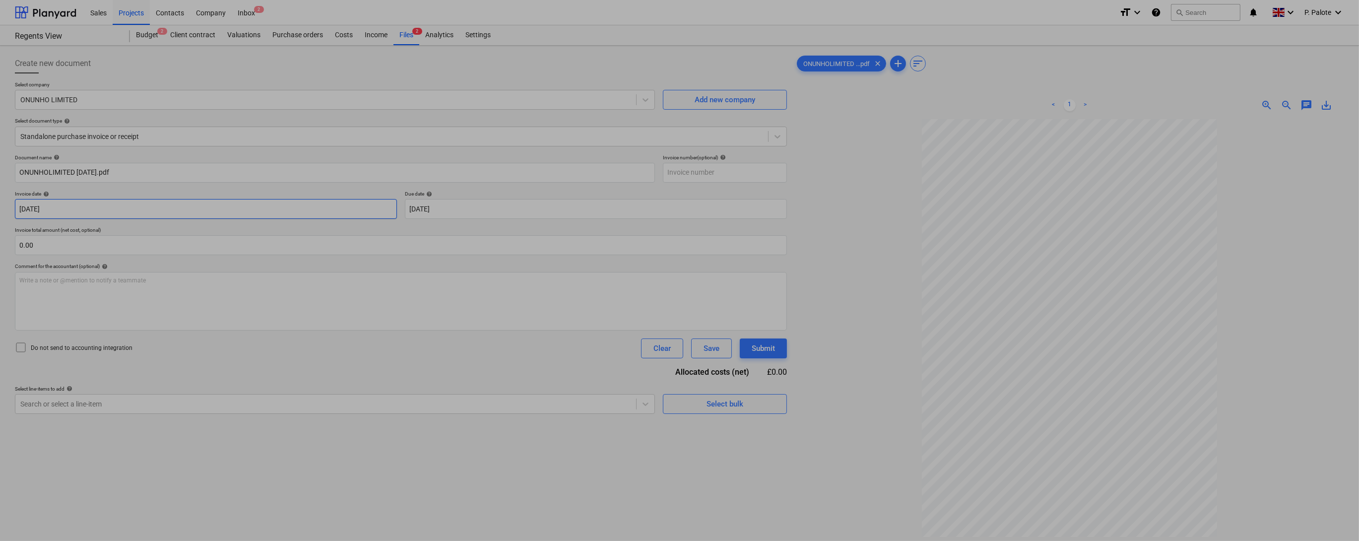
click at [241, 233] on body "Sales Projects Contacts Company Inbox 2 format_size keyboard_arrow_down help se…" at bounding box center [679, 270] width 1359 height 541
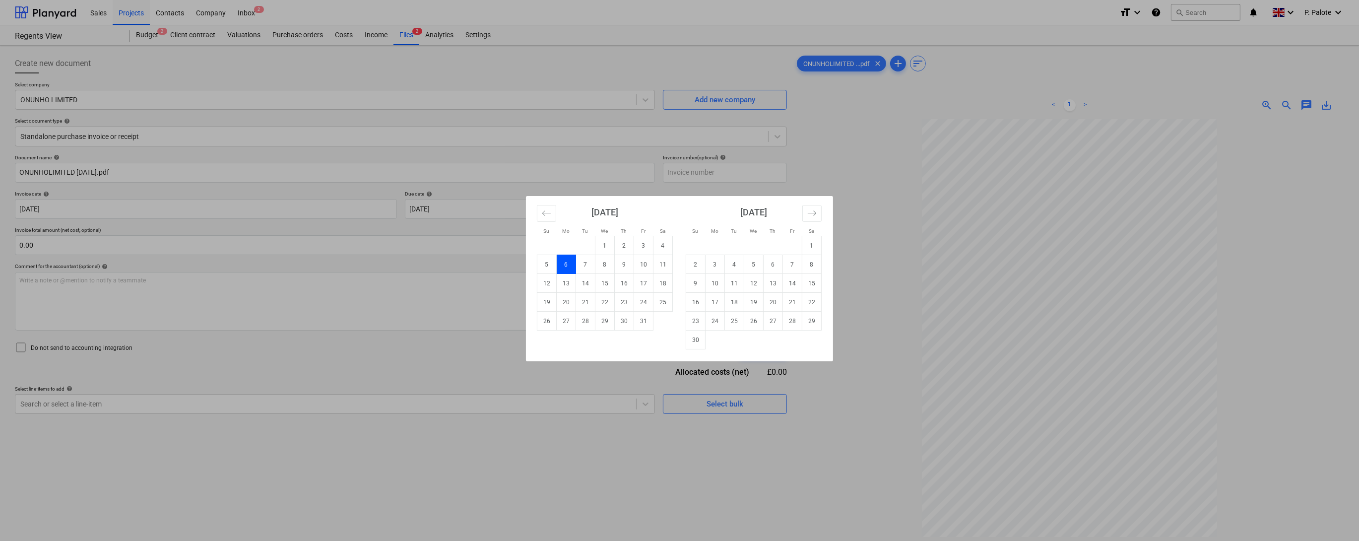
click at [465, 204] on div "Su Mo Tu We Th Fr Sa Su Mo Tu We Th Fr Sa [DATE] 1 2 3 4 5 6 7 8 9 10 11 12 13 …" at bounding box center [679, 270] width 1359 height 541
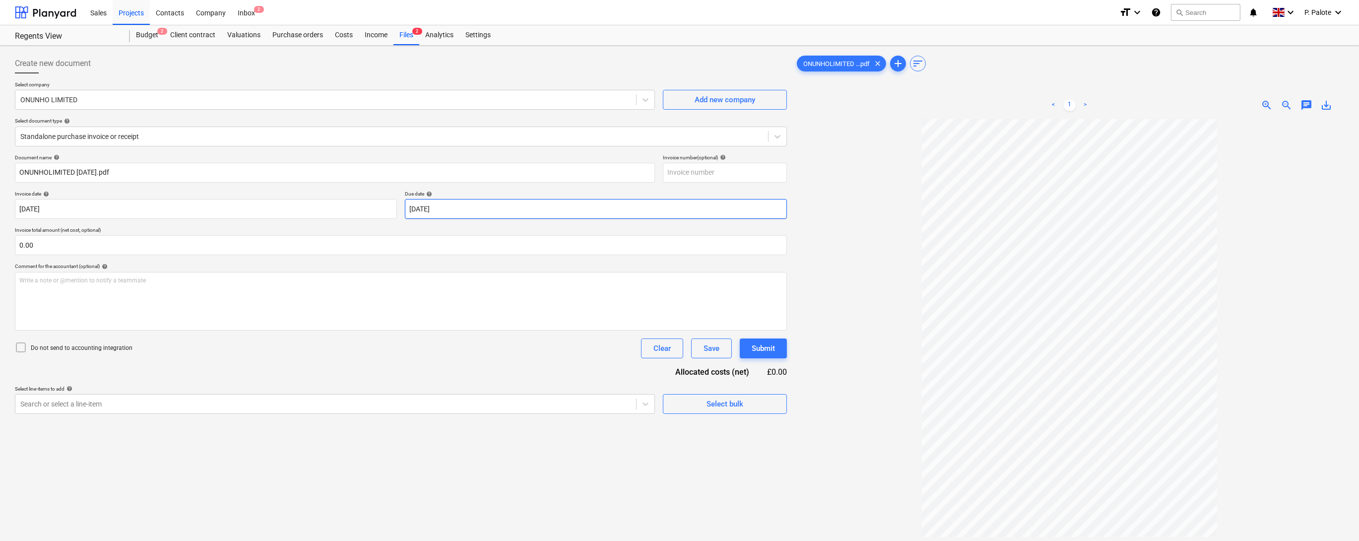
click at [581, 223] on body "Sales Projects Contacts Company Inbox 2 format_size keyboard_arrow_down help se…" at bounding box center [679, 270] width 1359 height 541
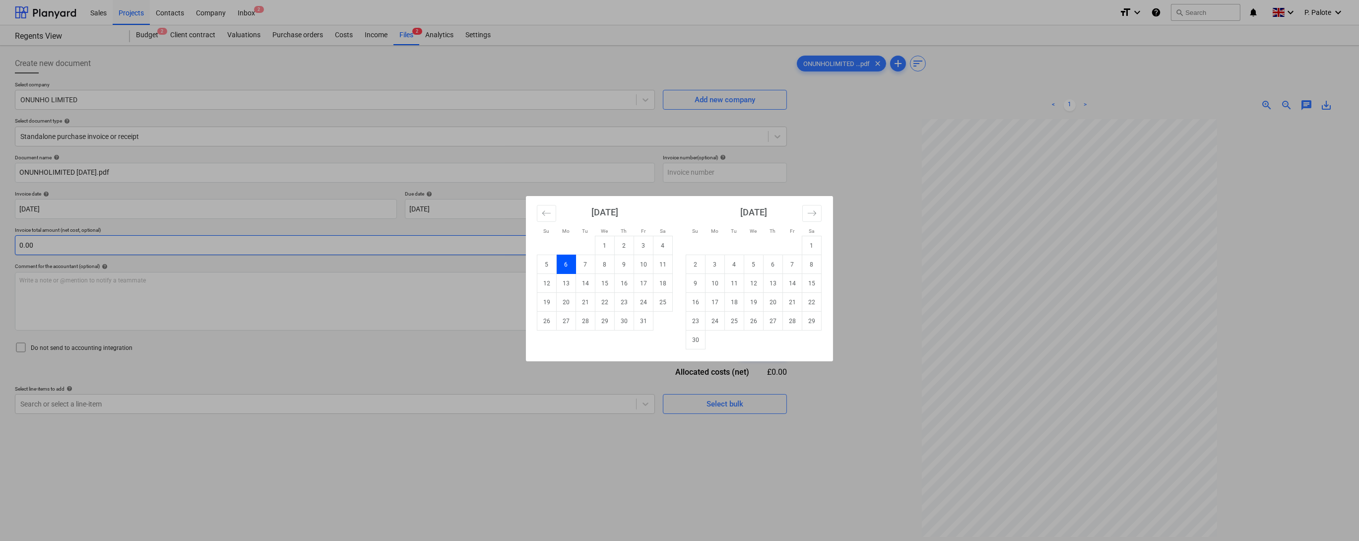
drag, startPoint x: 637, startPoint y: 268, endPoint x: 546, endPoint y: 259, distance: 92.2
click at [637, 268] on td "10" at bounding box center [643, 264] width 19 height 19
type input "[DATE]"
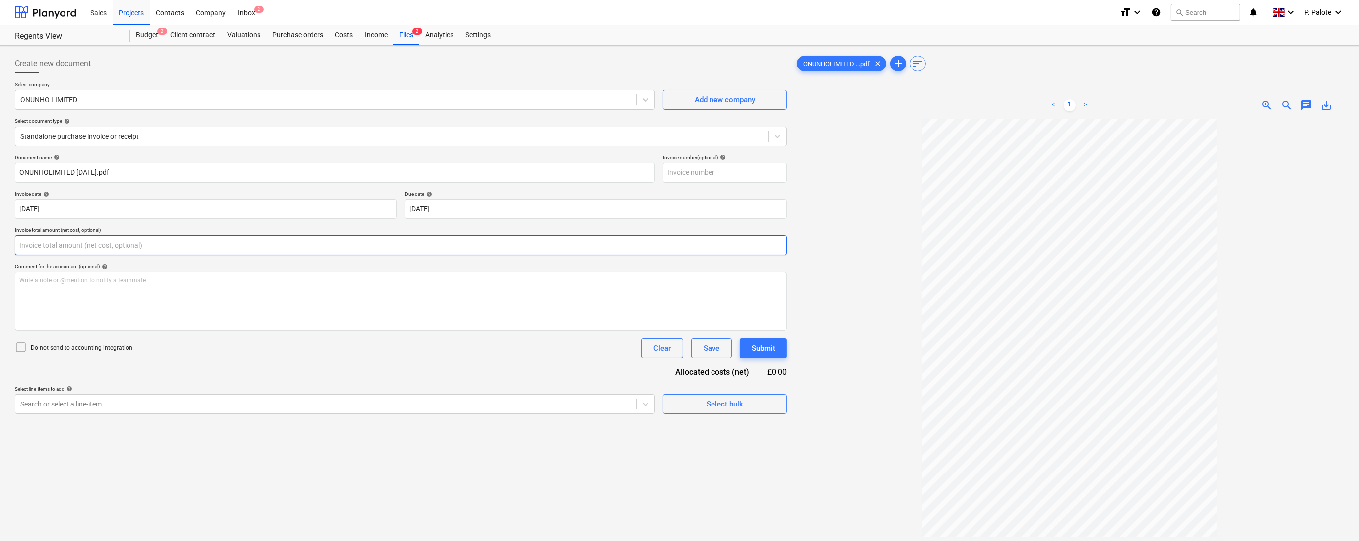
click at [252, 255] on input "text" at bounding box center [401, 245] width 772 height 20
type input "1,980.00"
click at [275, 269] on div "Comment for the accountant (optional) help" at bounding box center [401, 266] width 772 height 6
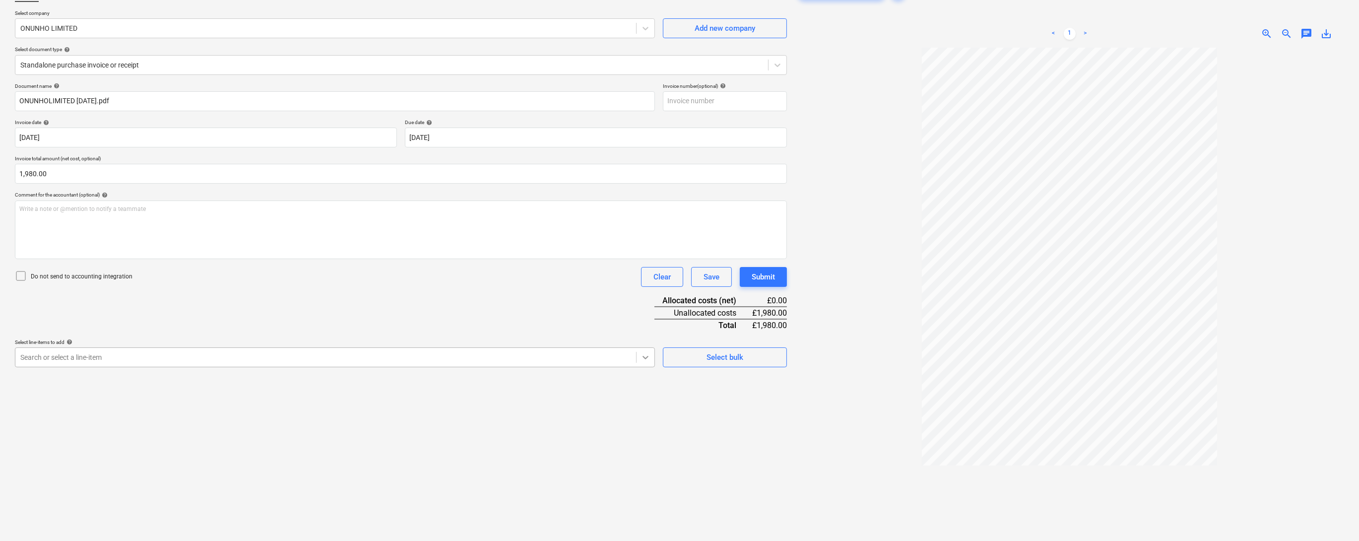
click at [645, 458] on body "Sales Projects Contacts Company Inbox 2 format_size keyboard_arrow_down help se…" at bounding box center [679, 199] width 1359 height 541
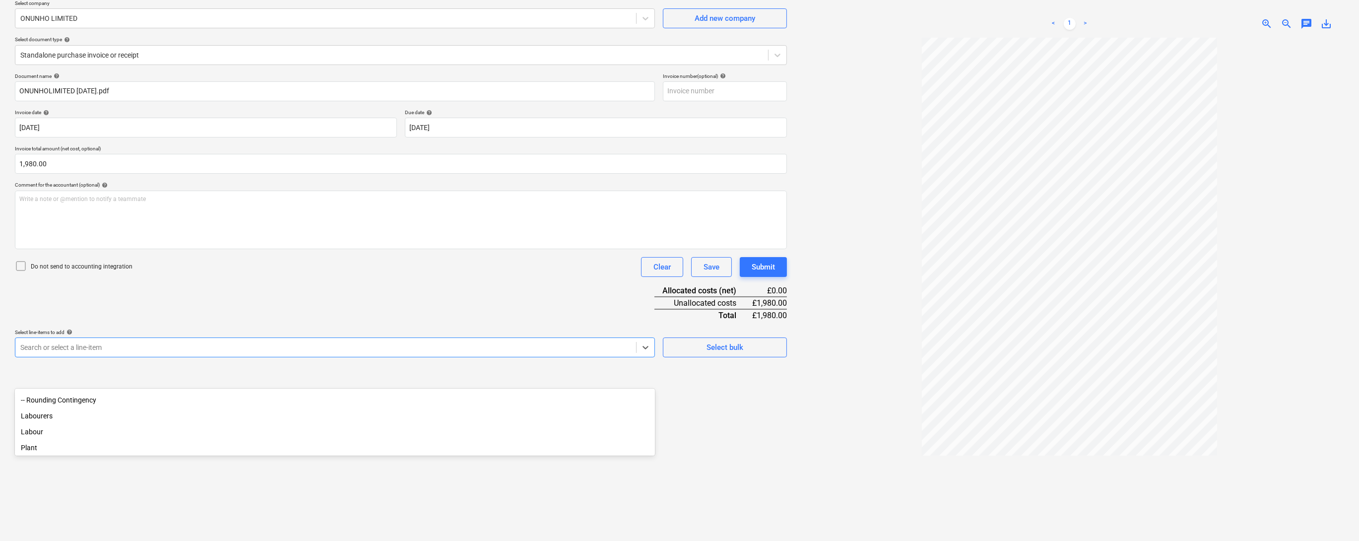
scroll to position [79, 0]
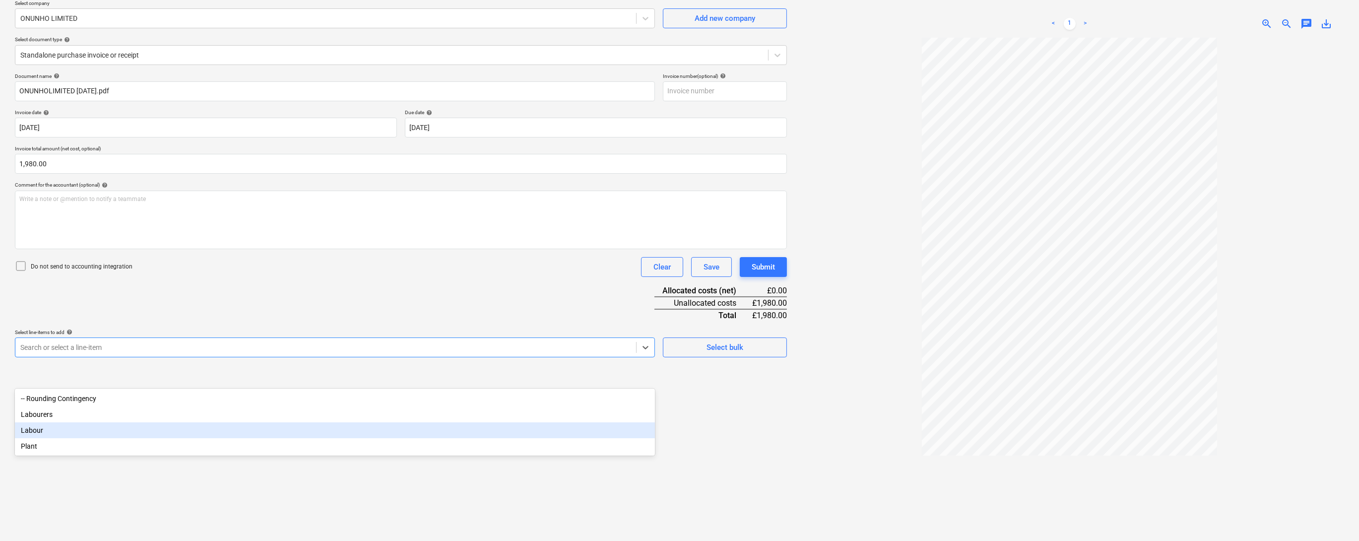
click at [55, 438] on div "Labour" at bounding box center [335, 430] width 640 height 16
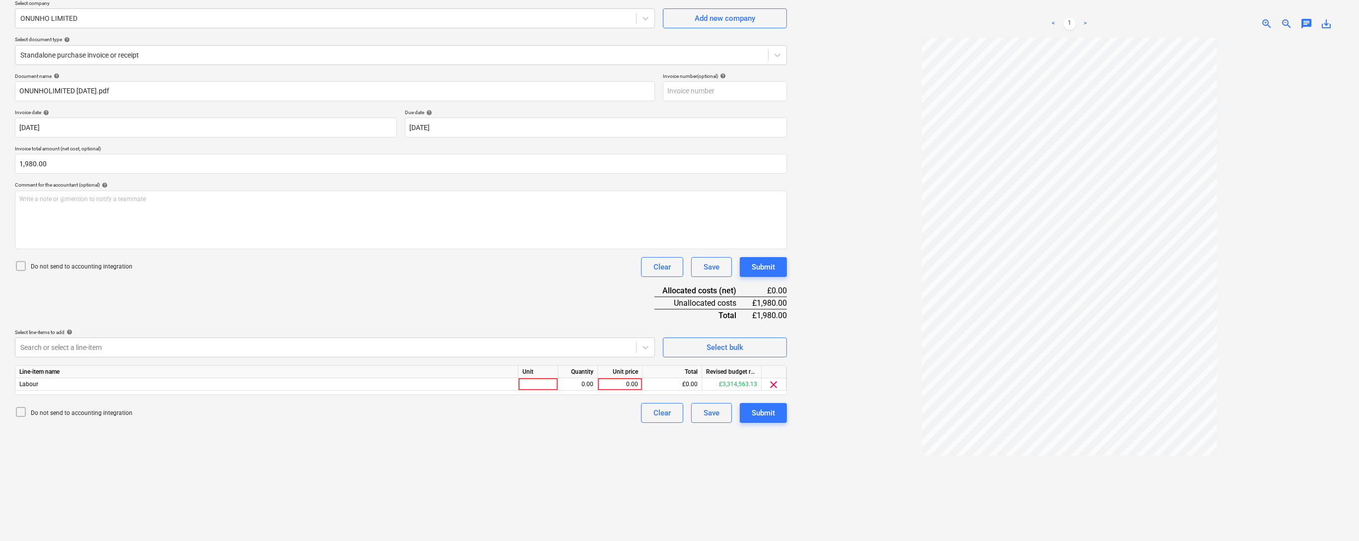
click at [428, 332] on div "Document name help ONUNHOLIMITED [DATE].pdf Invoice number (optional) help Invo…" at bounding box center [401, 248] width 772 height 350
click at [543, 390] on div at bounding box center [538, 384] width 40 height 12
type input "1"
click at [588, 390] on div "0.00" at bounding box center [577, 384] width 31 height 12
type input "1"
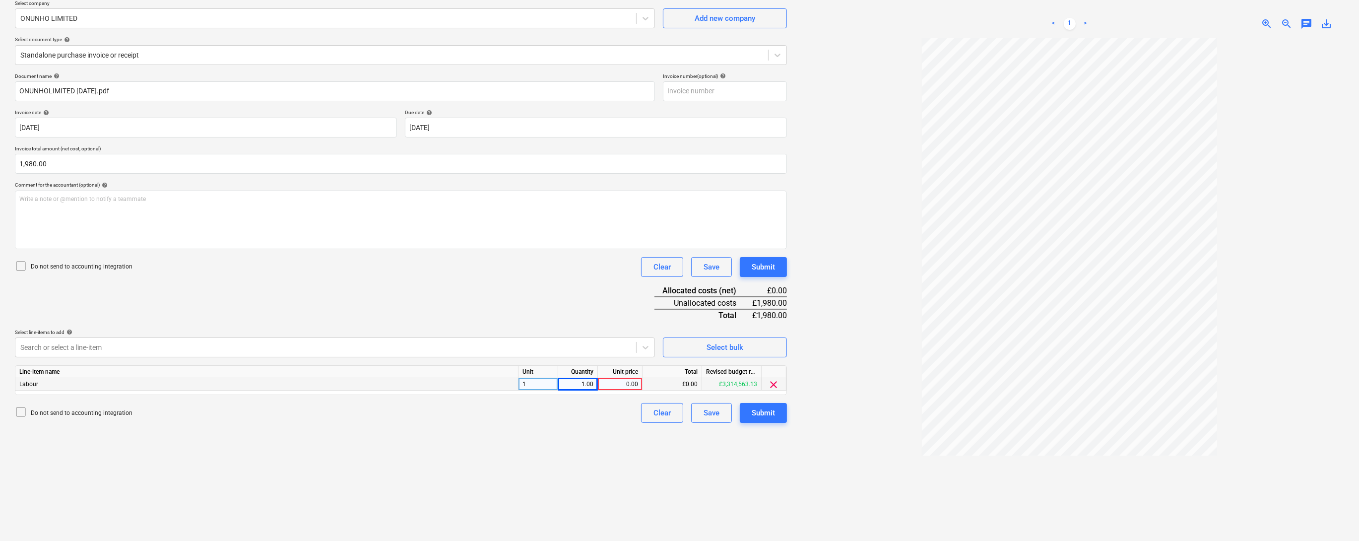
click at [629, 390] on div "0.00" at bounding box center [620, 384] width 36 height 12
type input "1980"
click at [554, 342] on div "Document name help ONUNHOLIMITED [DATE].pdf Invoice number (optional) help Invo…" at bounding box center [401, 248] width 772 height 350
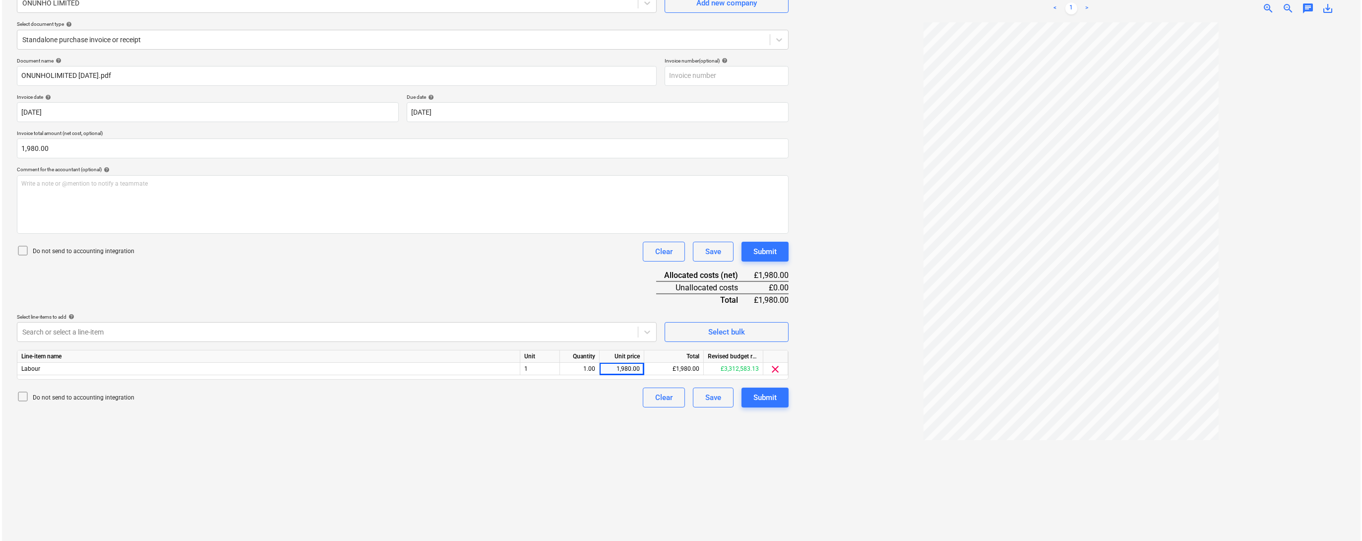
scroll to position [99, 0]
click at [749, 405] on button "Submit" at bounding box center [763, 395] width 47 height 20
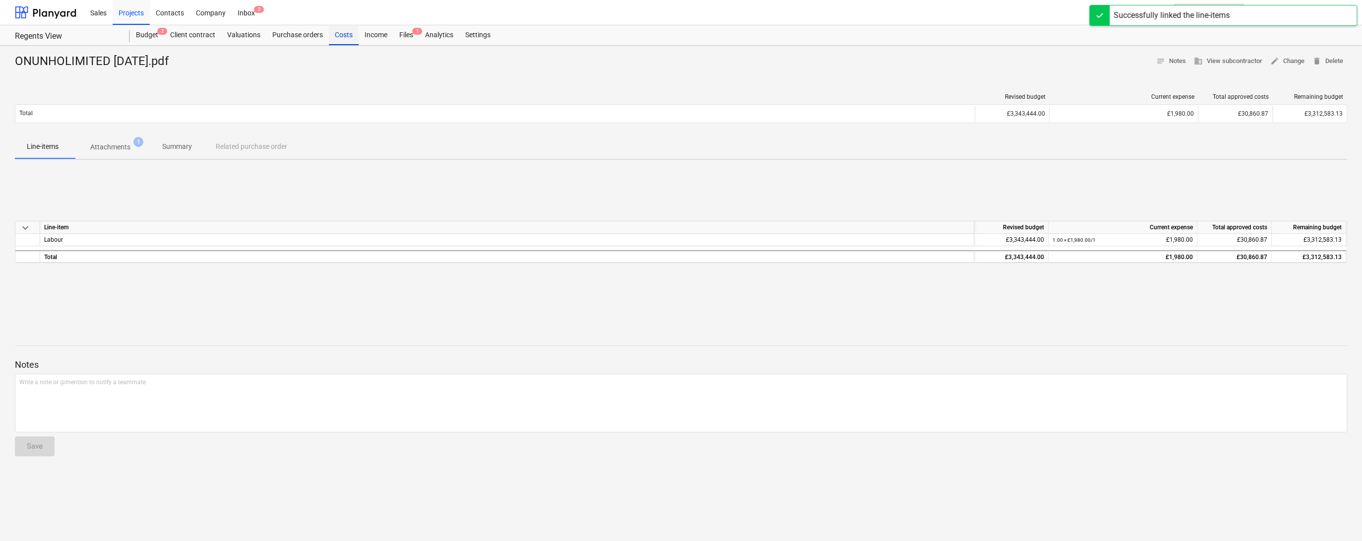
click at [359, 38] on div "Costs" at bounding box center [344, 35] width 30 height 20
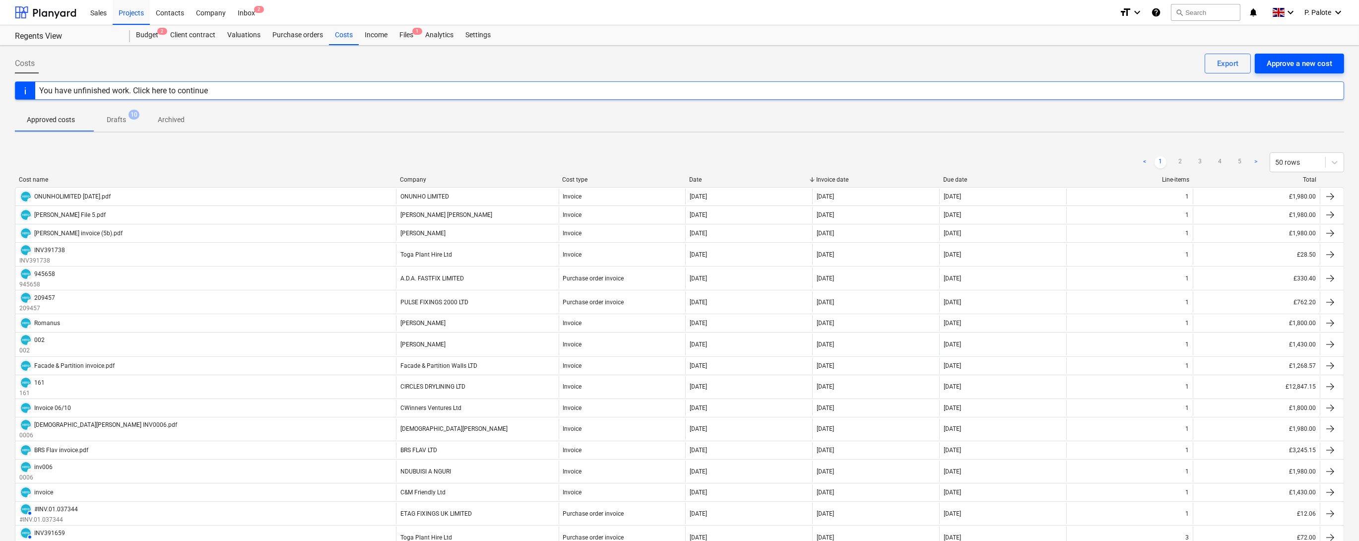
click at [1312, 63] on div "Approve a new cost" at bounding box center [1298, 63] width 65 height 13
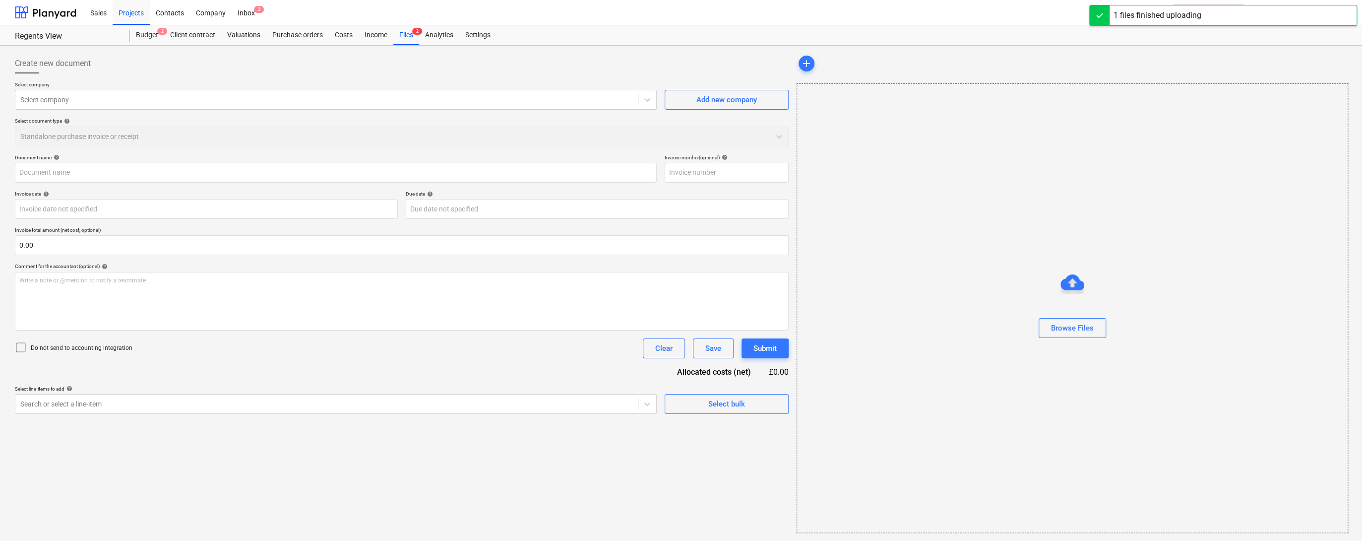
type input "Paulet invoice.pdf"
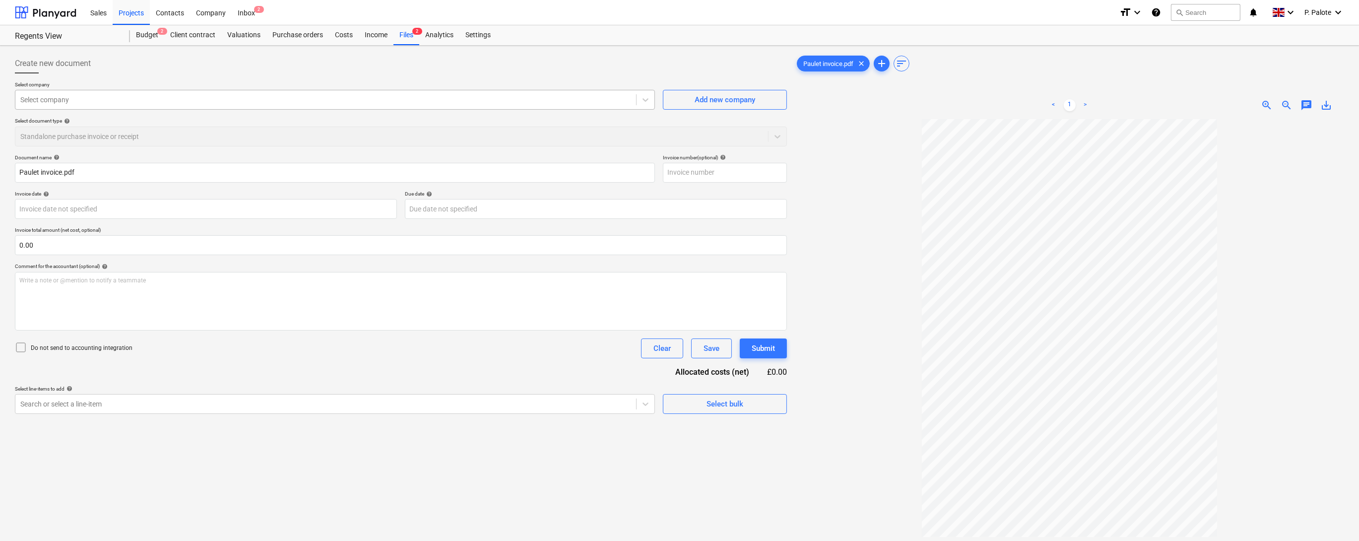
click at [136, 105] on div at bounding box center [325, 100] width 611 height 10
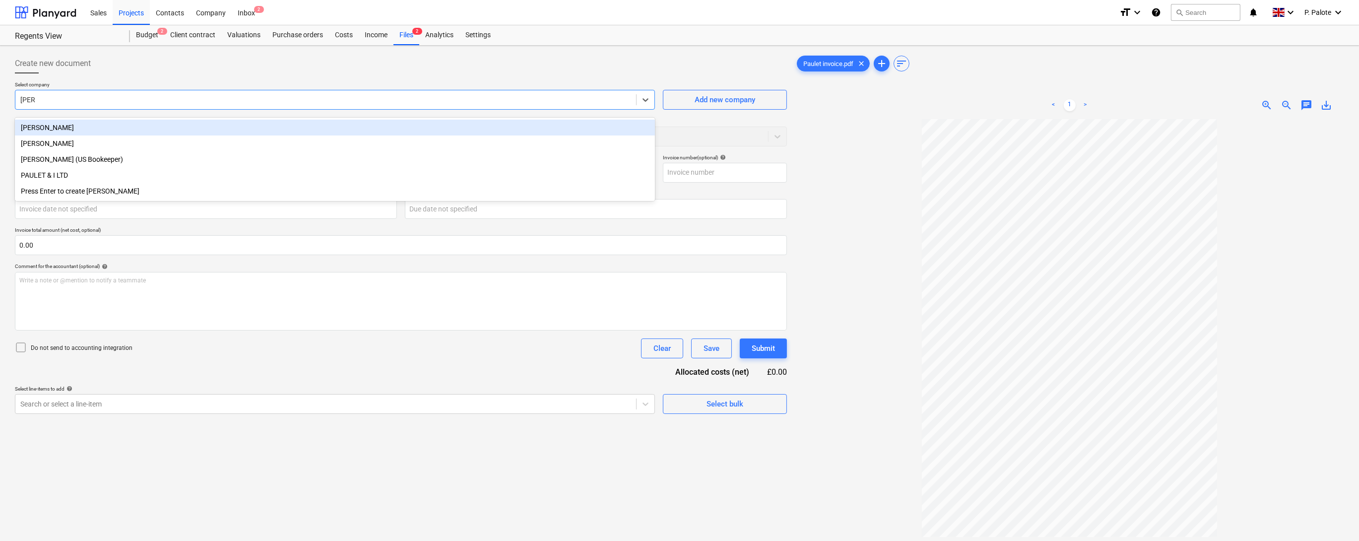
type input "paule"
click at [104, 133] on div "PAULET & I LTD" at bounding box center [335, 128] width 640 height 16
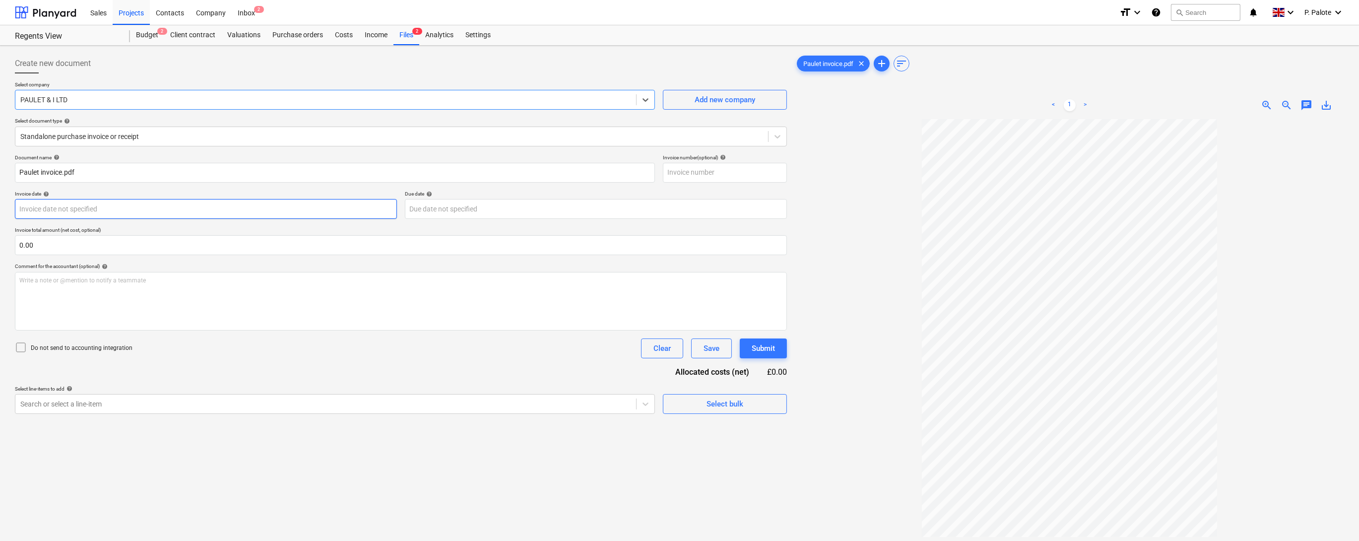
click at [314, 229] on body "Sales Projects Contacts Company Inbox 2 format_size keyboard_arrow_down help se…" at bounding box center [679, 270] width 1359 height 541
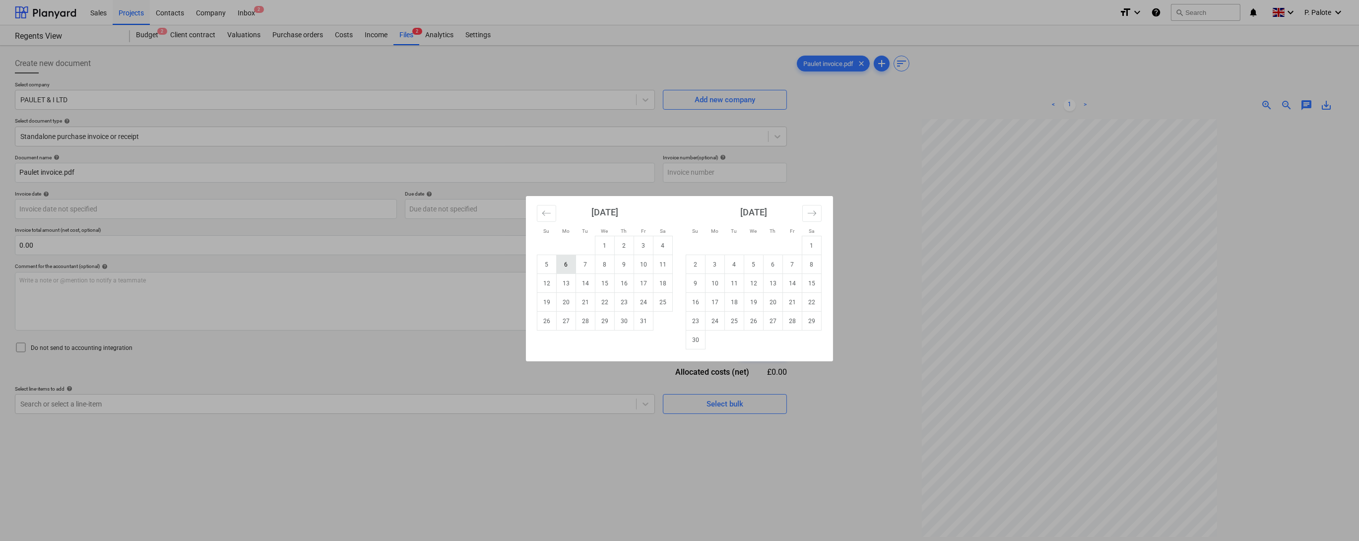
click at [566, 263] on td "6" at bounding box center [566, 264] width 19 height 19
type input "[DATE]"
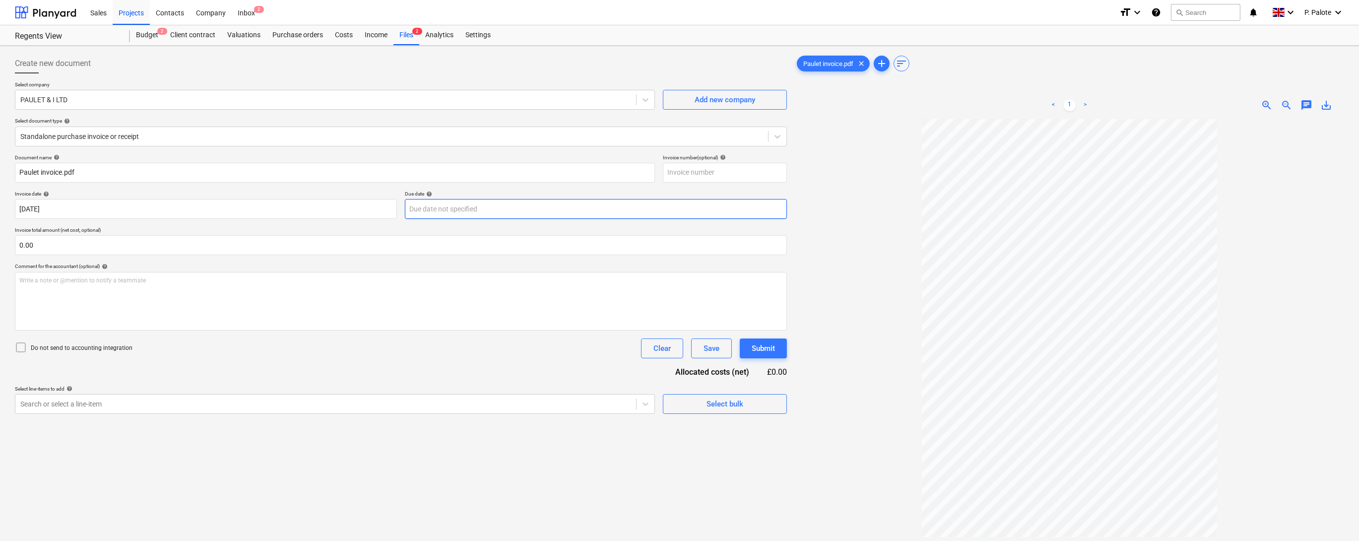
click at [528, 228] on body "Sales Projects Contacts Company Inbox 2 format_size keyboard_arrow_down help se…" at bounding box center [679, 270] width 1359 height 541
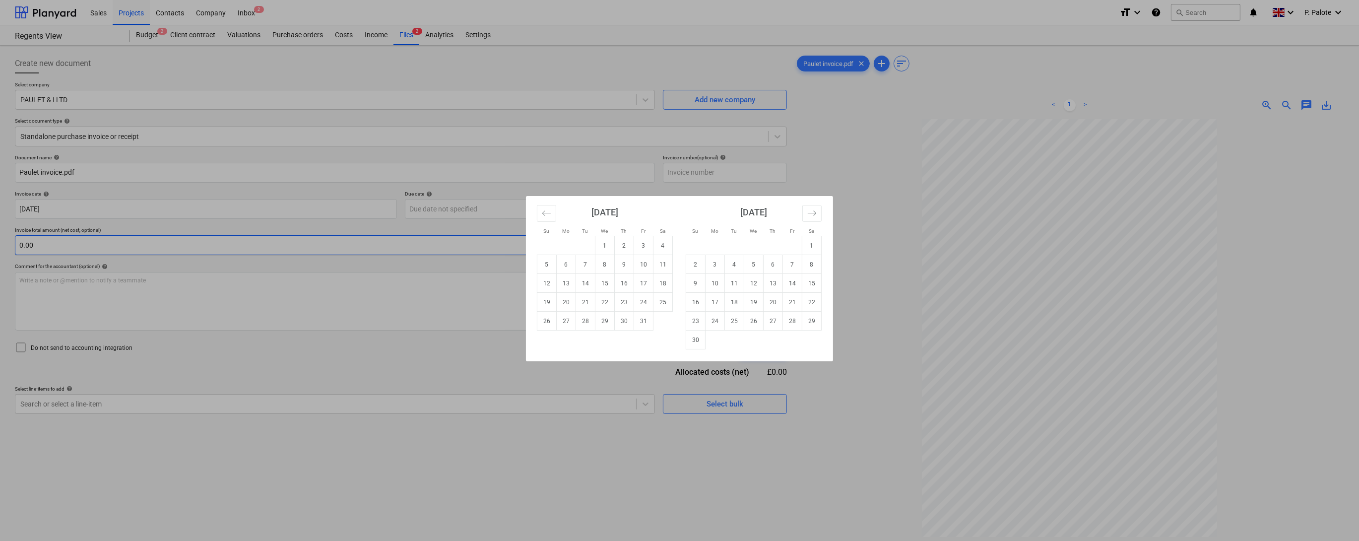
drag, startPoint x: 636, startPoint y: 265, endPoint x: 629, endPoint y: 264, distance: 7.5
click at [636, 264] on td "10" at bounding box center [643, 264] width 19 height 19
type input "[DATE]"
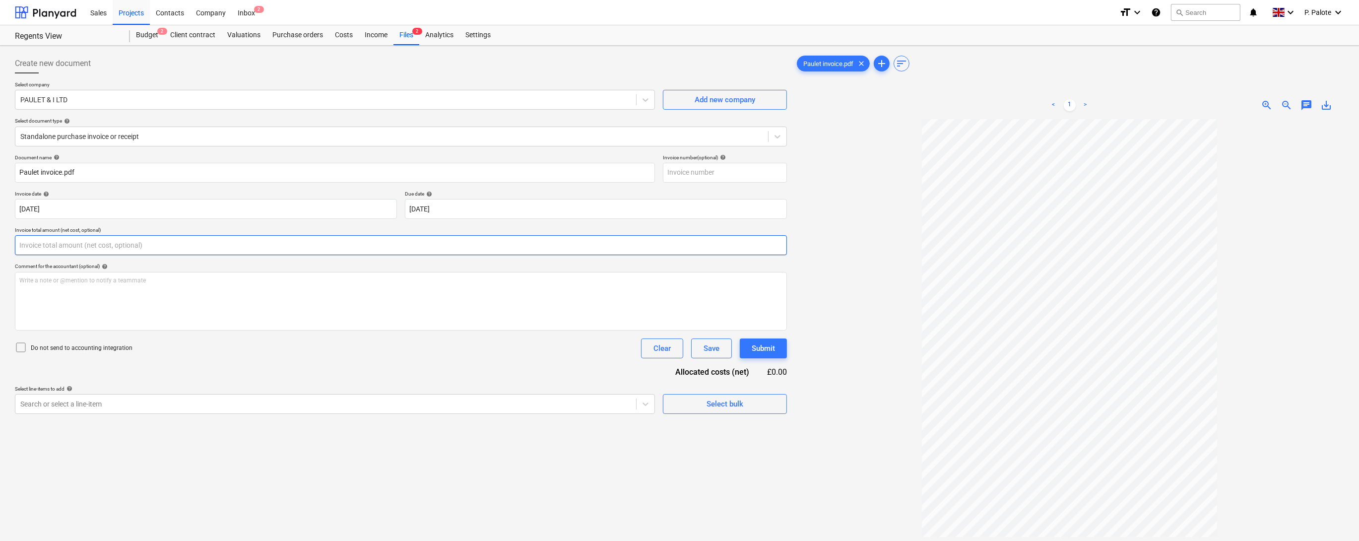
click at [105, 255] on input "text" at bounding box center [401, 245] width 772 height 20
type input "3,050.00"
click at [211, 269] on div "Comment for the accountant (optional) help" at bounding box center [401, 266] width 772 height 6
click at [141, 314] on div "Write a note or @mention to notify a teammate [PERSON_NAME]" at bounding box center [401, 301] width 772 height 59
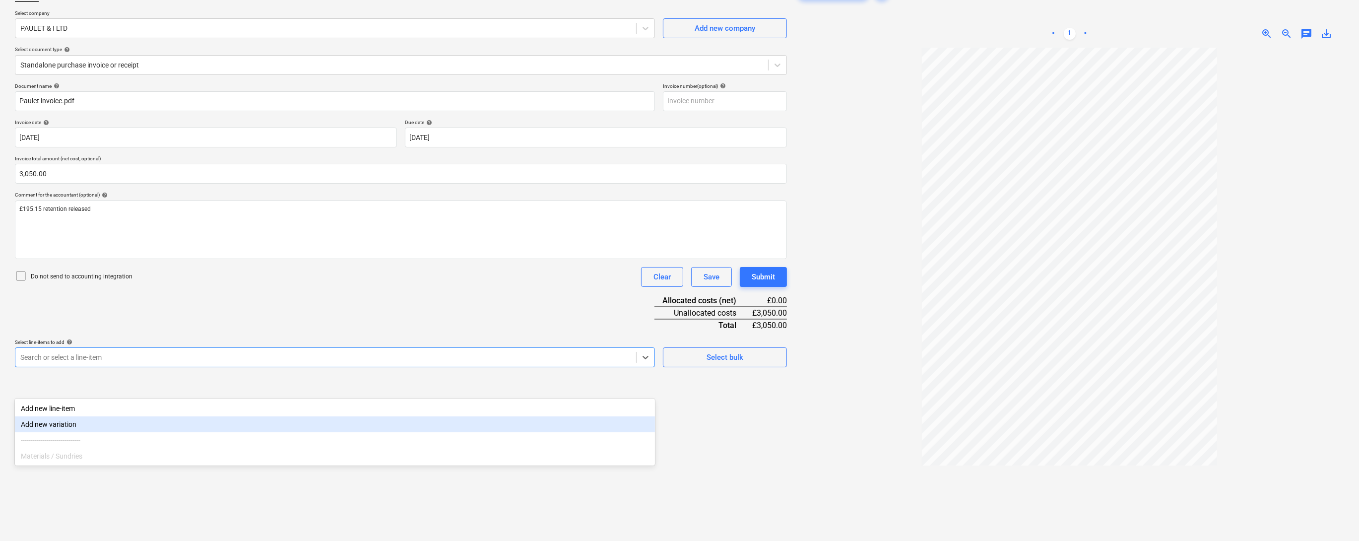
click at [275, 431] on body "Sales Projects Contacts Company Inbox 2 format_size keyboard_arrow_down help se…" at bounding box center [679, 199] width 1359 height 541
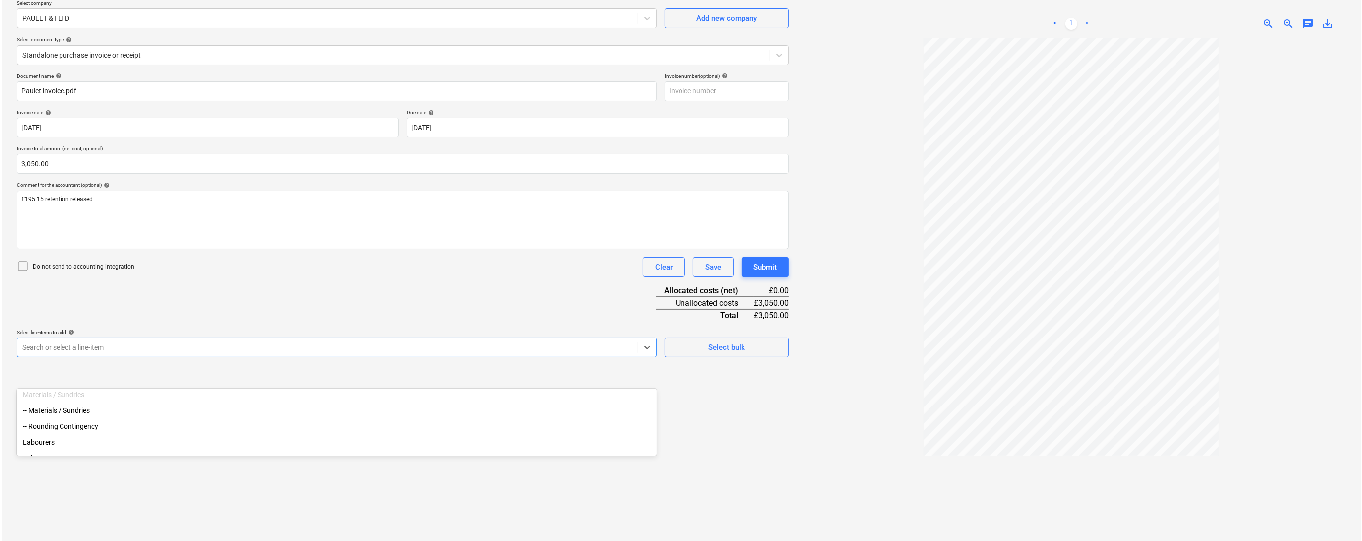
scroll to position [79, 0]
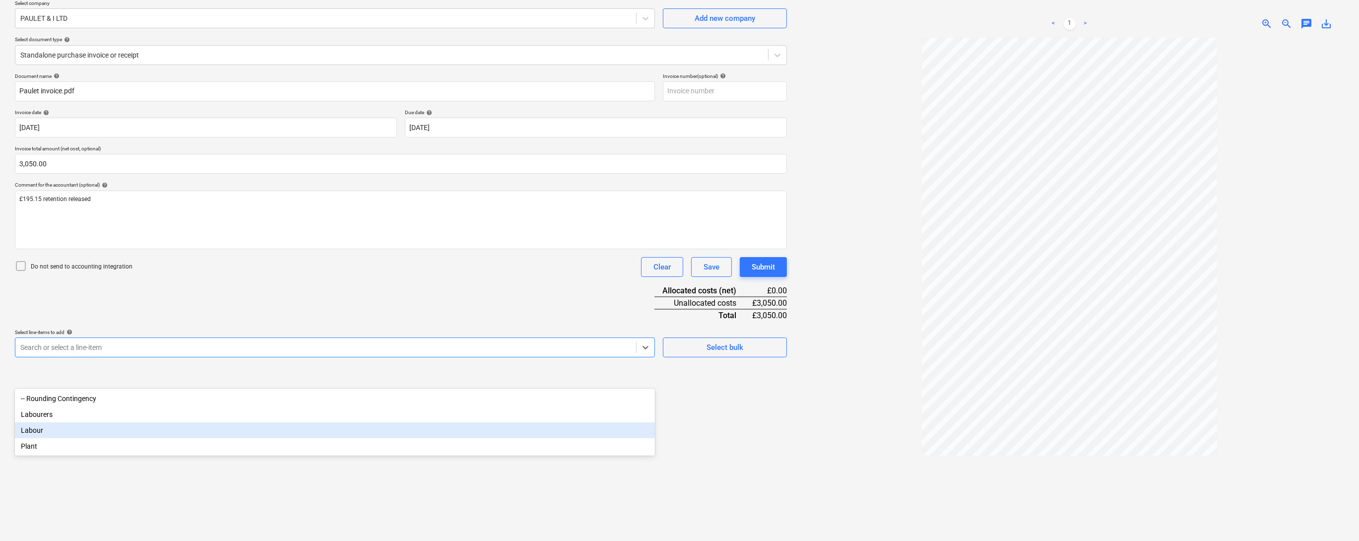
click at [36, 438] on div "Labour" at bounding box center [335, 430] width 640 height 16
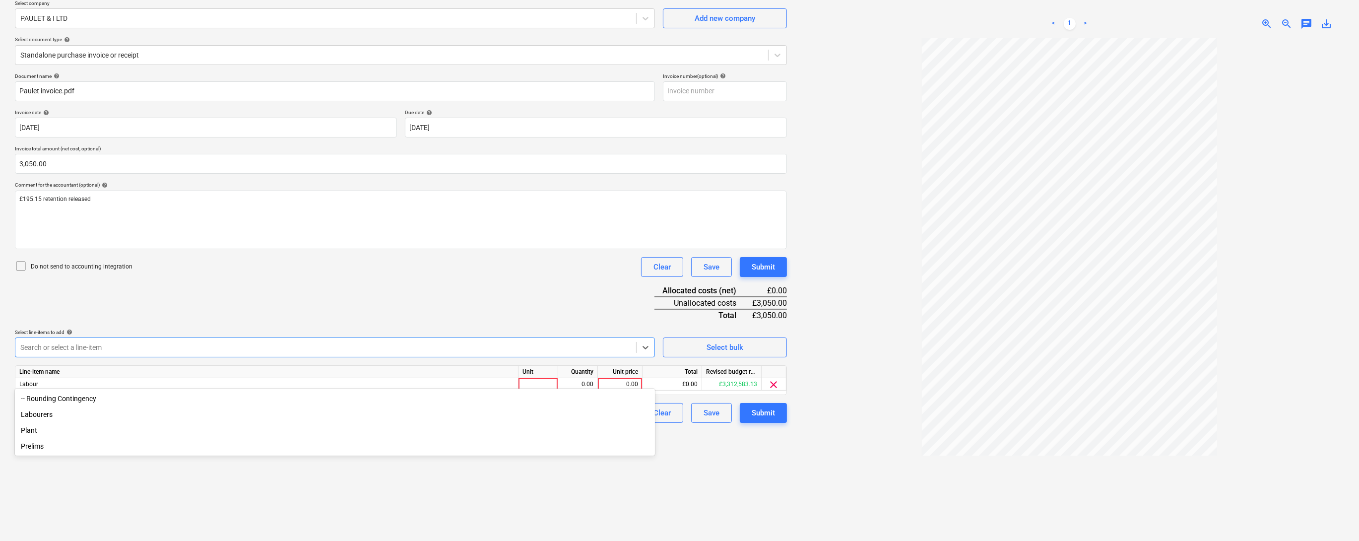
click at [625, 344] on div "Document name help [PERSON_NAME] invoice.pdf Invoice number (optional) help Inv…" at bounding box center [401, 248] width 772 height 350
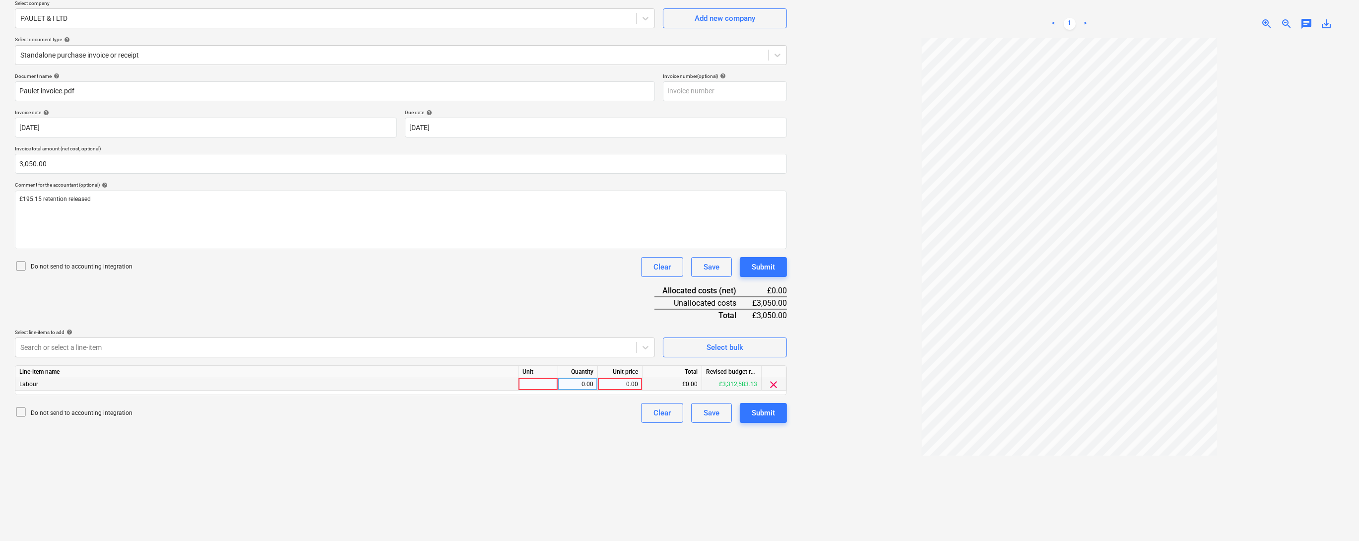
click at [545, 390] on div at bounding box center [538, 384] width 40 height 12
type input "1"
click at [581, 390] on div "0.00" at bounding box center [577, 384] width 31 height 12
type input "1"
click at [625, 390] on div "0.00" at bounding box center [620, 384] width 36 height 12
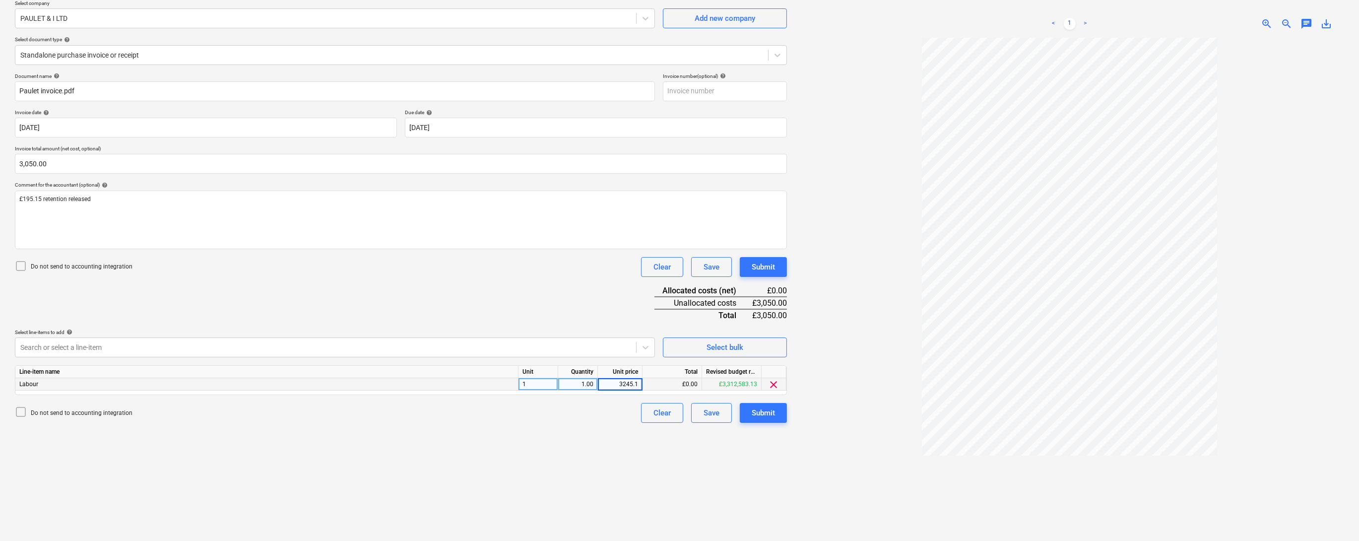
type input "3245.15"
click at [512, 458] on div "Create new document Select company PAULET & I LTD Add new company Select docume…" at bounding box center [401, 261] width 780 height 586
click at [769, 419] on div "Submit" at bounding box center [762, 412] width 23 height 13
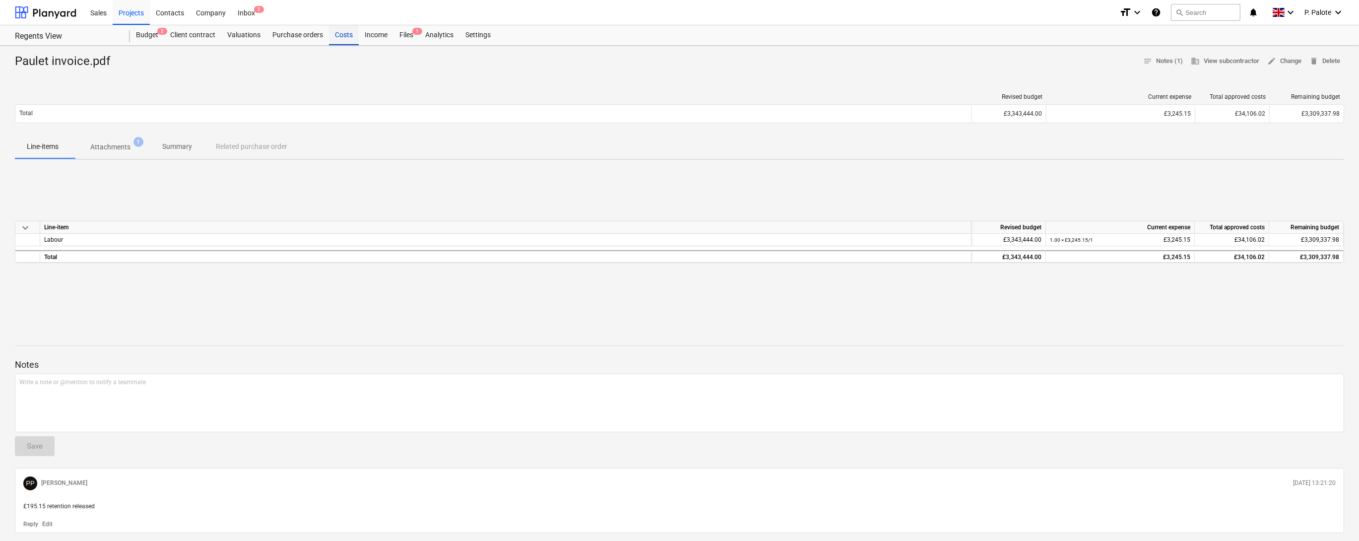
click at [359, 37] on div "Costs" at bounding box center [344, 35] width 30 height 20
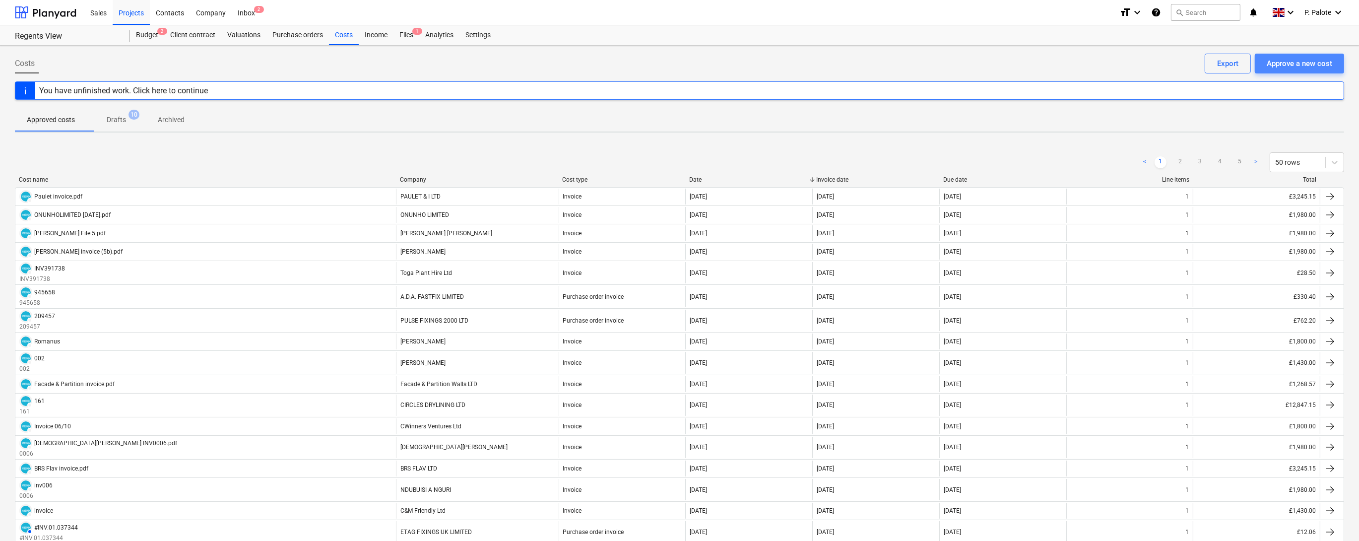
click at [1308, 61] on div "Approve a new cost" at bounding box center [1298, 63] width 65 height 13
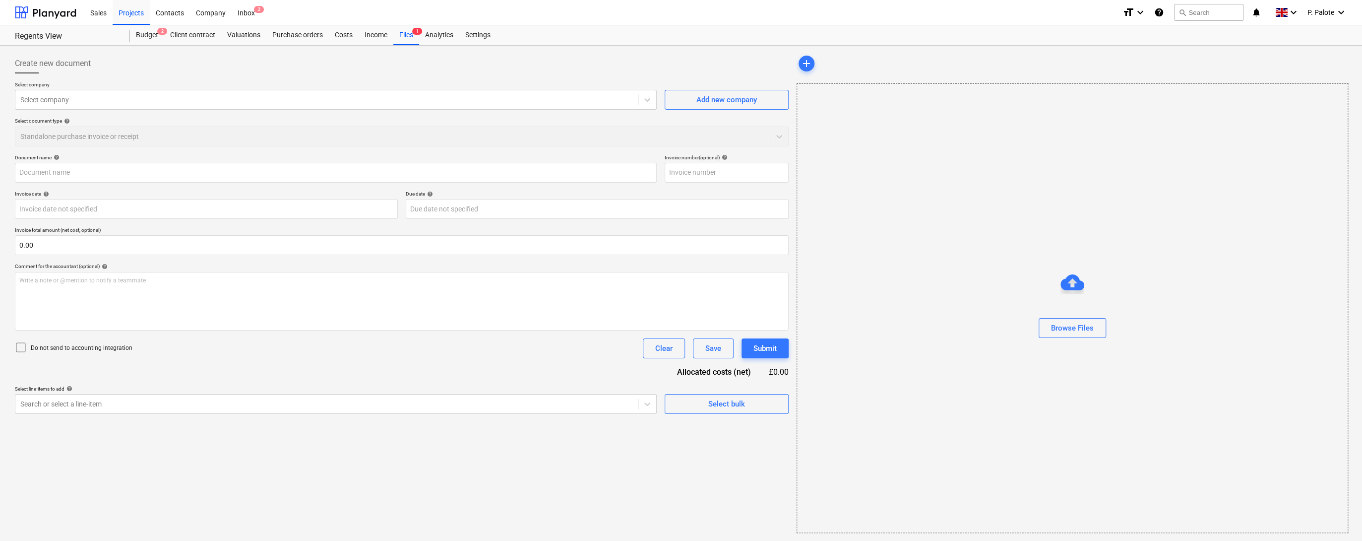
type input "RAFA_MELU invoice.pdf"
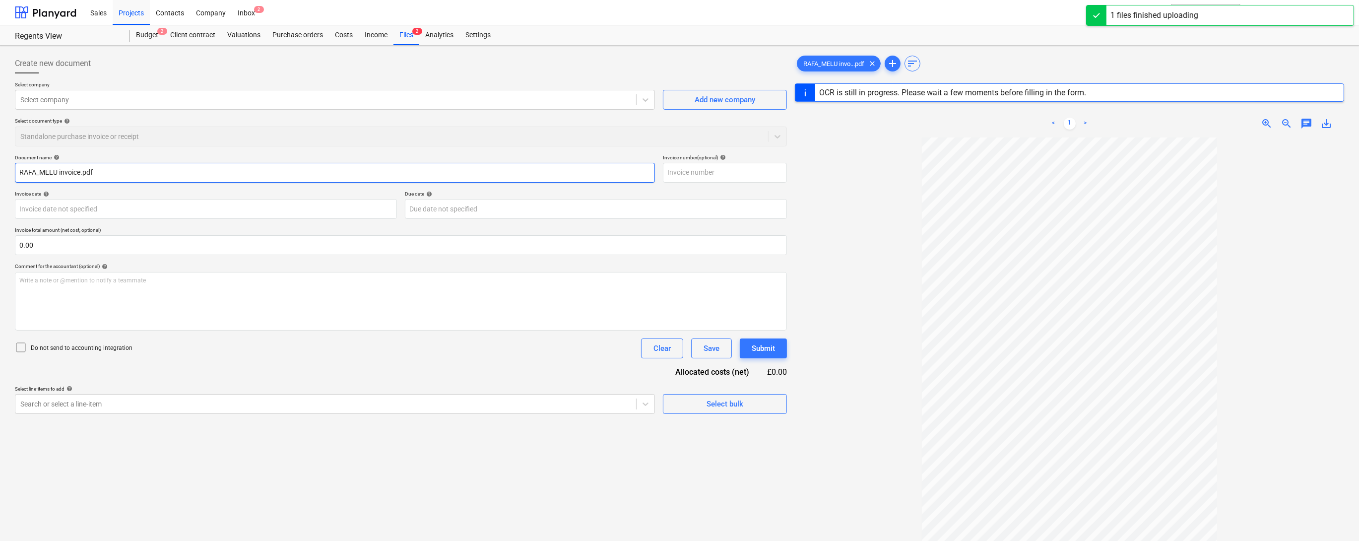
type input "[DATE]"
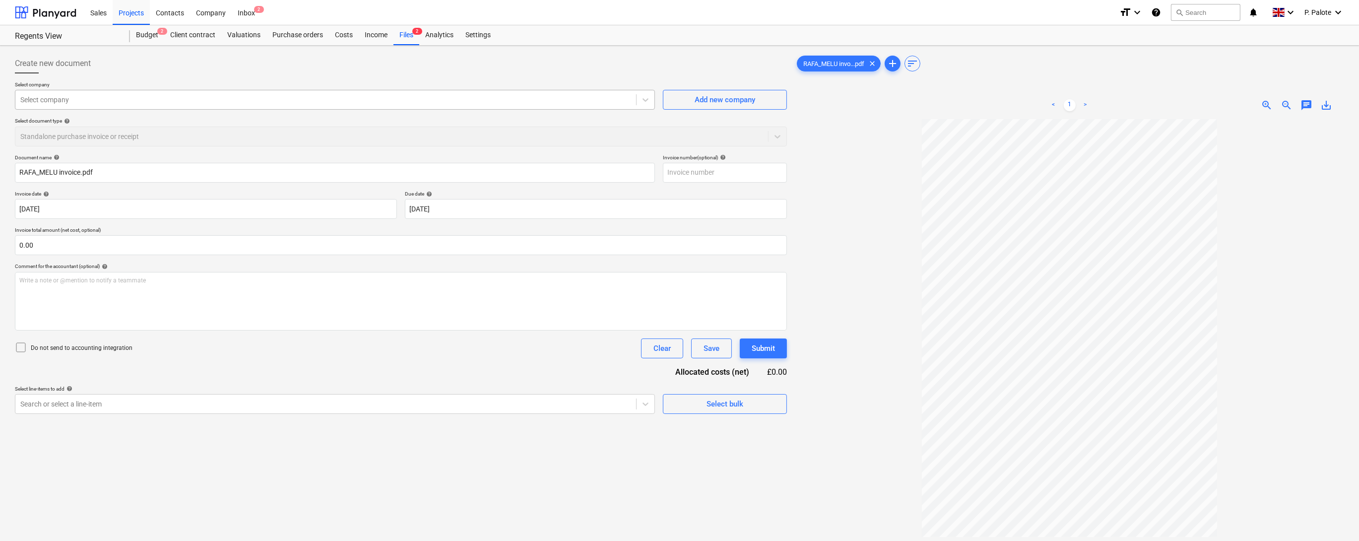
click at [56, 105] on div at bounding box center [325, 100] width 611 height 10
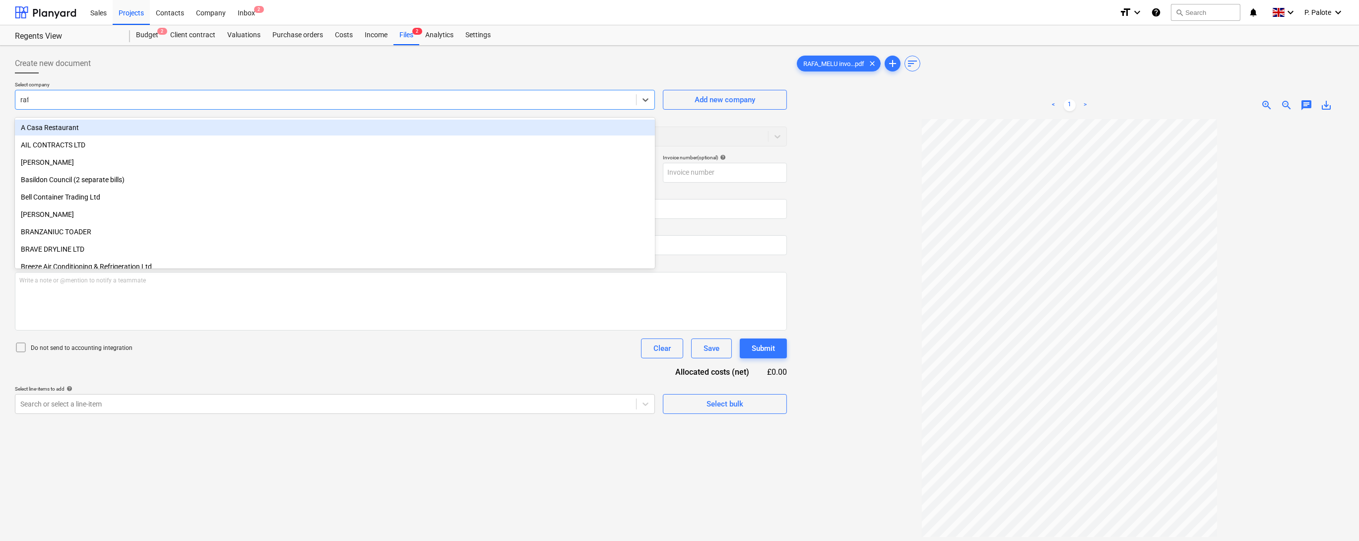
type input "rafa"
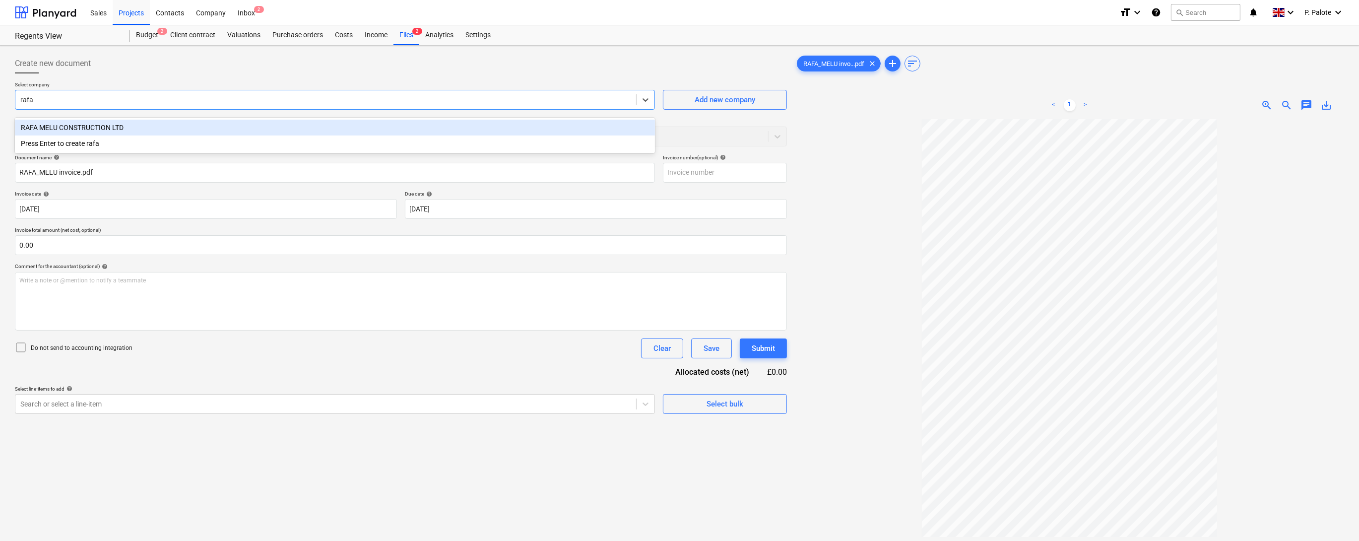
click at [83, 123] on div "RAFA MELU CONSTRUCTION LTD" at bounding box center [335, 128] width 640 height 16
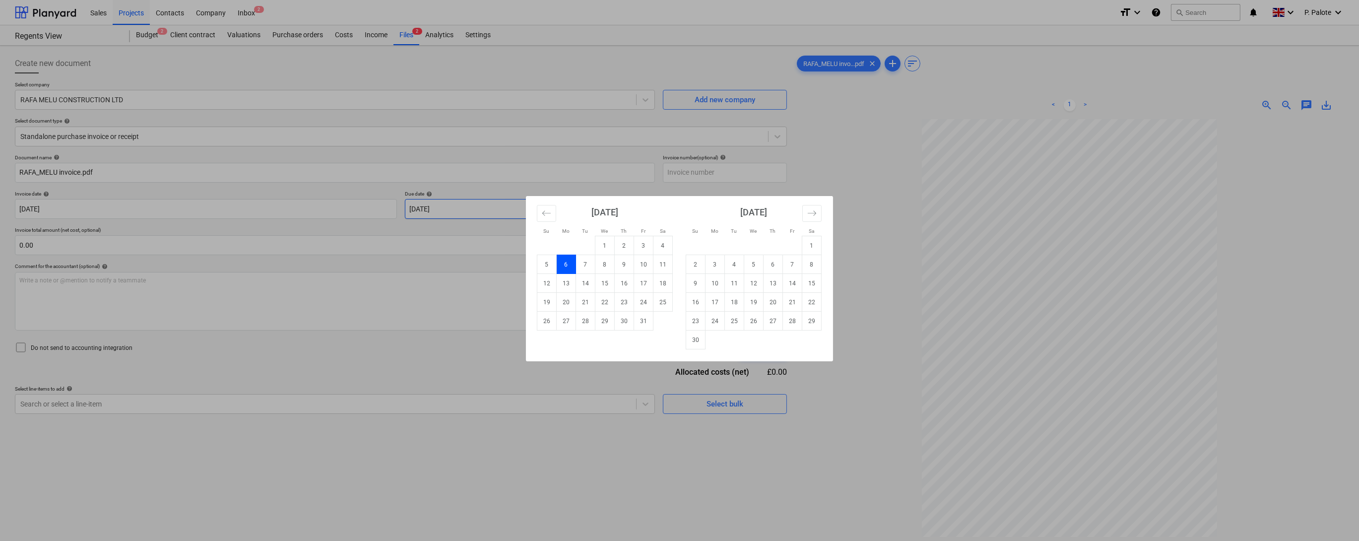
click at [454, 225] on body "Sales Projects Contacts Company Inbox 2 format_size keyboard_arrow_down help se…" at bounding box center [679, 270] width 1359 height 541
click at [644, 262] on td "10" at bounding box center [643, 264] width 19 height 19
type input "[DATE]"
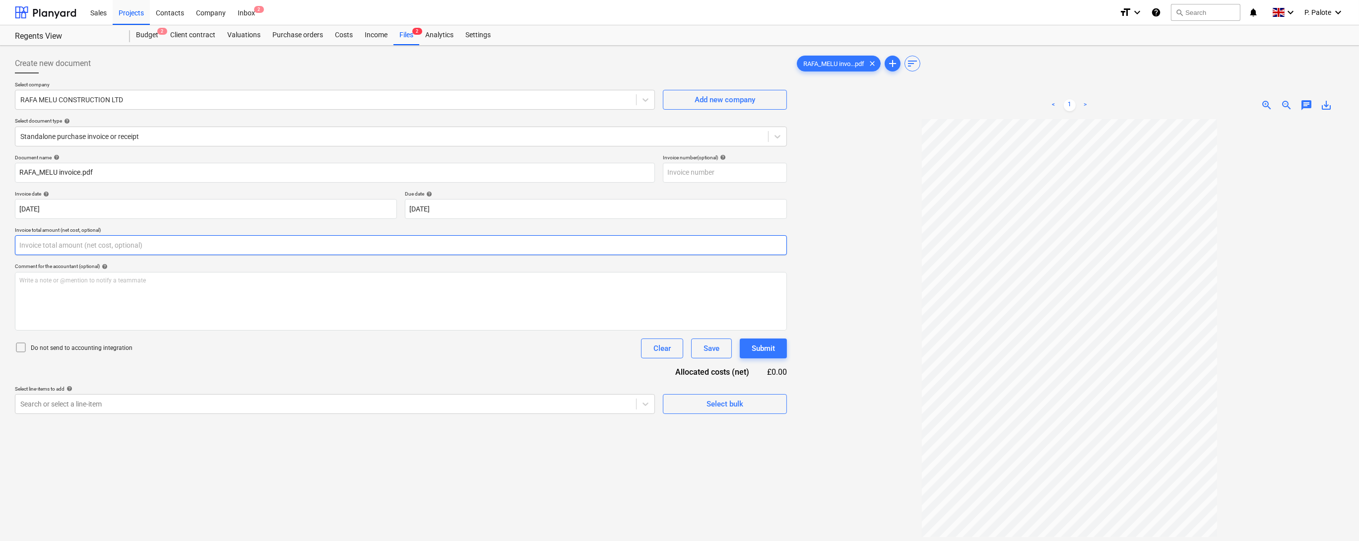
click at [185, 255] on input "text" at bounding box center [401, 245] width 772 height 20
type input "1,430.00"
click at [217, 358] on div "Do not send to accounting integration Clear Save Submit" at bounding box center [401, 348] width 772 height 20
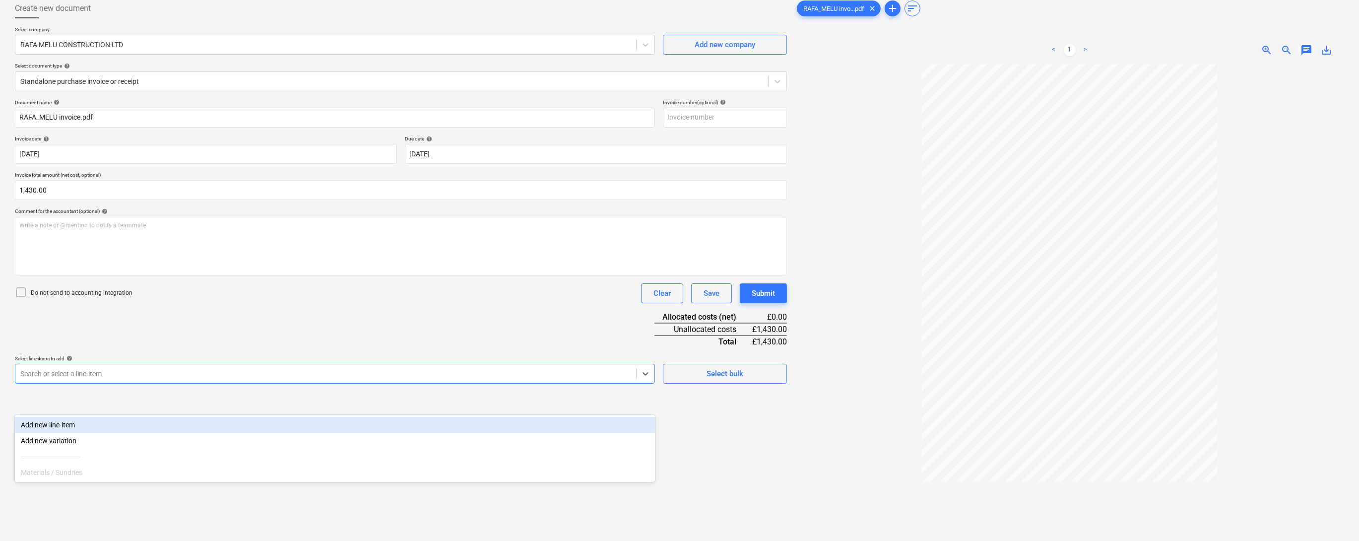
click at [169, 459] on body "Sales Projects Contacts Company Inbox 2 format_size keyboard_arrow_down help se…" at bounding box center [679, 215] width 1359 height 541
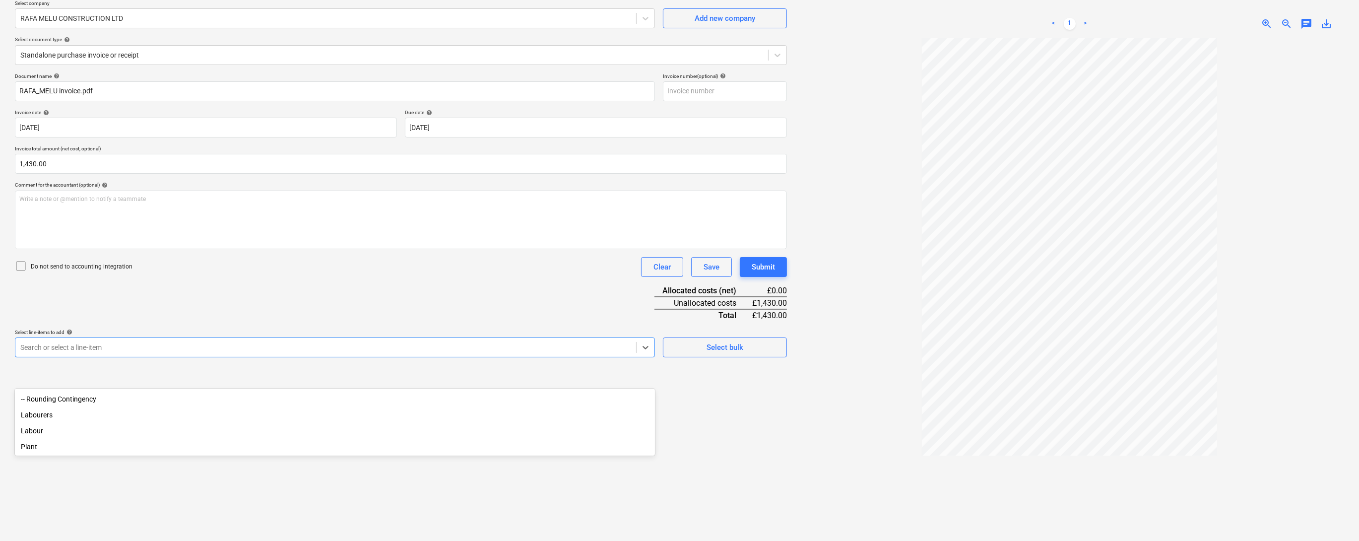
scroll to position [79, 0]
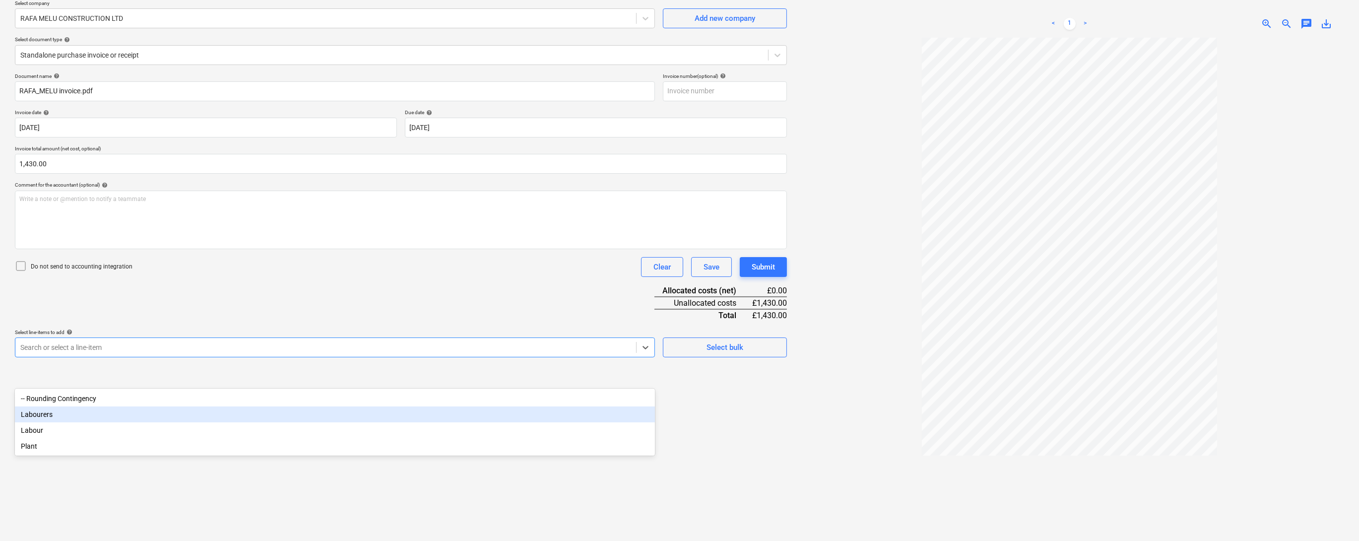
click at [54, 420] on div "Labourers" at bounding box center [335, 414] width 640 height 16
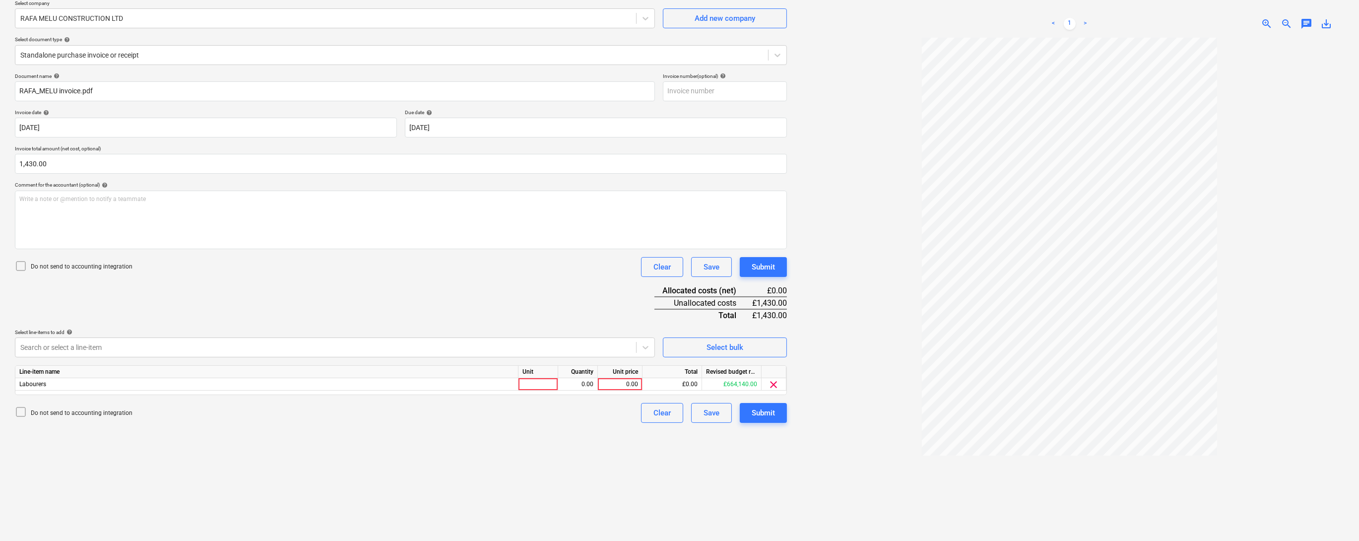
click at [202, 327] on div "Document name help RAFA_MELU invoice.pdf Invoice number (optional) help Invoice…" at bounding box center [401, 248] width 772 height 350
click at [550, 390] on div at bounding box center [538, 384] width 40 height 12
type input "1"
click at [573, 390] on div "0.00" at bounding box center [577, 384] width 31 height 12
type input "1"
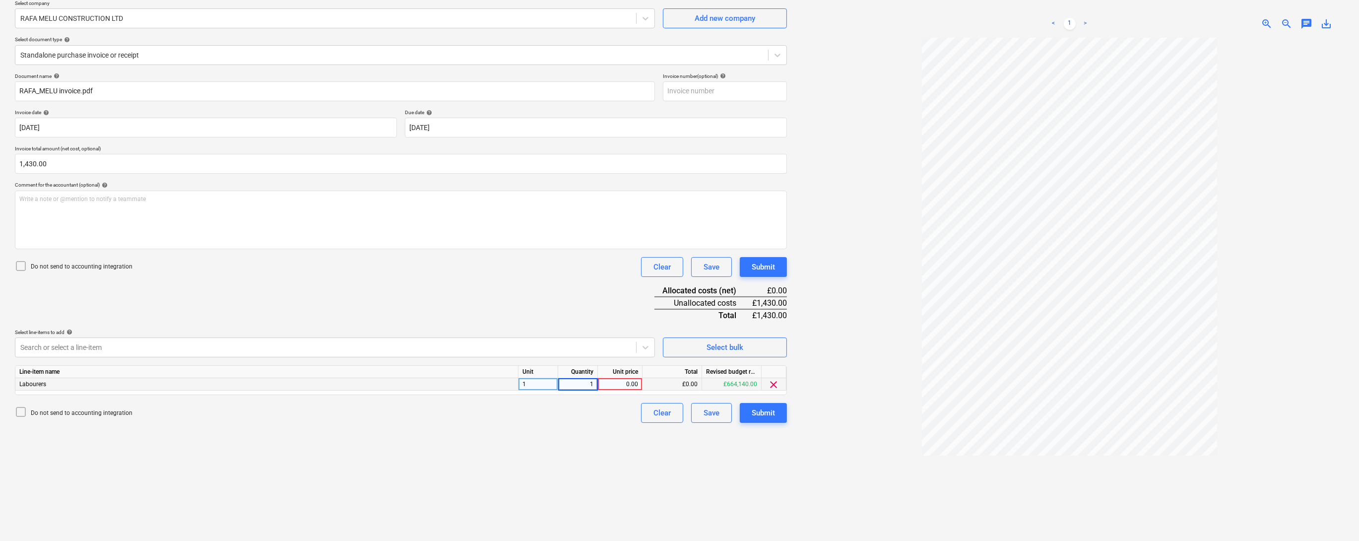
click at [619, 390] on div "0.00" at bounding box center [620, 384] width 36 height 12
type input "1430"
click at [625, 477] on div "Create new document Select company RAFA MELU CONSTRUCTION LTD Add new company S…" at bounding box center [401, 261] width 780 height 586
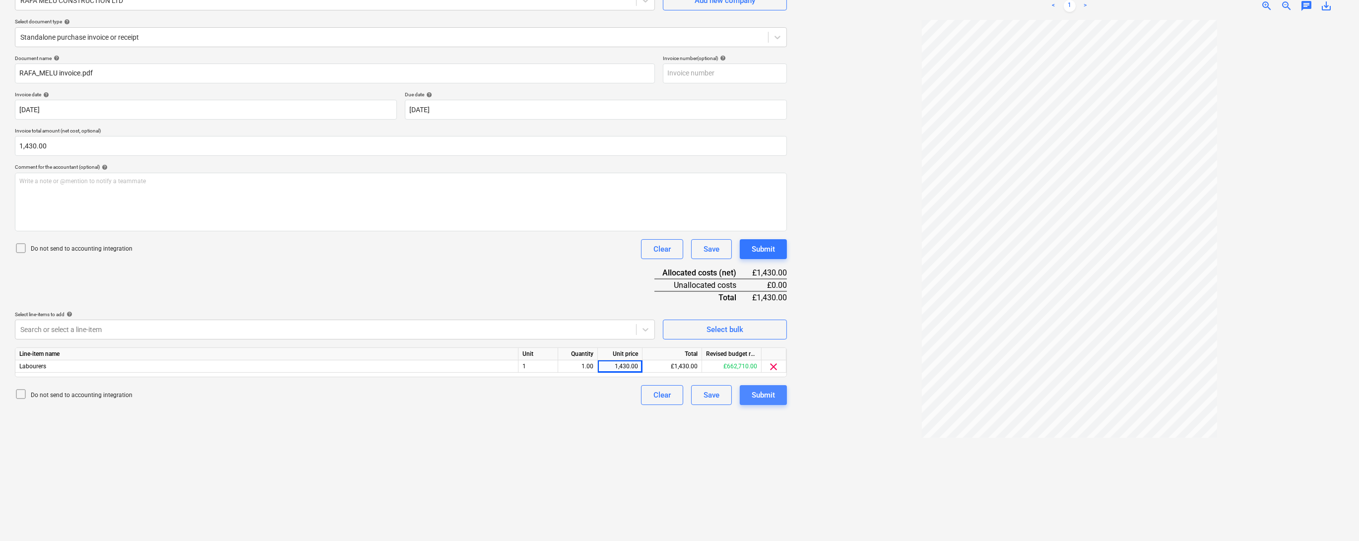
click at [760, 401] on div "Submit" at bounding box center [762, 394] width 23 height 13
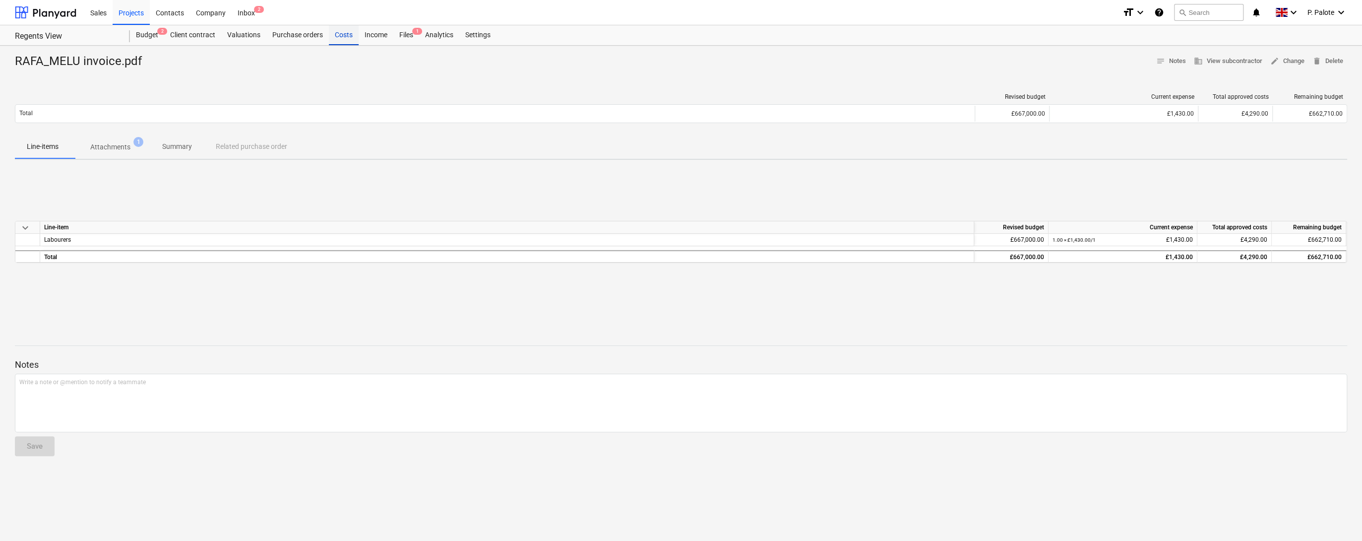
click at [359, 36] on div "Costs" at bounding box center [344, 35] width 30 height 20
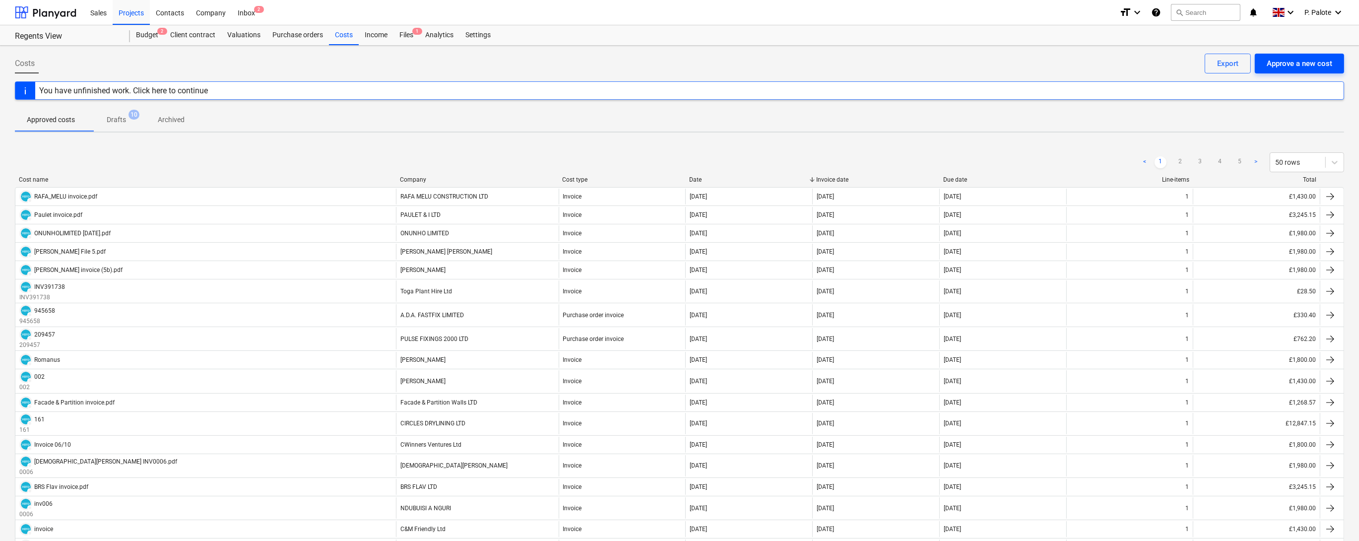
click at [1296, 62] on div "Approve a new cost" at bounding box center [1298, 63] width 65 height 13
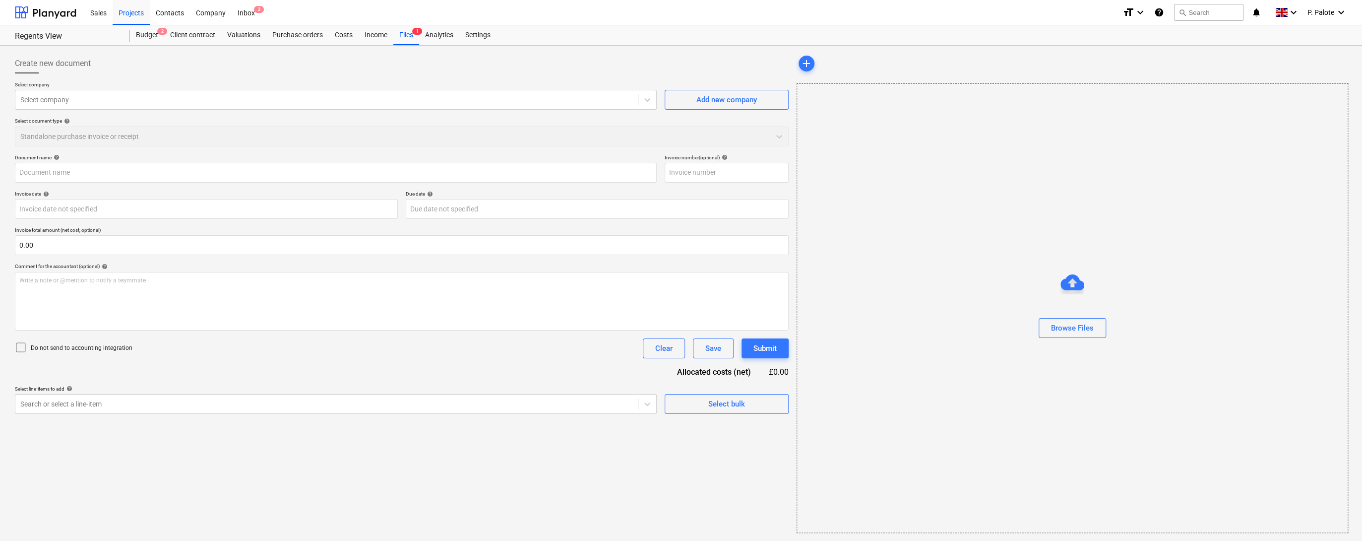
type input "Slik .pdf"
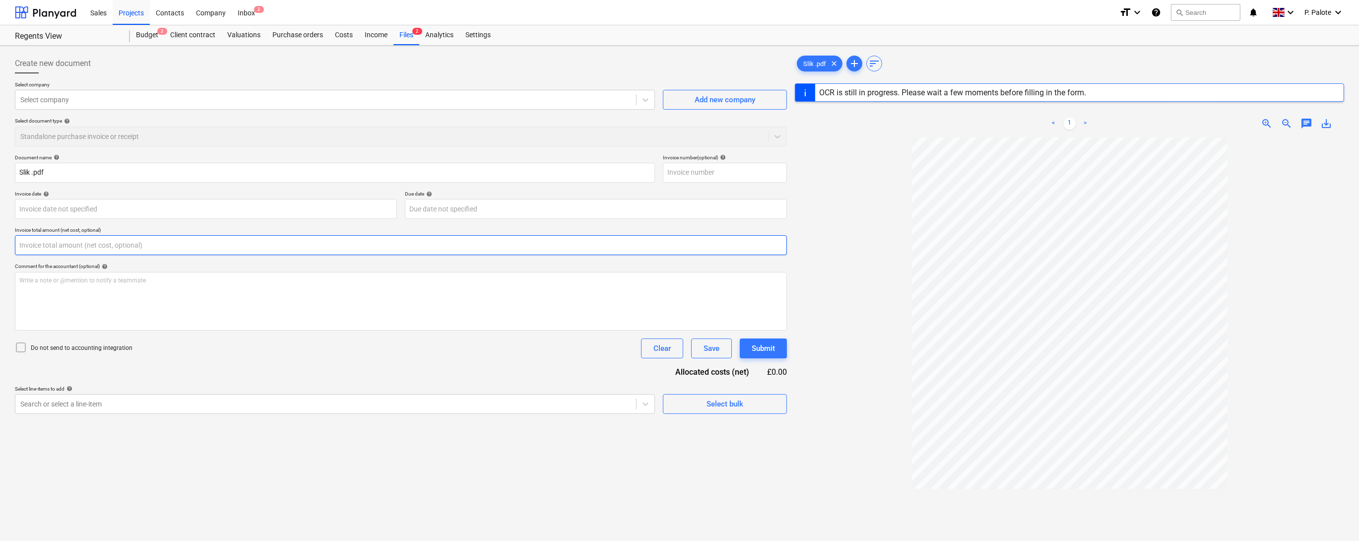
click at [56, 255] on input "text" at bounding box center [401, 245] width 772 height 20
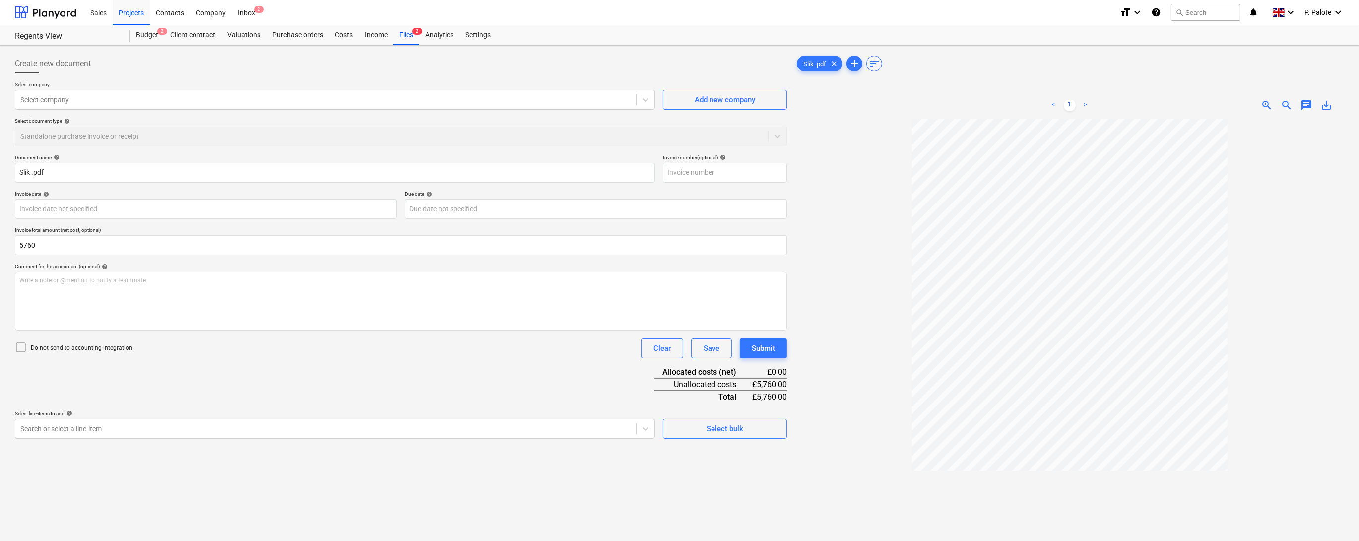
type input "5,760.00"
click at [228, 387] on div "Document name help [PERSON_NAME] .pdf Invoice number (optional) help Invoice da…" at bounding box center [401, 296] width 772 height 284
click at [93, 105] on div at bounding box center [325, 100] width 611 height 10
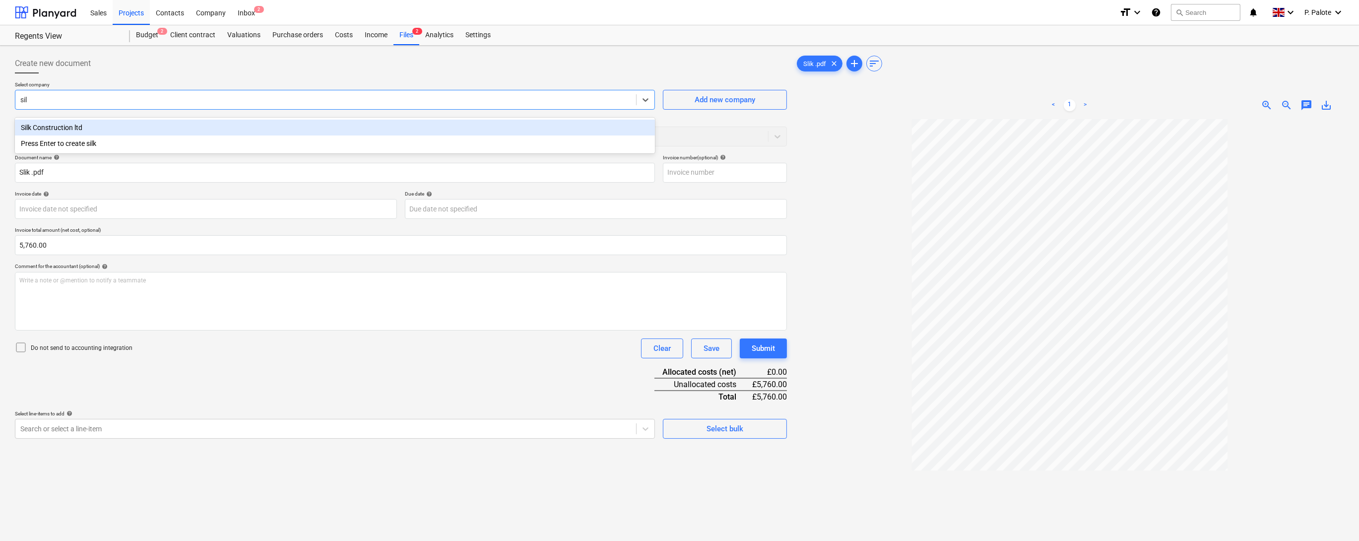
type input "silk"
click at [76, 126] on div "Silk Construction ltd" at bounding box center [335, 128] width 640 height 16
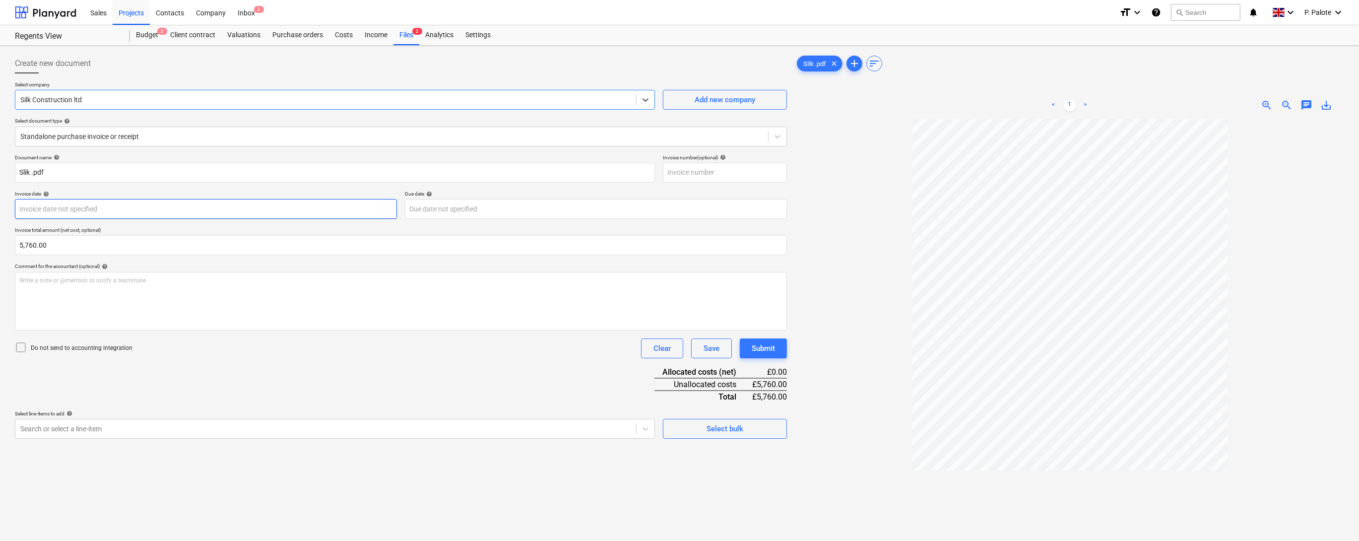
click at [162, 229] on body "Sales Projects Contacts Company Inbox 2 format_size keyboard_arrow_down help se…" at bounding box center [679, 270] width 1359 height 541
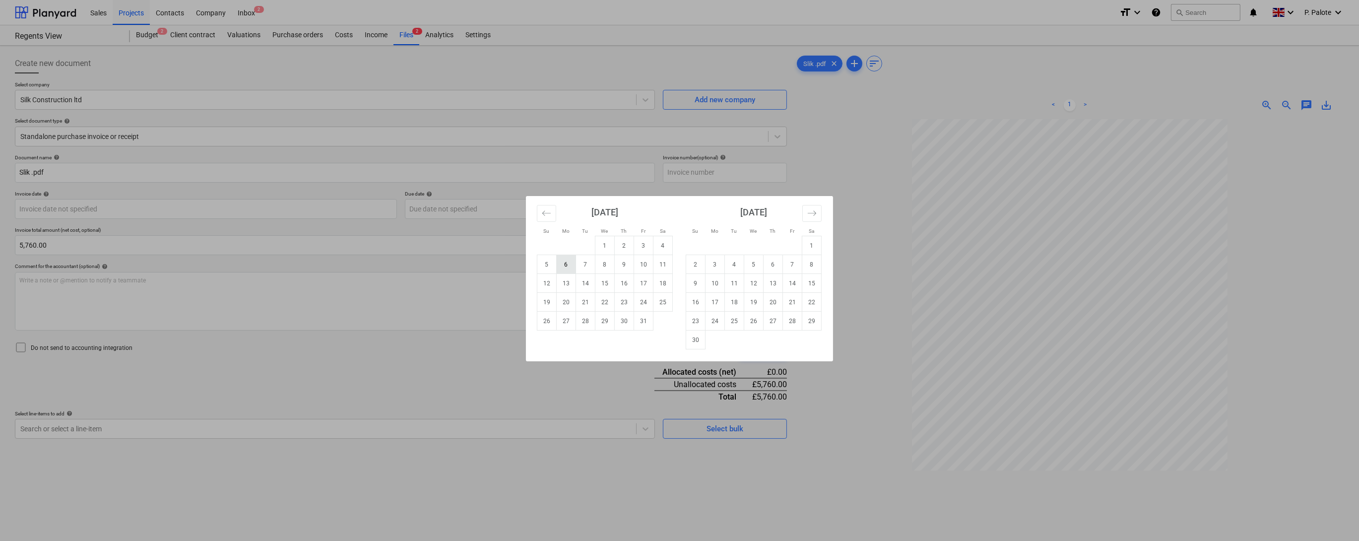
click at [562, 266] on td "6" at bounding box center [566, 264] width 19 height 19
type input "[DATE]"
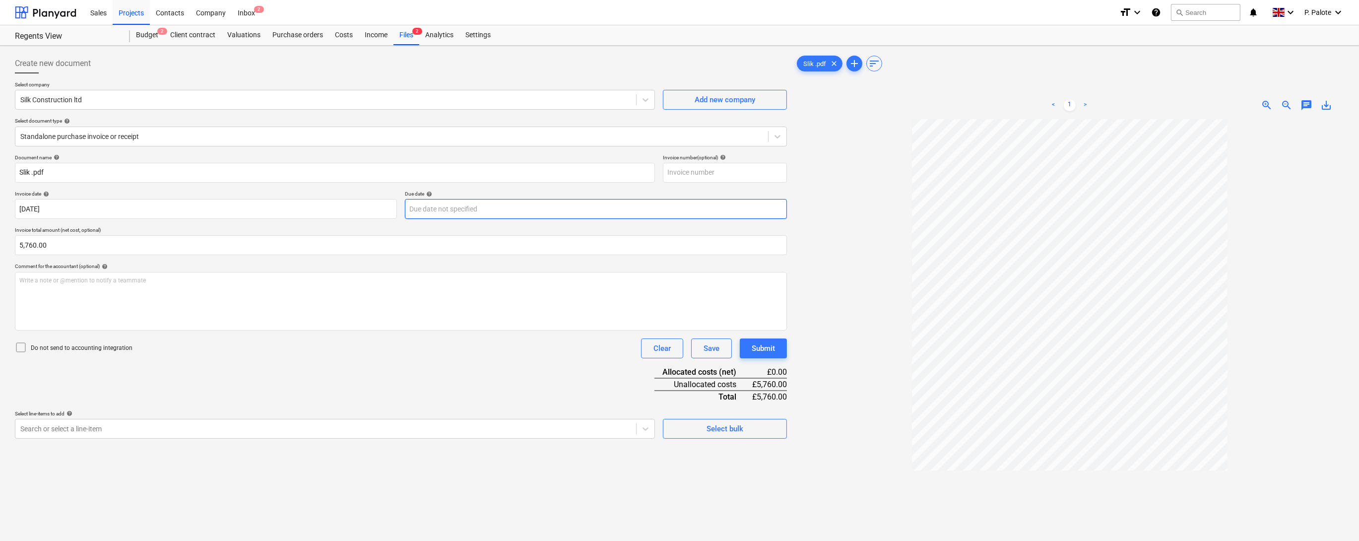
click at [497, 223] on body "Sales Projects Contacts Company Inbox 2 format_size keyboard_arrow_down help se…" at bounding box center [679, 270] width 1359 height 541
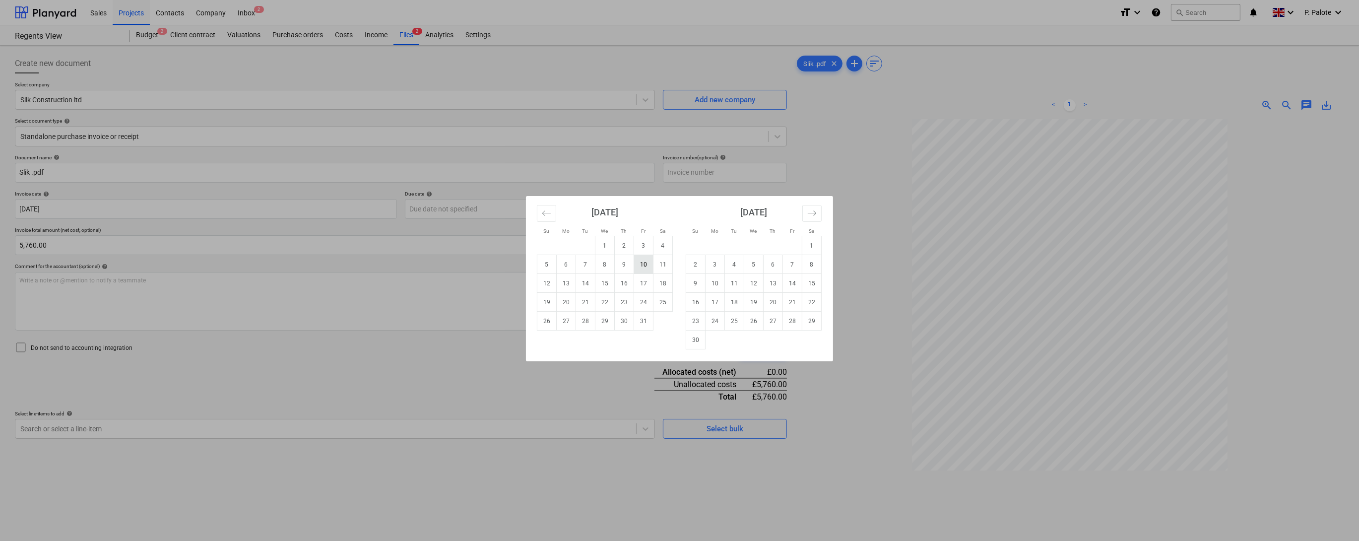
click at [639, 267] on td "10" at bounding box center [643, 264] width 19 height 19
type input "[DATE]"
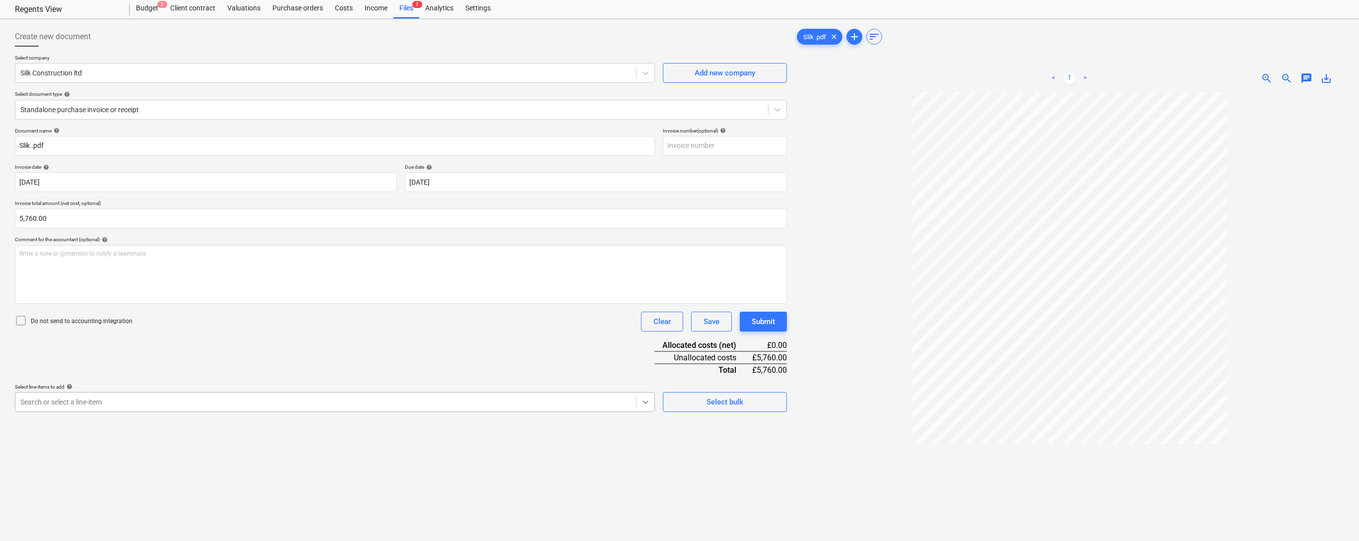
click at [645, 455] on body "Sales Projects Contacts Company Inbox 2 format_size keyboard_arrow_down help se…" at bounding box center [679, 243] width 1359 height 541
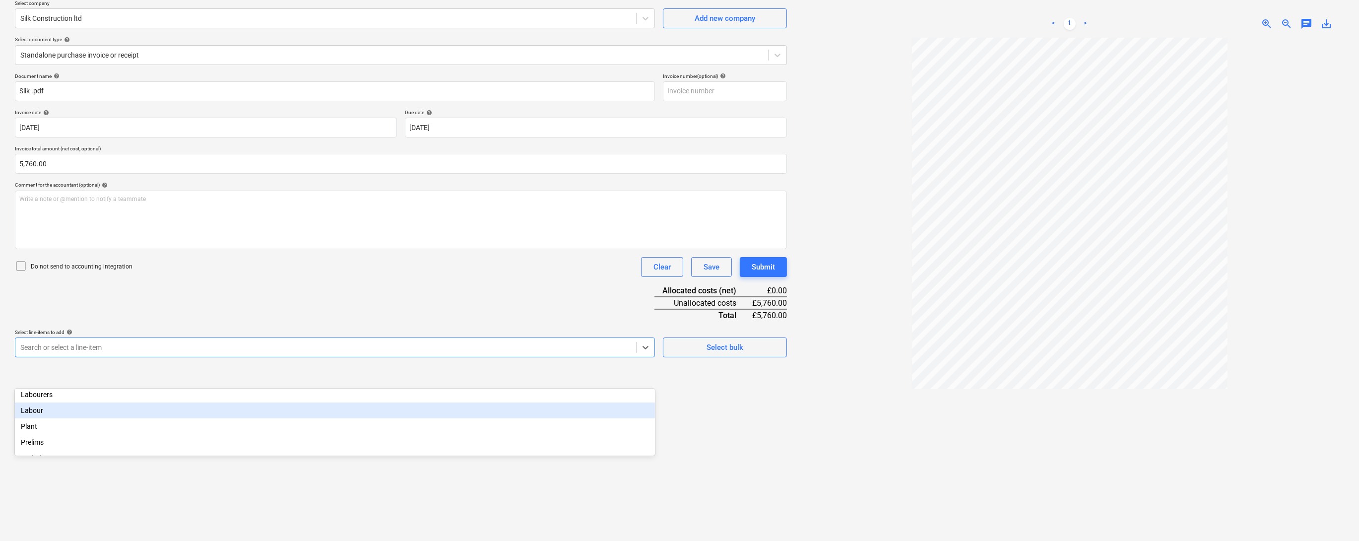
scroll to position [106, 0]
click at [47, 411] on div "Labour" at bounding box center [335, 404] width 640 height 16
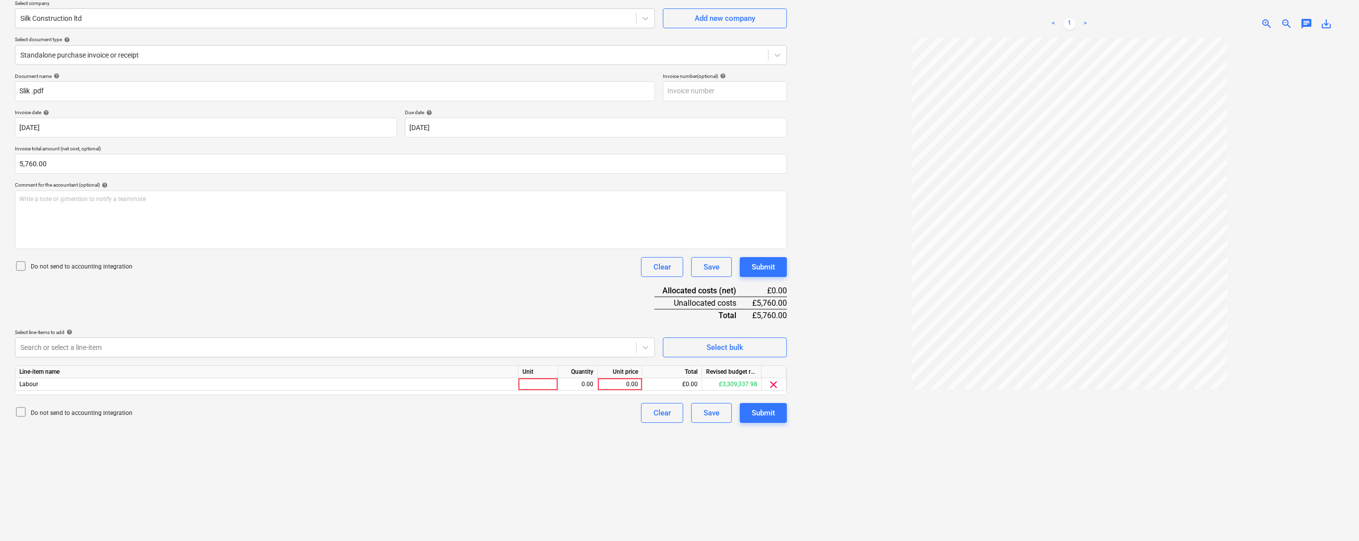
click at [862, 391] on div at bounding box center [1069, 294] width 549 height 513
click at [547, 390] on div at bounding box center [538, 384] width 40 height 12
type input "1"
click at [586, 390] on div "0.00" at bounding box center [577, 384] width 31 height 12
click at [625, 390] on div "0.00" at bounding box center [620, 384] width 36 height 12
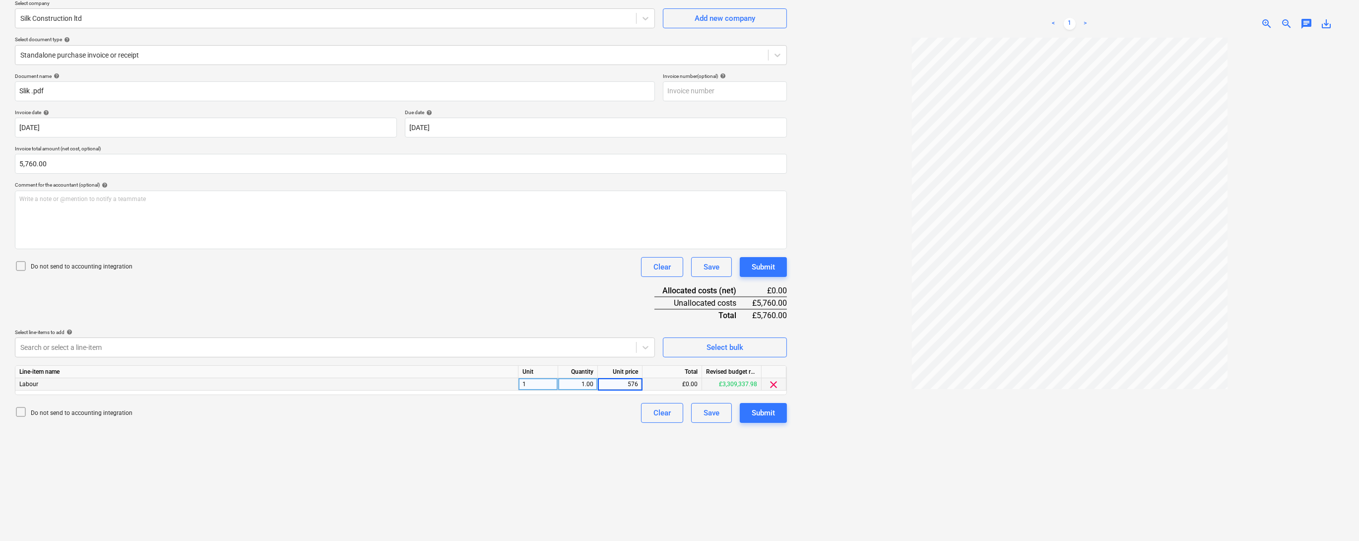
type input "5760"
click at [497, 335] on div "Document name help [PERSON_NAME] .pdf Invoice number (optional) help Invoice da…" at bounding box center [401, 248] width 772 height 350
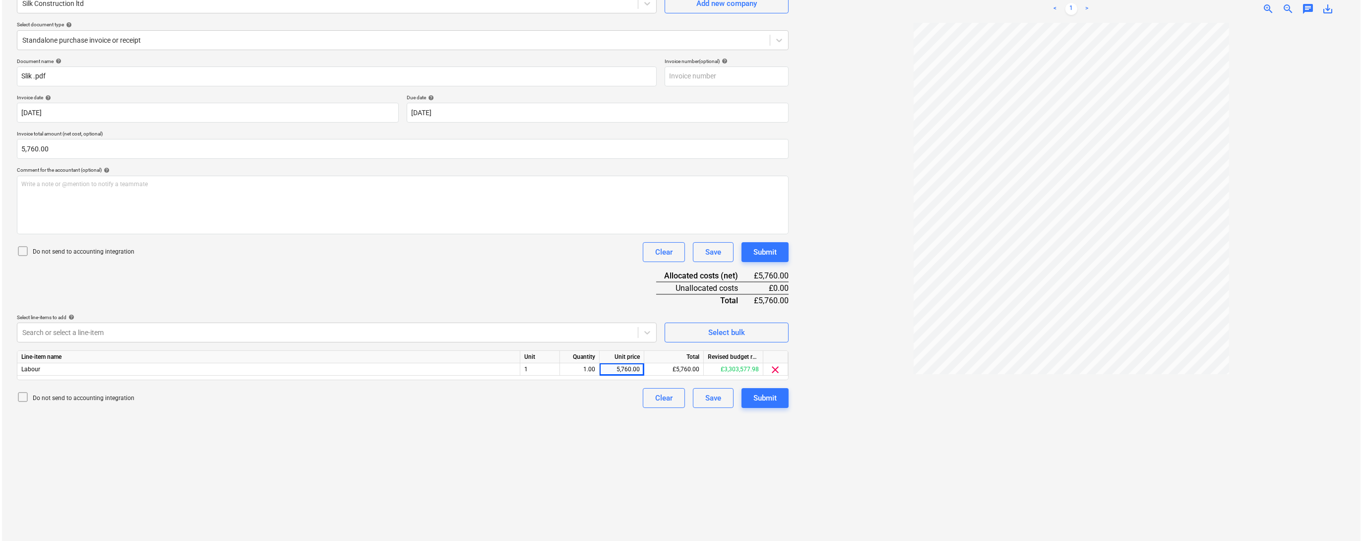
scroll to position [99, 0]
click at [769, 401] on div "Submit" at bounding box center [762, 394] width 23 height 13
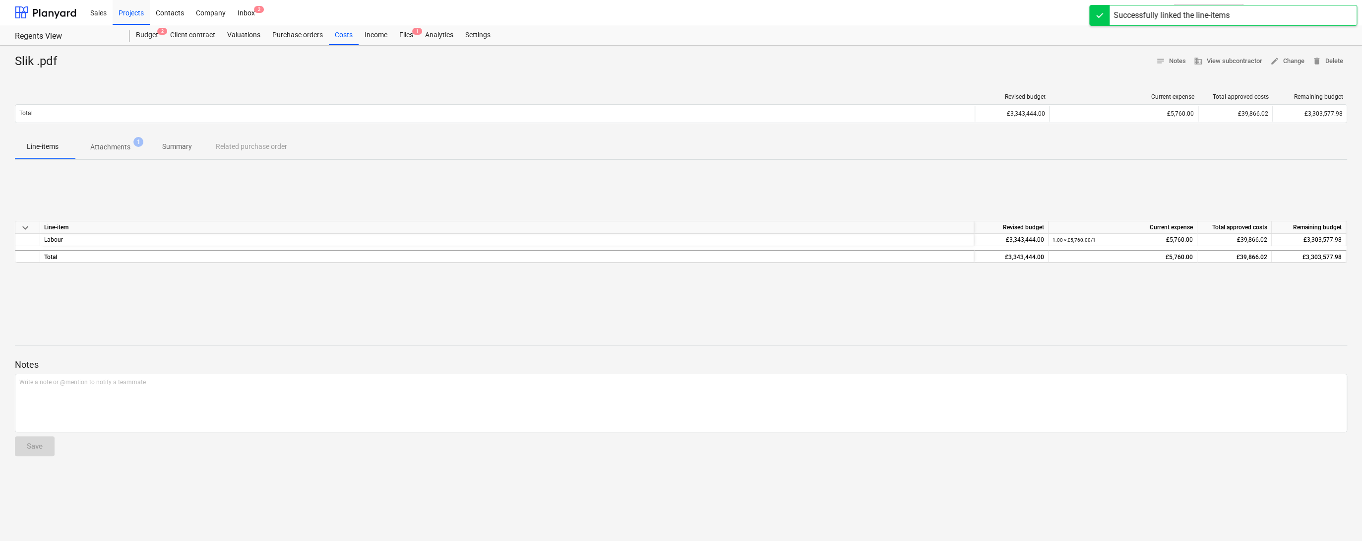
click at [774, 208] on div "keyboard_arrow_down Line-item Revised budget Current expense Total approved cos…" at bounding box center [681, 242] width 1332 height 149
click at [99, 15] on div "Sales" at bounding box center [98, 12] width 28 height 25
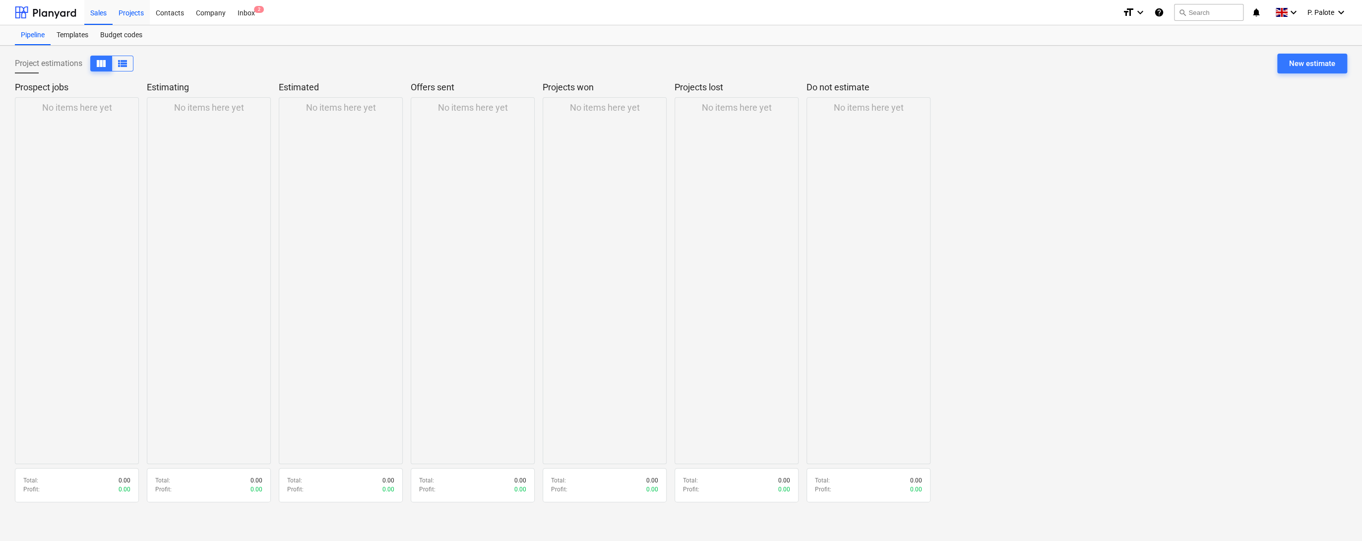
click at [130, 14] on div "Projects" at bounding box center [131, 12] width 37 height 25
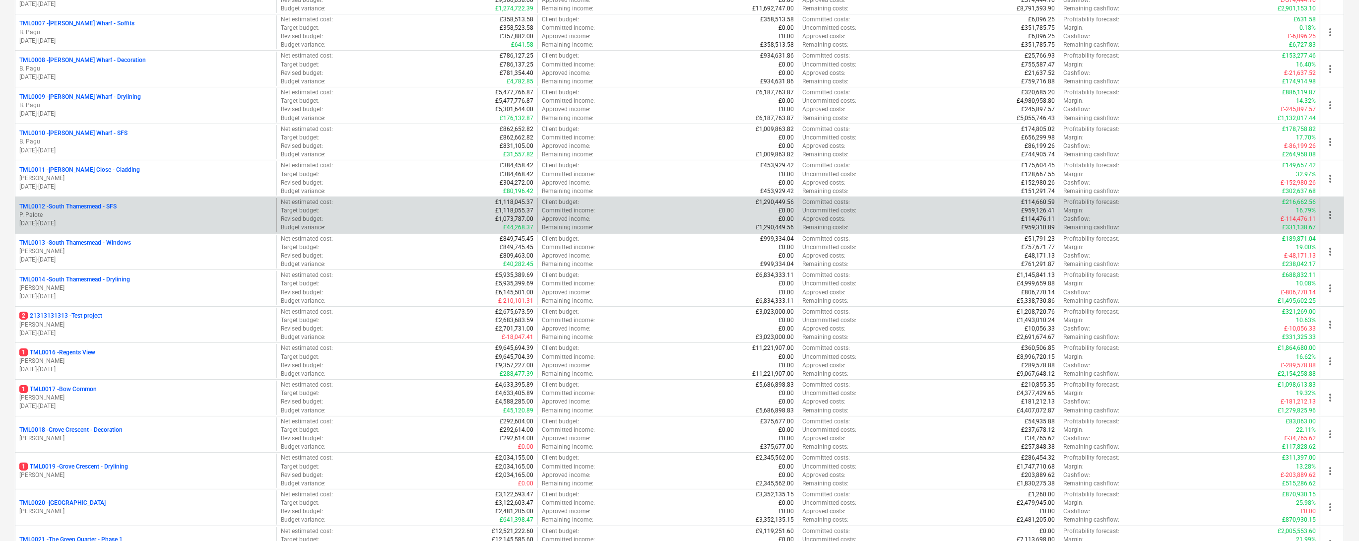
scroll to position [397, 0]
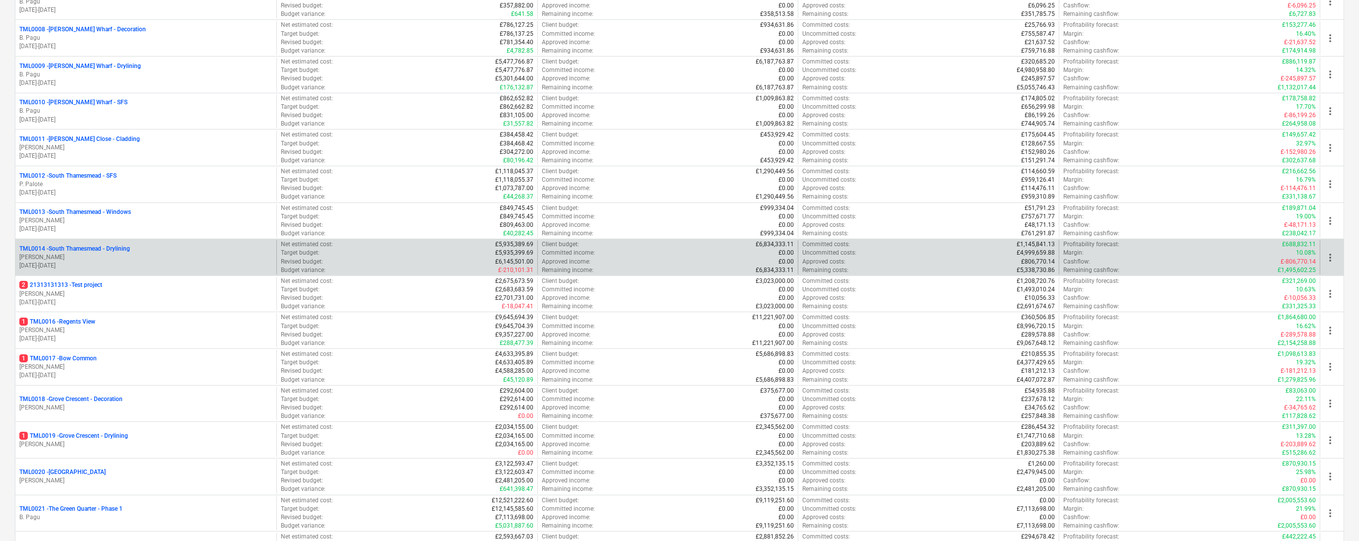
click at [130, 253] on p "TML0014 - [GEOGRAPHIC_DATA] - Drylining" at bounding box center [74, 249] width 111 height 8
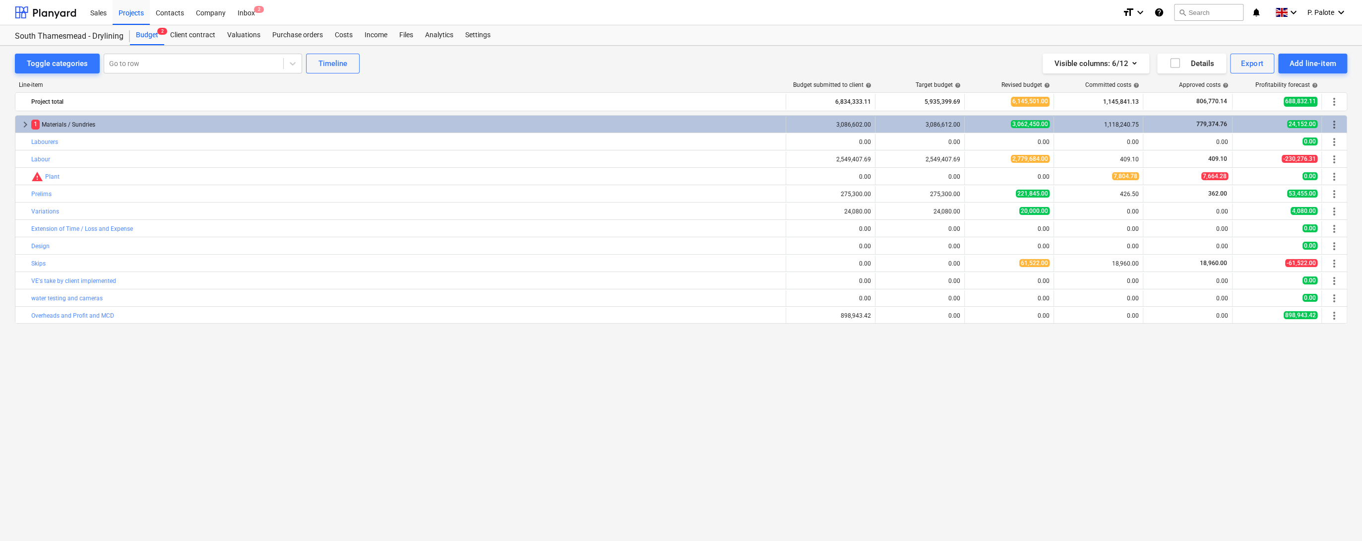
click at [380, 368] on div "keyboard_arrow_right 1 Materials / Sundries 3,086,602.00 3,086,612.00 3,062,450…" at bounding box center [681, 307] width 1332 height 384
click at [830, 67] on div "Visible columns : 6/12 Details Export Add line-item" at bounding box center [1025, 64] width 644 height 20
click at [749, 57] on div "Visible columns : 6/12 Details Export Add line-item" at bounding box center [1025, 64] width 644 height 20
